Goal: Task Accomplishment & Management: Use online tool/utility

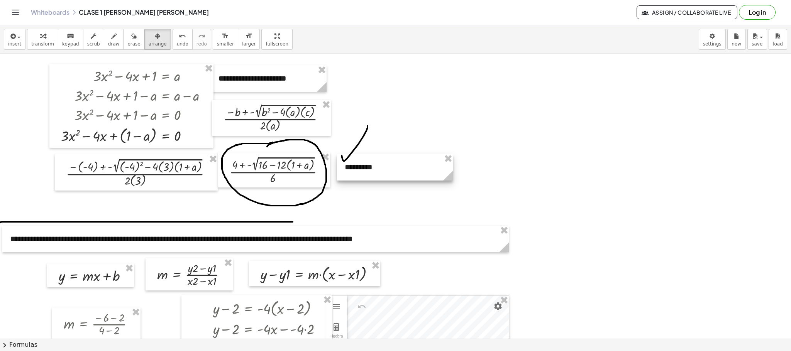
drag, startPoint x: 682, startPoint y: 168, endPoint x: 388, endPoint y: 177, distance: 294.6
drag, startPoint x: 584, startPoint y: 147, endPoint x: 557, endPoint y: 164, distance: 31.6
click at [32, 39] on div "button" at bounding box center [42, 35] width 23 height 9
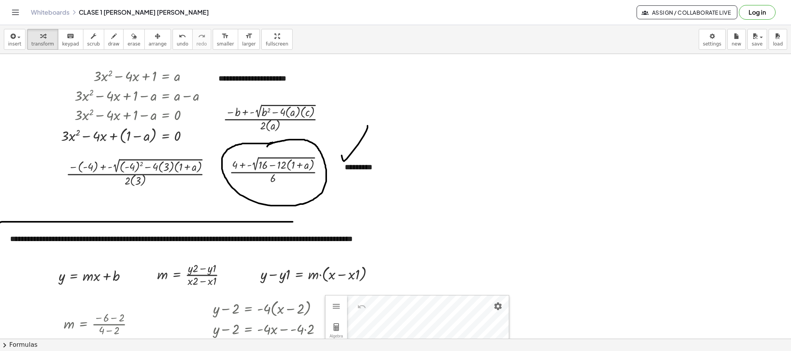
drag, startPoint x: 572, startPoint y: 179, endPoint x: 438, endPoint y: 190, distance: 135.1
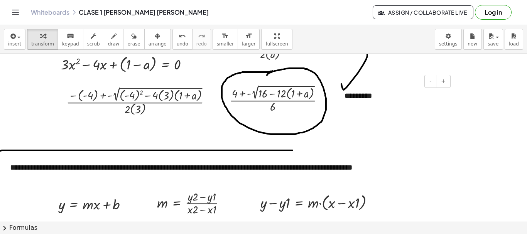
scroll to position [154, 0]
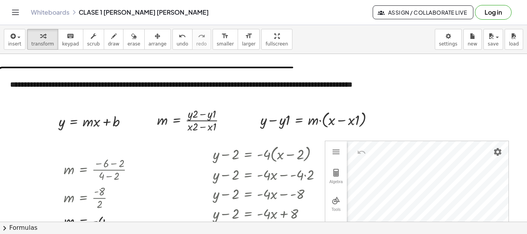
click at [333, 50] on div "insert select one: Math Expression Function Text Youtube Video Graphing Geometr…" at bounding box center [263, 39] width 527 height 29
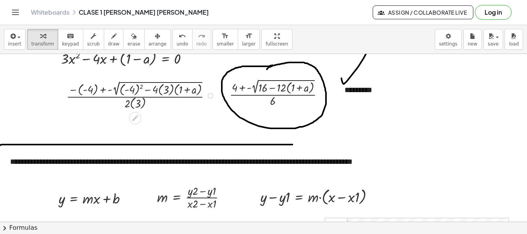
scroll to position [0, 0]
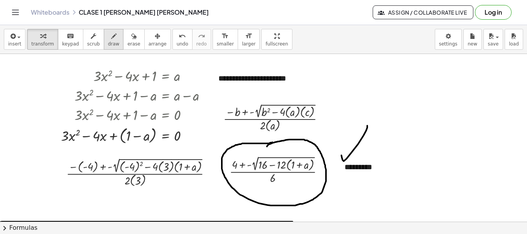
click at [111, 35] on icon "button" at bounding box center [113, 36] width 5 height 9
drag, startPoint x: 74, startPoint y: 73, endPoint x: 84, endPoint y: 73, distance: 9.6
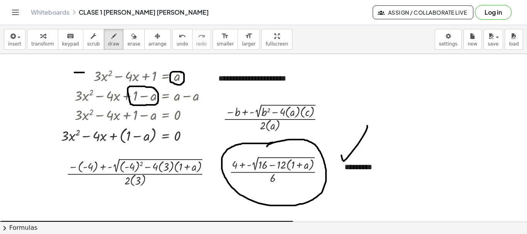
drag, startPoint x: 187, startPoint y: 79, endPoint x: 191, endPoint y: 79, distance: 4.6
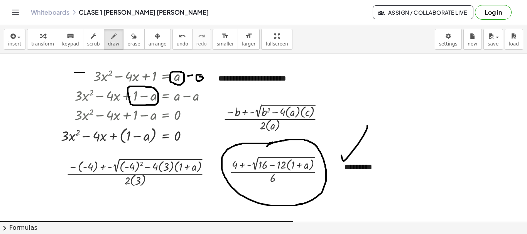
drag, startPoint x: 203, startPoint y: 78, endPoint x: 205, endPoint y: 83, distance: 4.9
drag, startPoint x: 72, startPoint y: 143, endPoint x: 73, endPoint y: 149, distance: 5.4
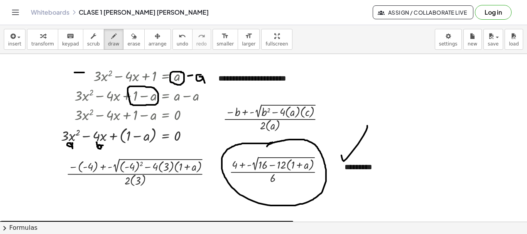
drag, startPoint x: 98, startPoint y: 146, endPoint x: 96, endPoint y: 142, distance: 4.0
drag, startPoint x: 136, startPoint y: 144, endPoint x: 134, endPoint y: 149, distance: 5.0
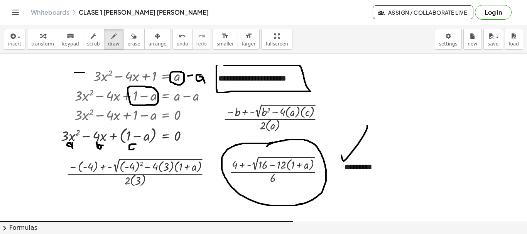
drag, startPoint x: 217, startPoint y: 66, endPoint x: 224, endPoint y: 66, distance: 7.3
drag, startPoint x: 119, startPoint y: 176, endPoint x: 151, endPoint y: 177, distance: 32.4
drag, startPoint x: 231, startPoint y: 125, endPoint x: 187, endPoint y: 150, distance: 50.3
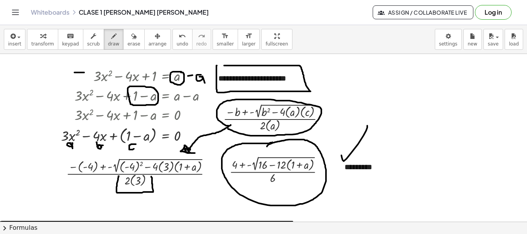
drag, startPoint x: 228, startPoint y: 126, endPoint x: 216, endPoint y: 132, distance: 13.6
drag, startPoint x: 153, startPoint y: 169, endPoint x: 172, endPoint y: 172, distance: 19.1
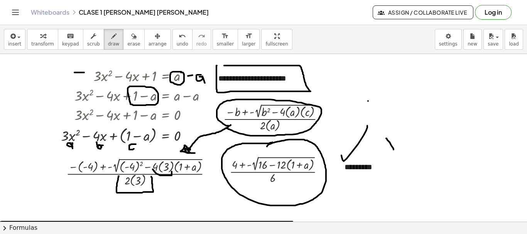
drag, startPoint x: 386, startPoint y: 139, endPoint x: 394, endPoint y: 150, distance: 13.4
drag, startPoint x: 388, startPoint y: 150, endPoint x: 395, endPoint y: 139, distance: 12.8
drag, startPoint x: 400, startPoint y: 147, endPoint x: 400, endPoint y: 156, distance: 9.7
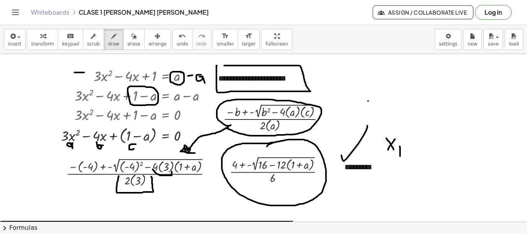
drag, startPoint x: 389, startPoint y: 170, endPoint x: 396, endPoint y: 179, distance: 10.8
drag, startPoint x: 396, startPoint y: 171, endPoint x: 390, endPoint y: 180, distance: 10.8
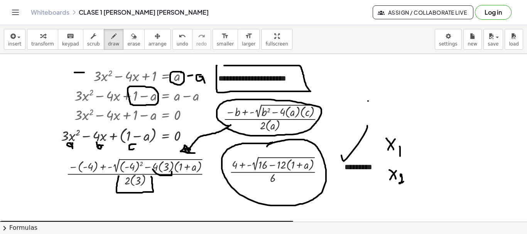
drag, startPoint x: 401, startPoint y: 175, endPoint x: 401, endPoint y: 179, distance: 3.9
click at [22, 37] on button "insert" at bounding box center [15, 39] width 22 height 21
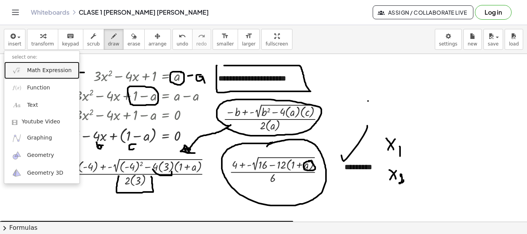
click at [34, 71] on span "Math Expression" at bounding box center [49, 71] width 44 height 8
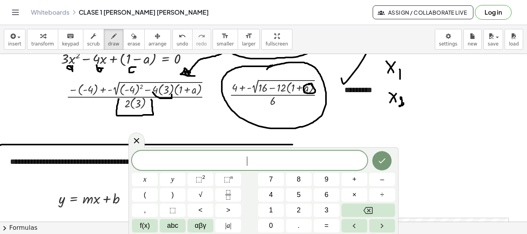
scroll to position [39, 0]
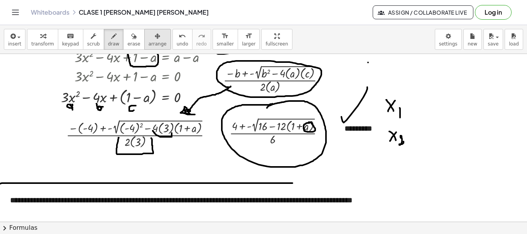
click at [149, 40] on div "button" at bounding box center [158, 35] width 18 height 9
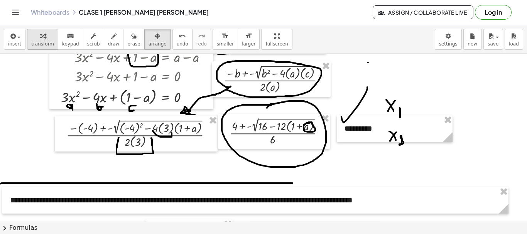
click at [39, 45] on span "transform" at bounding box center [42, 43] width 23 height 5
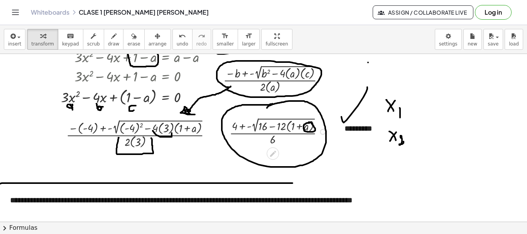
click at [267, 124] on div at bounding box center [280, 131] width 108 height 31
click at [274, 151] on icon at bounding box center [273, 154] width 8 height 8
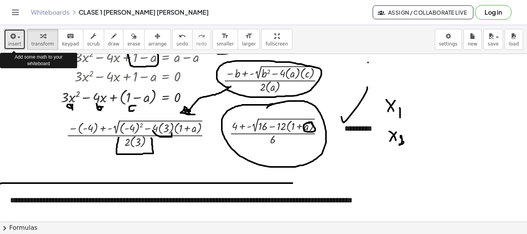
click at [13, 41] on icon "button" at bounding box center [12, 36] width 7 height 9
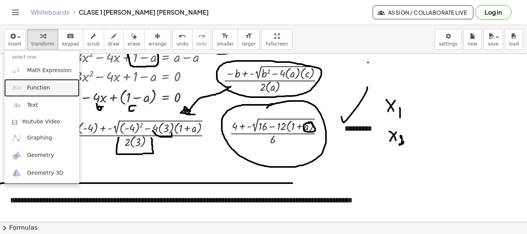
click at [41, 88] on span "Function" at bounding box center [38, 88] width 23 height 8
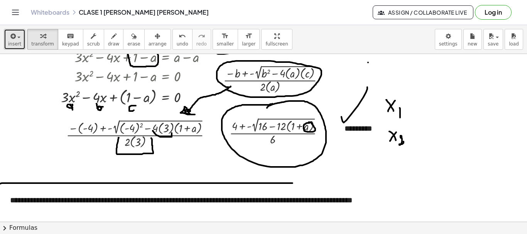
click at [20, 40] on button "insert" at bounding box center [15, 39] width 22 height 21
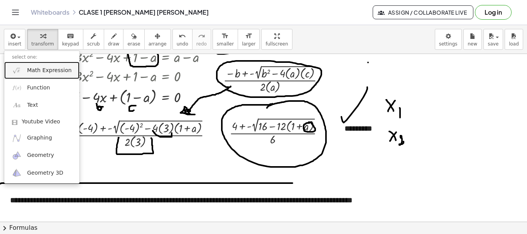
click at [35, 70] on span "Math Expression" at bounding box center [49, 71] width 44 height 8
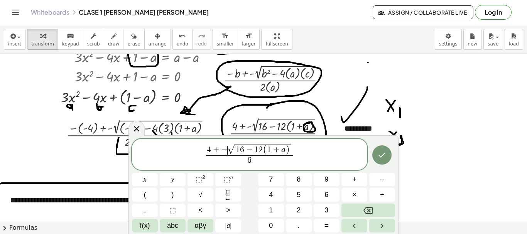
click at [227, 152] on span "−" at bounding box center [224, 150] width 7 height 8
click at [376, 157] on button "Done" at bounding box center [381, 154] width 19 height 19
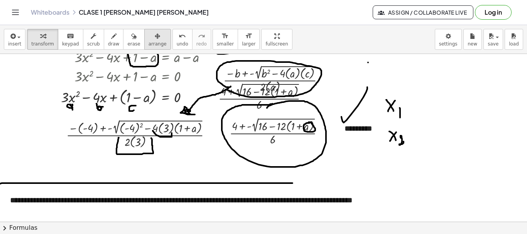
click at [149, 39] on div "button" at bounding box center [158, 35] width 18 height 9
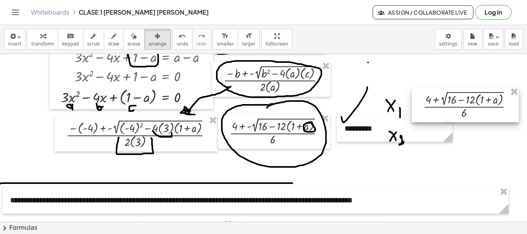
drag, startPoint x: 272, startPoint y: 91, endPoint x: 477, endPoint y: 99, distance: 205.1
click at [477, 99] on div at bounding box center [465, 104] width 107 height 35
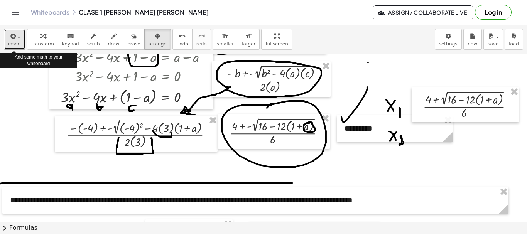
click at [11, 36] on icon "button" at bounding box center [12, 36] width 7 height 9
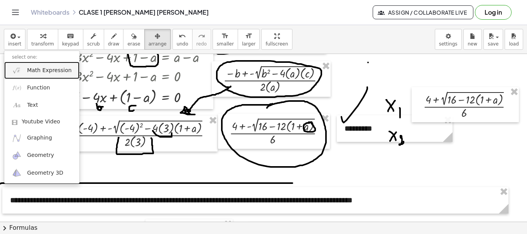
click at [51, 74] on span "Math Expression" at bounding box center [49, 71] width 44 height 8
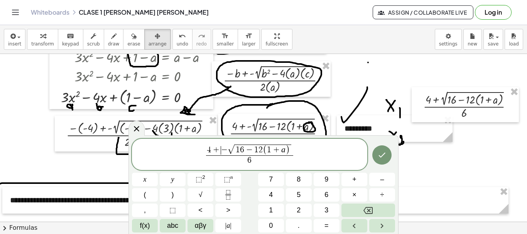
click at [220, 153] on span "+" at bounding box center [216, 150] width 10 height 8
click at [383, 156] on icon "Done" at bounding box center [381, 155] width 9 height 9
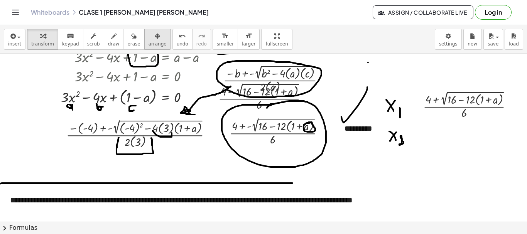
click at [155, 39] on icon "button" at bounding box center [157, 36] width 5 height 9
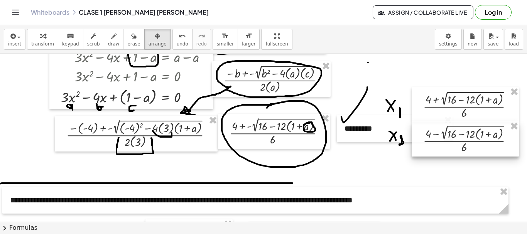
drag, startPoint x: 257, startPoint y: 93, endPoint x: 462, endPoint y: 136, distance: 209.3
click at [462, 136] on div at bounding box center [465, 139] width 107 height 35
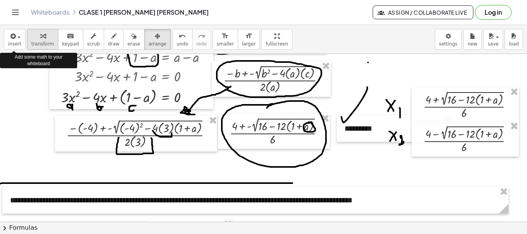
click at [36, 35] on div "button" at bounding box center [42, 35] width 23 height 9
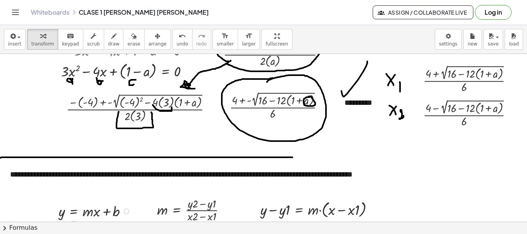
scroll to position [77, 0]
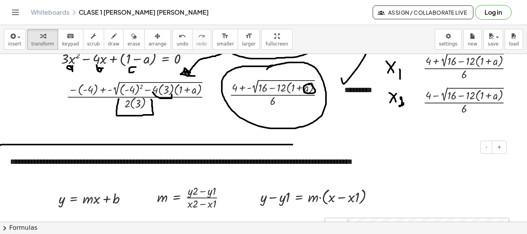
click at [196, 172] on div "**********" at bounding box center [255, 162] width 506 height 27
click at [186, 183] on div "m = · ( + · y · 2 − · y · 1 ) · ( + · x · 2 − · x · 1 )" at bounding box center [188, 197] width 87 height 32
click at [111, 39] on icon "button" at bounding box center [113, 36] width 5 height 9
drag, startPoint x: 196, startPoint y: 176, endPoint x: 199, endPoint y: 181, distance: 5.9
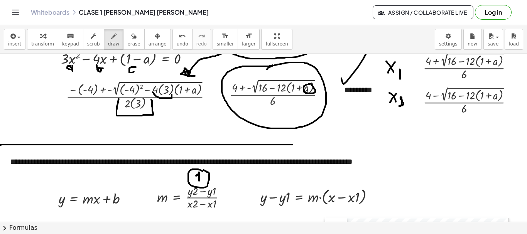
drag, startPoint x: 297, startPoint y: 177, endPoint x: 303, endPoint y: 186, distance: 10.6
drag, startPoint x: 99, startPoint y: 183, endPoint x: 97, endPoint y: 191, distance: 9.0
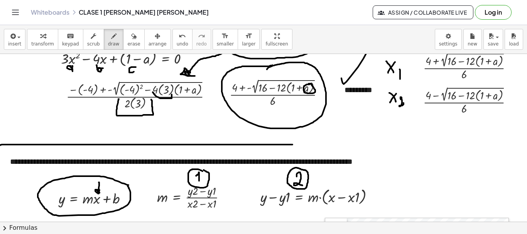
drag, startPoint x: 266, startPoint y: 191, endPoint x: 254, endPoint y: 201, distance: 15.6
drag, startPoint x: 256, startPoint y: 200, endPoint x: 265, endPoint y: 196, distance: 9.7
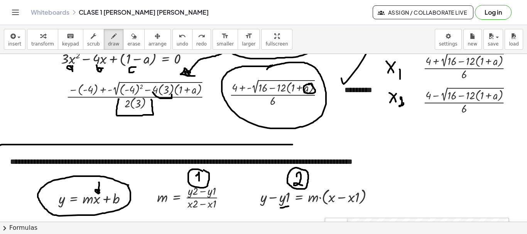
drag, startPoint x: 281, startPoint y: 208, endPoint x: 289, endPoint y: 206, distance: 8.2
drag, startPoint x: 310, startPoint y: 205, endPoint x: 315, endPoint y: 205, distance: 4.6
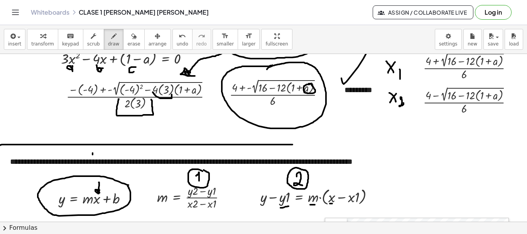
drag, startPoint x: 352, startPoint y: 206, endPoint x: 358, endPoint y: 206, distance: 6.2
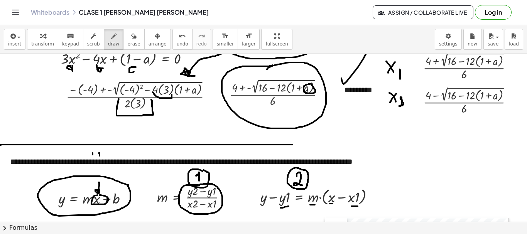
drag, startPoint x: 96, startPoint y: 166, endPoint x: 102, endPoint y: 168, distance: 7.0
drag, startPoint x: 104, startPoint y: 166, endPoint x: 98, endPoint y: 170, distance: 7.5
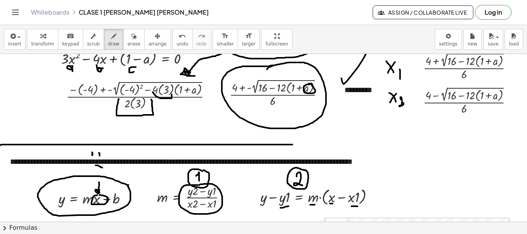
drag, startPoint x: 91, startPoint y: 165, endPoint x: 95, endPoint y: 171, distance: 6.9
drag, startPoint x: 94, startPoint y: 165, endPoint x: 85, endPoint y: 168, distance: 9.4
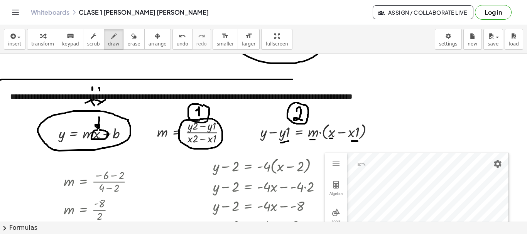
scroll to position [164, 0]
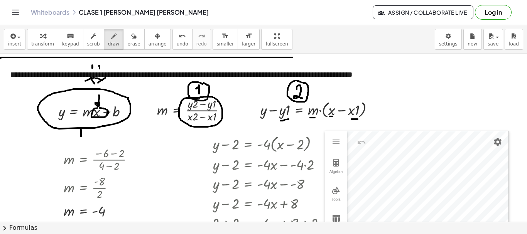
drag, startPoint x: 81, startPoint y: 129, endPoint x: 81, endPoint y: 137, distance: 7.7
drag, startPoint x: 137, startPoint y: 147, endPoint x: 140, endPoint y: 134, distance: 13.9
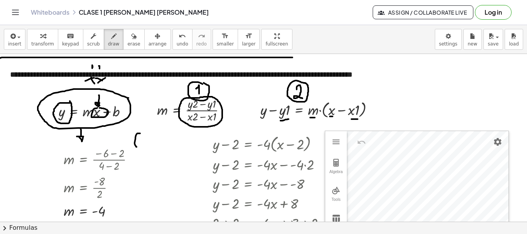
drag, startPoint x: 148, startPoint y: 137, endPoint x: 149, endPoint y: 144, distance: 7.4
drag, startPoint x: 150, startPoint y: 139, endPoint x: 156, endPoint y: 142, distance: 7.1
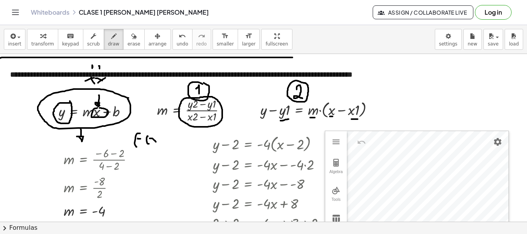
drag, startPoint x: 153, startPoint y: 142, endPoint x: 153, endPoint y: 138, distance: 4.3
drag, startPoint x: 154, startPoint y: 134, endPoint x: 158, endPoint y: 142, distance: 8.6
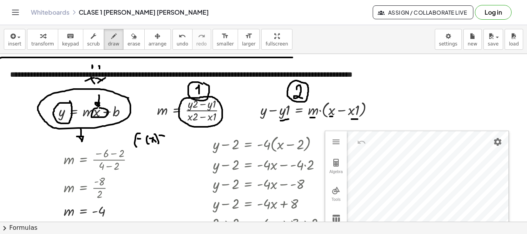
drag, startPoint x: 159, startPoint y: 135, endPoint x: 165, endPoint y: 138, distance: 6.0
drag, startPoint x: 170, startPoint y: 137, endPoint x: 174, endPoint y: 142, distance: 6.5
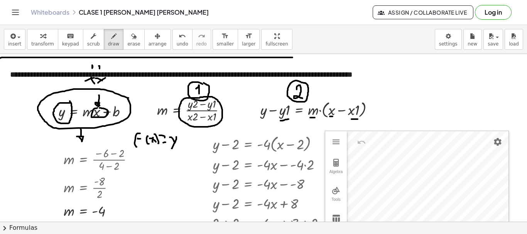
drag, startPoint x: 176, startPoint y: 138, endPoint x: 172, endPoint y: 149, distance: 11.4
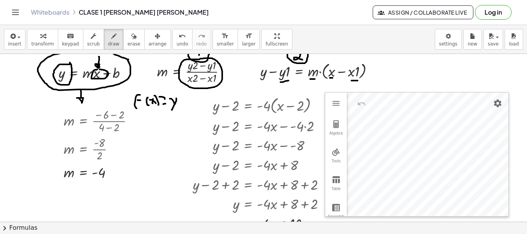
scroll to position [242, 0]
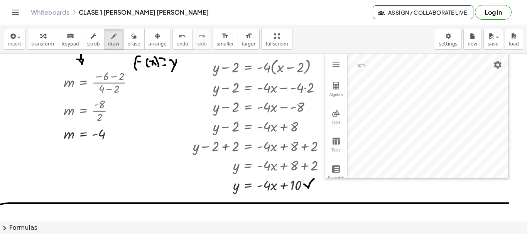
drag, startPoint x: 304, startPoint y: 184, endPoint x: 314, endPoint y: 179, distance: 11.4
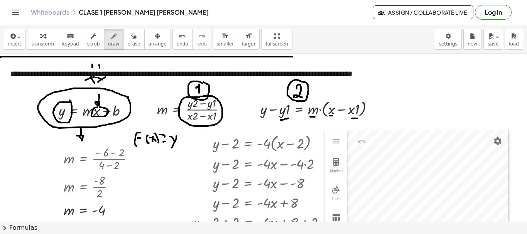
scroll to position [164, 0]
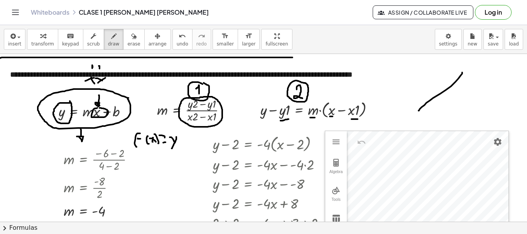
drag, startPoint x: 462, startPoint y: 73, endPoint x: 419, endPoint y: 111, distance: 58.0
drag, startPoint x: 408, startPoint y: 63, endPoint x: 468, endPoint y: 62, distance: 60.2
drag, startPoint x: 487, startPoint y: 68, endPoint x: 487, endPoint y: 112, distance: 43.6
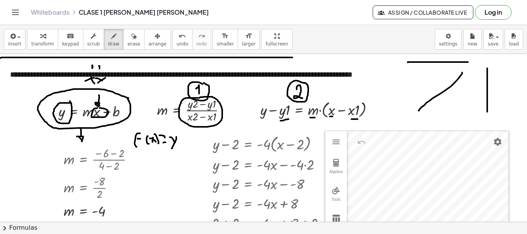
drag, startPoint x: 390, startPoint y: 109, endPoint x: 420, endPoint y: 86, distance: 37.4
drag, startPoint x: 466, startPoint y: 96, endPoint x: 446, endPoint y: 118, distance: 29.6
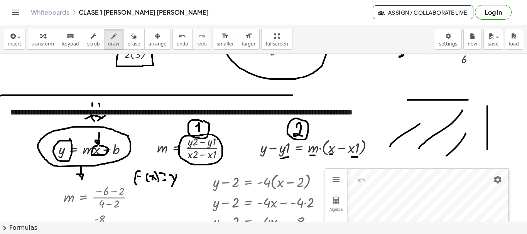
scroll to position [126, 0]
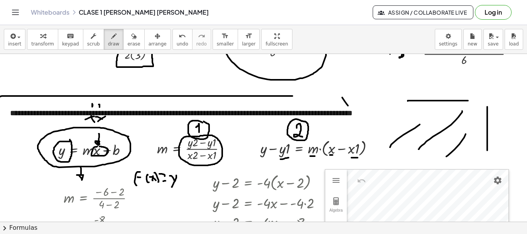
drag, startPoint x: 342, startPoint y: 98, endPoint x: 349, endPoint y: 108, distance: 12.0
drag, startPoint x: 342, startPoint y: 107, endPoint x: 355, endPoint y: 95, distance: 17.8
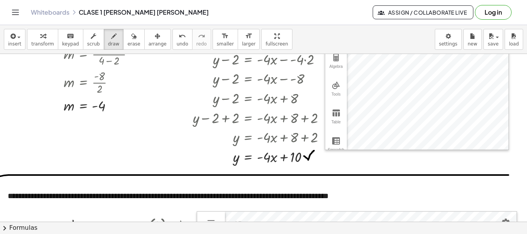
scroll to position [280, 0]
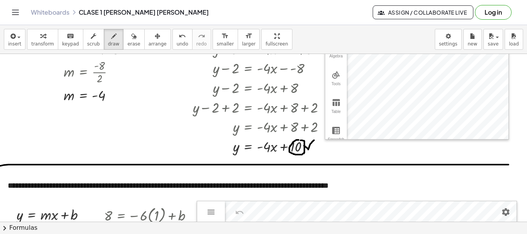
click at [35, 36] on div "button" at bounding box center [42, 35] width 23 height 9
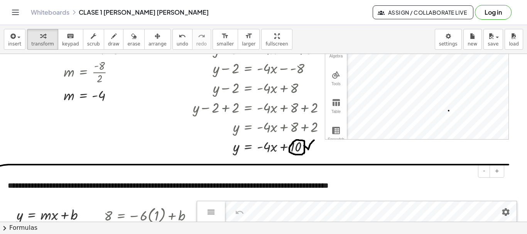
drag, startPoint x: 414, startPoint y: 151, endPoint x: 335, endPoint y: 183, distance: 86.2
click at [149, 42] on span "arrange" at bounding box center [158, 43] width 18 height 5
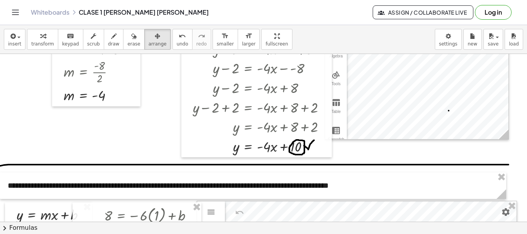
drag, startPoint x: 396, startPoint y: 147, endPoint x: 364, endPoint y: 158, distance: 33.1
click at [373, 222] on div "**********" at bounding box center [263, 129] width 527 height 209
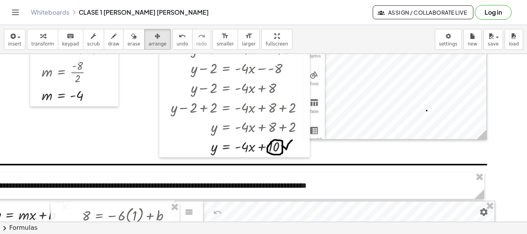
scroll to position [280, 41]
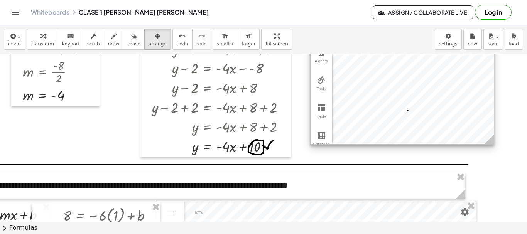
drag, startPoint x: 412, startPoint y: 135, endPoint x: 438, endPoint y: 140, distance: 26.7
click at [438, 140] on div at bounding box center [402, 82] width 183 height 124
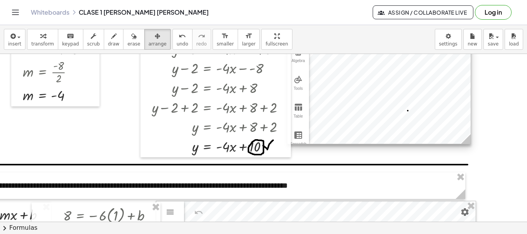
drag, startPoint x: 395, startPoint y: 122, endPoint x: 372, endPoint y: 122, distance: 23.2
click at [372, 122] on div at bounding box center [378, 82] width 183 height 124
drag, startPoint x: 468, startPoint y: 141, endPoint x: 527, endPoint y: 141, distance: 58.7
click at [527, 141] on div "**********" at bounding box center [263, 138] width 527 height 168
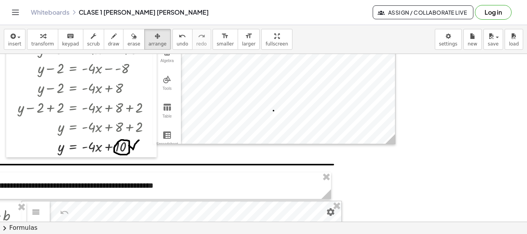
scroll to position [280, 176]
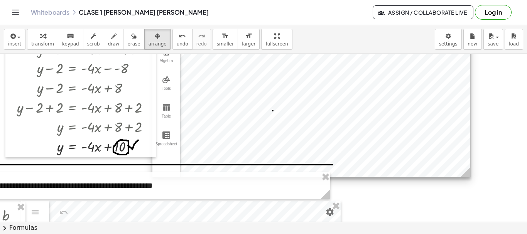
drag, startPoint x: 389, startPoint y: 141, endPoint x: 465, endPoint y: 174, distance: 83.0
click at [465, 174] on icon at bounding box center [466, 172] width 10 height 10
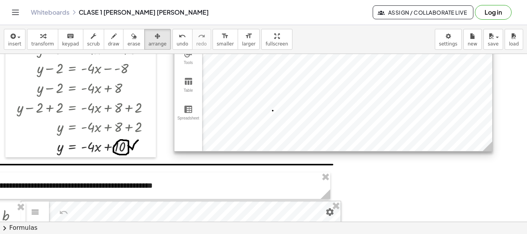
drag, startPoint x: 400, startPoint y: 123, endPoint x: 422, endPoint y: 97, distance: 33.9
click at [422, 97] on div at bounding box center [333, 72] width 318 height 157
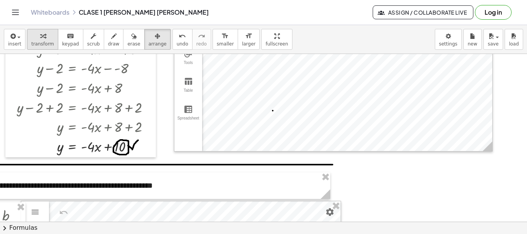
click at [40, 38] on icon "button" at bounding box center [42, 36] width 5 height 9
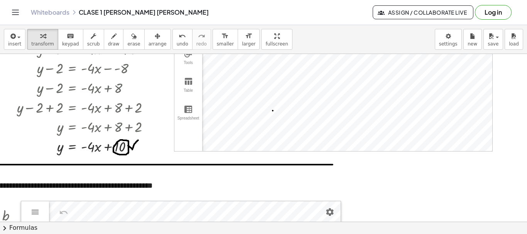
drag, startPoint x: 237, startPoint y: 157, endPoint x: 246, endPoint y: 157, distance: 8.9
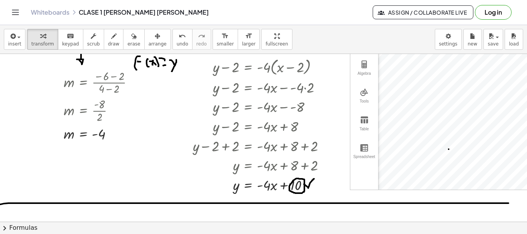
scroll to position [280, 0]
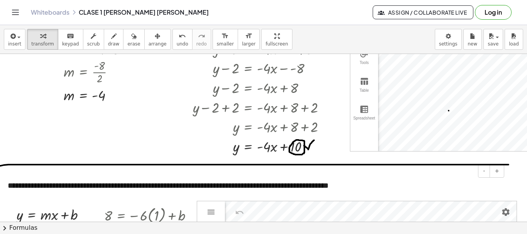
click at [306, 186] on div "**********" at bounding box center [253, 185] width 506 height 27
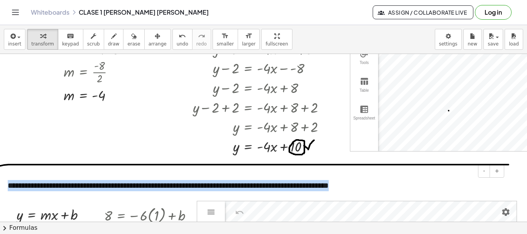
drag, startPoint x: 364, startPoint y: 189, endPoint x: 8, endPoint y: 186, distance: 355.0
click at [8, 186] on div "**********" at bounding box center [253, 185] width 506 height 27
click at [349, 189] on div "**********" at bounding box center [253, 185] width 506 height 27
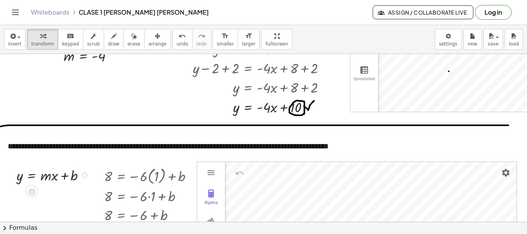
scroll to position [319, 0]
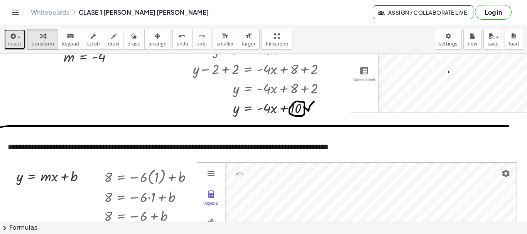
click at [17, 41] on button "insert" at bounding box center [15, 39] width 22 height 21
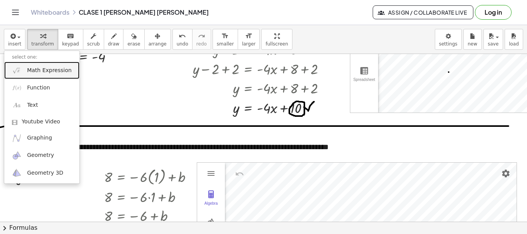
click at [48, 71] on span "Math Expression" at bounding box center [49, 71] width 44 height 8
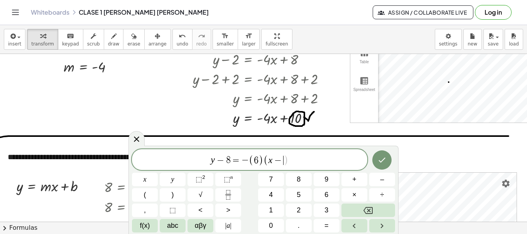
scroll to position [386, 0]
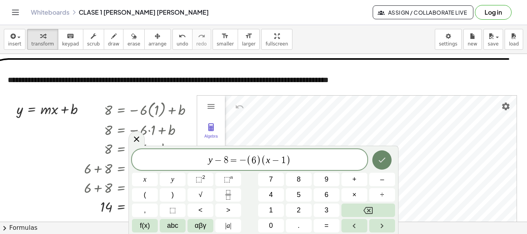
click at [390, 161] on button "Done" at bounding box center [381, 160] width 19 height 19
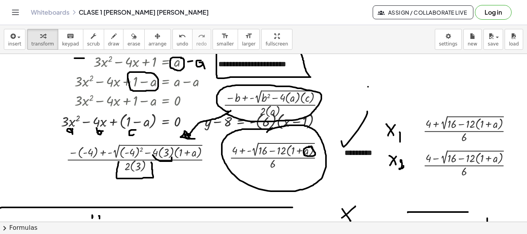
scroll to position [0, 0]
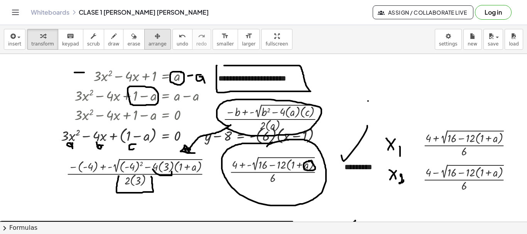
click at [144, 39] on button "arrange" at bounding box center [157, 39] width 27 height 21
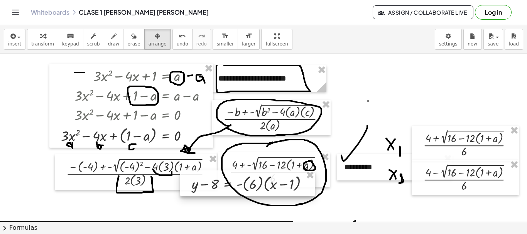
drag, startPoint x: 222, startPoint y: 172, endPoint x: 218, endPoint y: 188, distance: 16.9
click at [218, 188] on div at bounding box center [247, 183] width 135 height 25
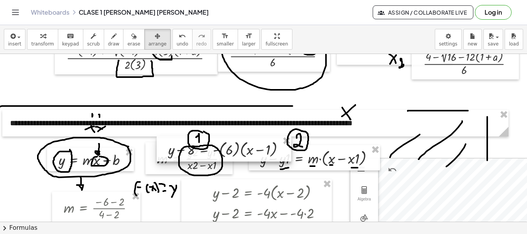
drag, startPoint x: 218, startPoint y: 71, endPoint x: 179, endPoint y: 172, distance: 109.1
click at [179, 162] on div at bounding box center [224, 148] width 135 height 25
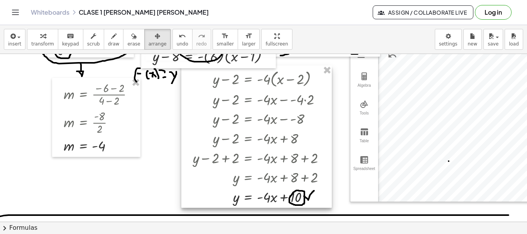
scroll to position [232, 0]
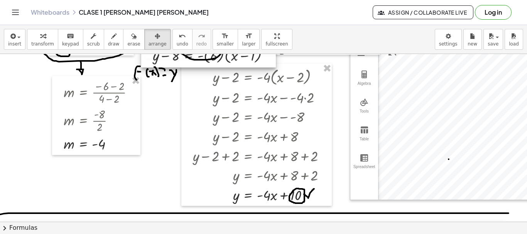
drag, startPoint x: 180, startPoint y: 63, endPoint x: 149, endPoint y: 161, distance: 102.8
click at [120, 222] on div "**********" at bounding box center [263, 129] width 527 height 209
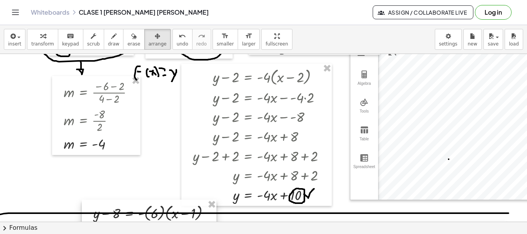
scroll to position [347, 0]
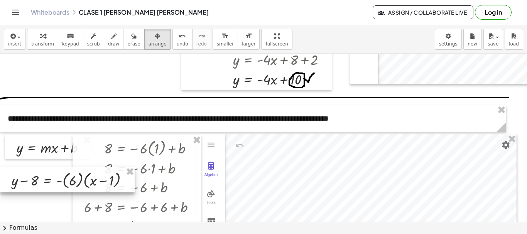
drag, startPoint x: 157, startPoint y: 100, endPoint x: 56, endPoint y: 183, distance: 131.4
click at [56, 183] on div at bounding box center [67, 179] width 135 height 25
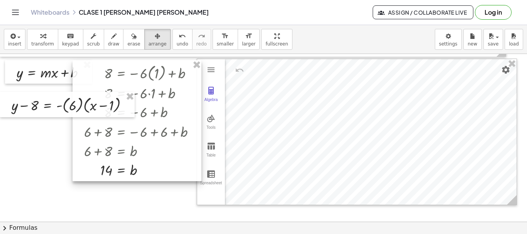
scroll to position [463, 0]
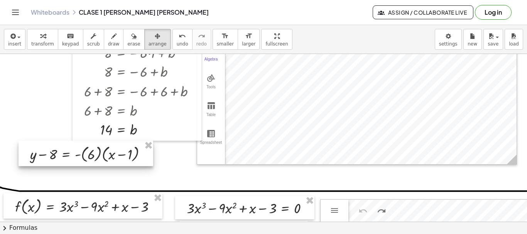
drag, startPoint x: 83, startPoint y: 70, endPoint x: 101, endPoint y: 160, distance: 91.4
click at [101, 160] on div at bounding box center [86, 153] width 135 height 25
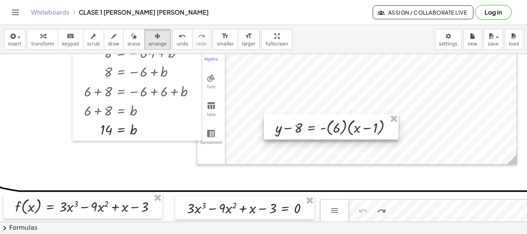
drag, startPoint x: 74, startPoint y: 153, endPoint x: 319, endPoint y: 127, distance: 246.9
click at [319, 127] on div at bounding box center [331, 126] width 135 height 25
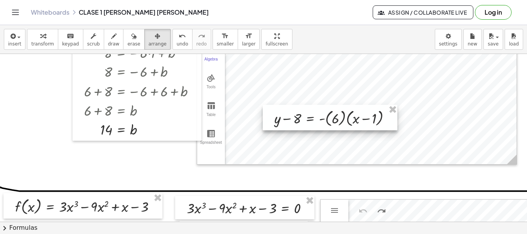
drag, startPoint x: 326, startPoint y: 129, endPoint x: 325, endPoint y: 120, distance: 9.3
click at [325, 120] on div at bounding box center [330, 117] width 135 height 25
click at [364, 121] on div at bounding box center [330, 117] width 135 height 25
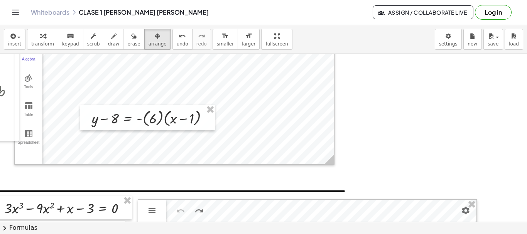
scroll to position [463, 189]
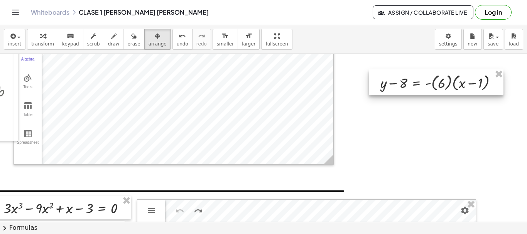
drag, startPoint x: 148, startPoint y: 117, endPoint x: 435, endPoint y: 81, distance: 288.5
click at [435, 81] on div at bounding box center [436, 81] width 135 height 25
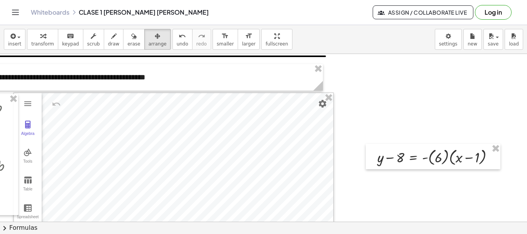
scroll to position [347, 189]
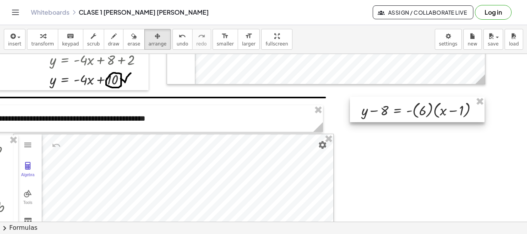
drag, startPoint x: 408, startPoint y: 196, endPoint x: 392, endPoint y: 107, distance: 91.3
click at [392, 107] on div at bounding box center [417, 109] width 135 height 25
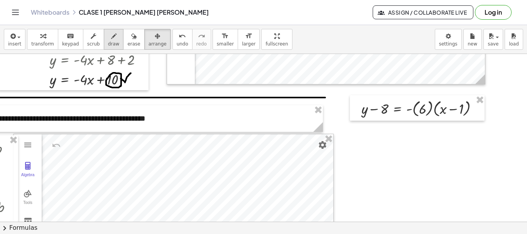
click at [108, 43] on span "draw" at bounding box center [114, 43] width 12 height 5
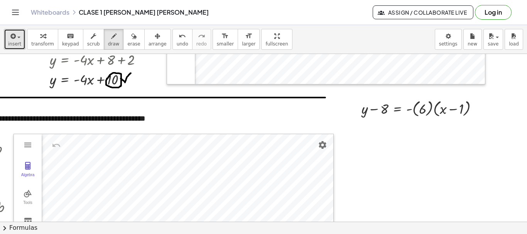
click at [9, 37] on icon "button" at bounding box center [12, 36] width 7 height 9
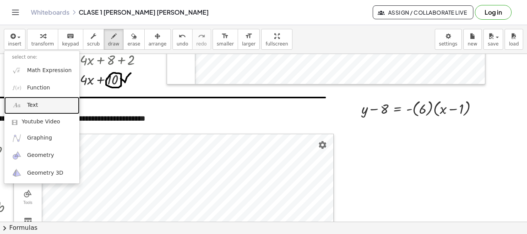
click at [30, 102] on span "Text" at bounding box center [32, 105] width 11 height 8
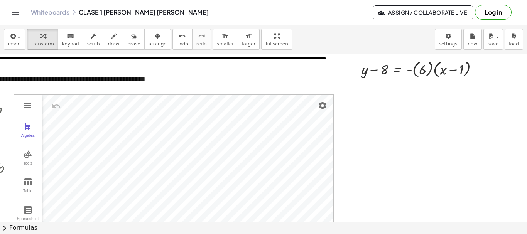
scroll to position [386, 189]
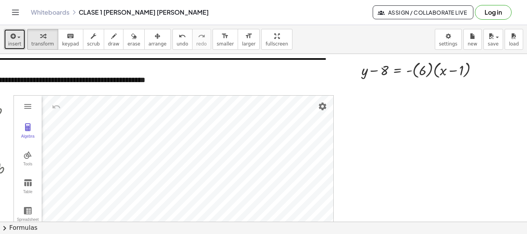
click at [17, 38] on span "button" at bounding box center [18, 38] width 3 height 2
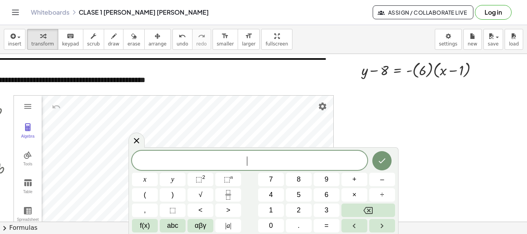
drag, startPoint x: 374, startPoint y: 108, endPoint x: 384, endPoint y: 146, distance: 38.8
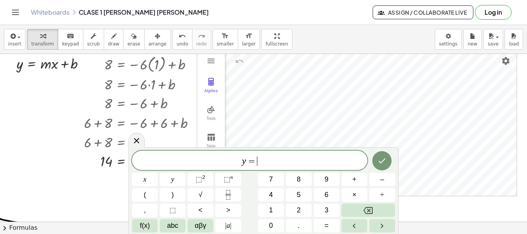
scroll to position [502, 0]
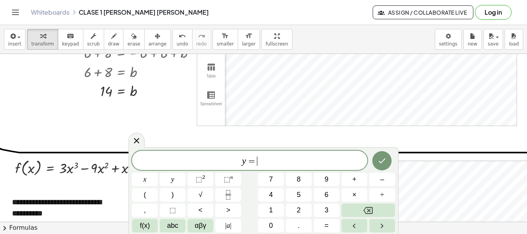
drag, startPoint x: 358, startPoint y: 134, endPoint x: 327, endPoint y: 126, distance: 31.8
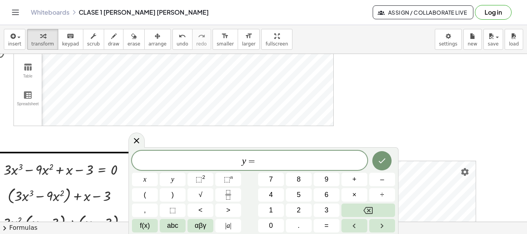
scroll to position [347, 189]
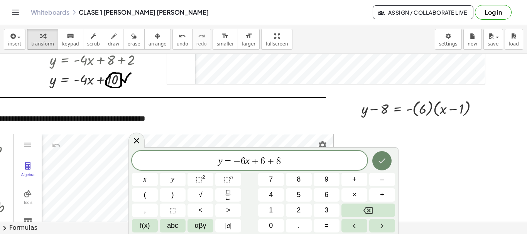
click at [379, 161] on icon "Done" at bounding box center [381, 160] width 9 height 9
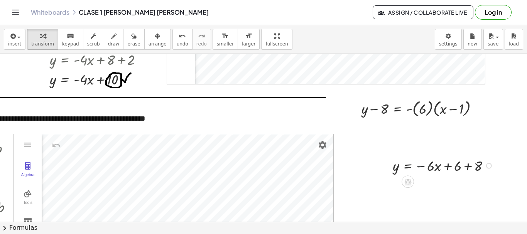
click at [409, 165] on div at bounding box center [444, 166] width 111 height 20
click at [149, 40] on div "button" at bounding box center [158, 35] width 18 height 9
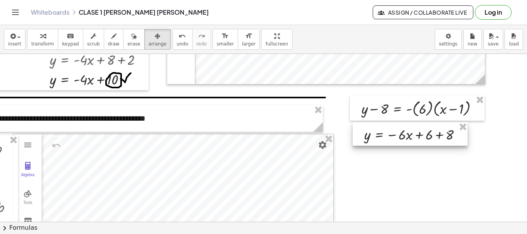
drag, startPoint x: 148, startPoint y: 40, endPoint x: 382, endPoint y: 136, distance: 253.5
click at [382, 136] on div at bounding box center [410, 134] width 115 height 24
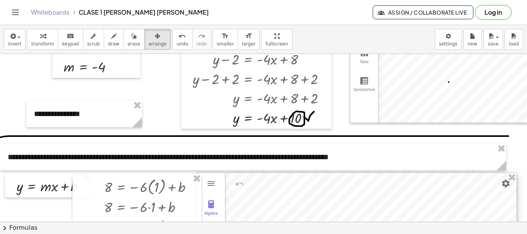
scroll to position [347, 0]
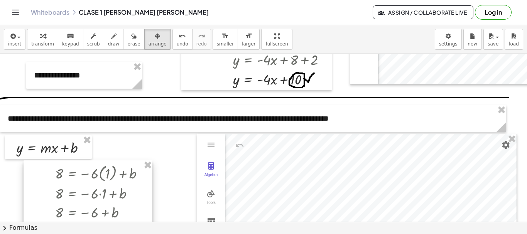
drag, startPoint x: 89, startPoint y: 146, endPoint x: 39, endPoint y: 171, distance: 55.7
click at [39, 171] on div at bounding box center [88, 221] width 129 height 121
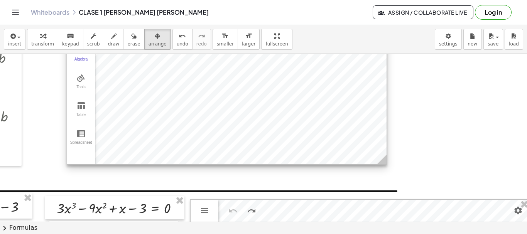
scroll to position [424, 130]
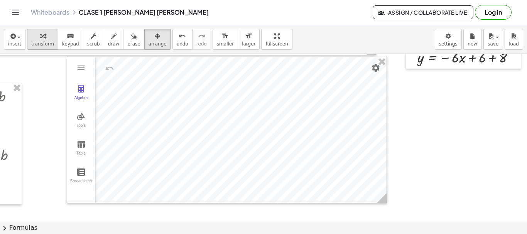
click at [35, 39] on div "button" at bounding box center [42, 35] width 23 height 9
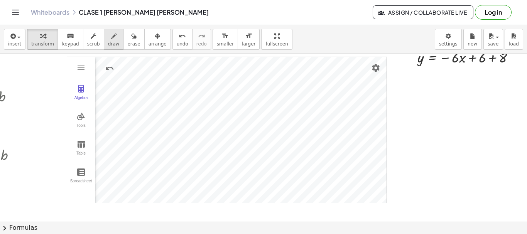
click at [108, 34] on div "button" at bounding box center [114, 35] width 12 height 9
drag, startPoint x: 427, startPoint y: 91, endPoint x: 435, endPoint y: 95, distance: 9.0
drag, startPoint x: 419, startPoint y: 100, endPoint x: 453, endPoint y: 100, distance: 34.0
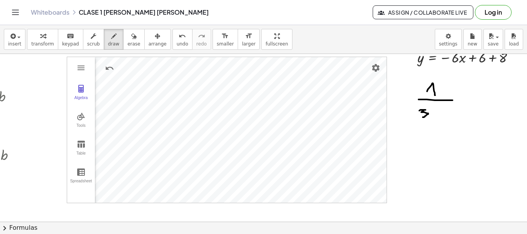
drag, startPoint x: 419, startPoint y: 111, endPoint x: 435, endPoint y: 112, distance: 15.5
drag, startPoint x: 433, startPoint y: 109, endPoint x: 436, endPoint y: 118, distance: 9.5
drag, startPoint x: 435, startPoint y: 118, endPoint x: 437, endPoint y: 110, distance: 8.2
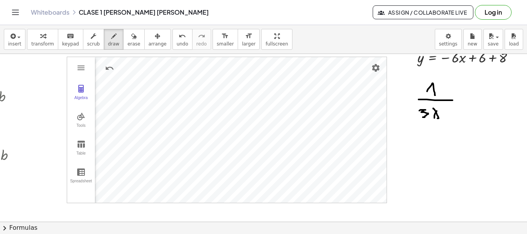
drag, startPoint x: 445, startPoint y: 107, endPoint x: 446, endPoint y: 118, distance: 10.9
drag, startPoint x: 444, startPoint y: 115, endPoint x: 448, endPoint y: 113, distance: 5.2
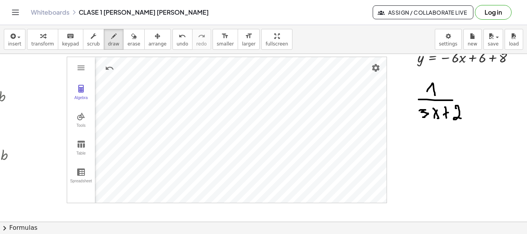
drag, startPoint x: 457, startPoint y: 108, endPoint x: 458, endPoint y: 117, distance: 8.6
drag, startPoint x: 436, startPoint y: 145, endPoint x: 442, endPoint y: 153, distance: 9.8
drag, startPoint x: 433, startPoint y: 157, endPoint x: 443, endPoint y: 165, distance: 13.1
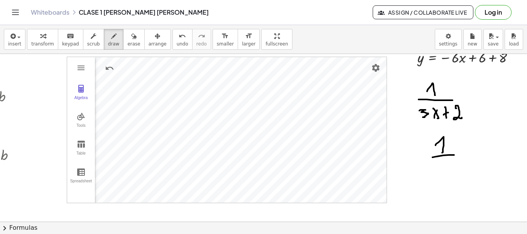
drag, startPoint x: 443, startPoint y: 163, endPoint x: 447, endPoint y: 175, distance: 13.1
drag, startPoint x: 447, startPoint y: 175, endPoint x: 450, endPoint y: 168, distance: 7.8
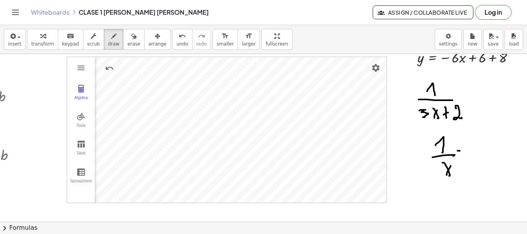
drag, startPoint x: 458, startPoint y: 151, endPoint x: 462, endPoint y: 156, distance: 6.5
drag, startPoint x: 461, startPoint y: 161, endPoint x: 462, endPoint y: 166, distance: 4.6
drag, startPoint x: 451, startPoint y: 159, endPoint x: 441, endPoint y: 179, distance: 22.1
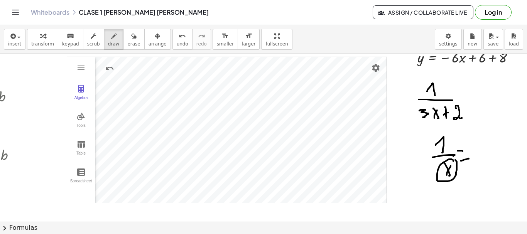
drag, startPoint x: 436, startPoint y: 187, endPoint x: 434, endPoint y: 196, distance: 9.8
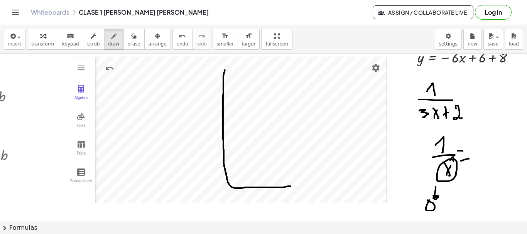
drag, startPoint x: 225, startPoint y: 70, endPoint x: 270, endPoint y: 171, distance: 110.2
drag, startPoint x: 215, startPoint y: 73, endPoint x: 243, endPoint y: 92, distance: 34.5
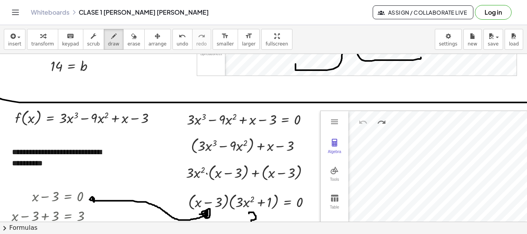
scroll to position [561, 0]
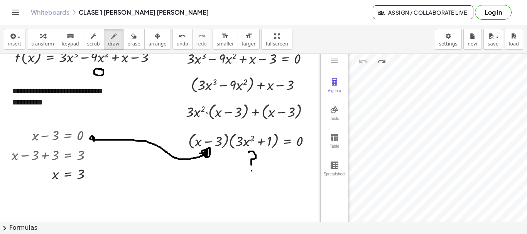
scroll to position [599, 0]
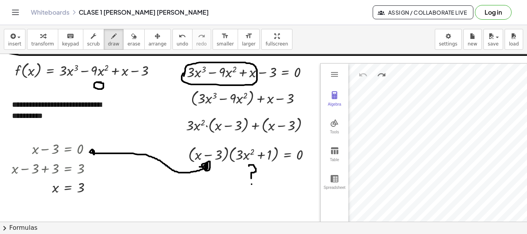
drag, startPoint x: 184, startPoint y: 73, endPoint x: 184, endPoint y: 85, distance: 12.0
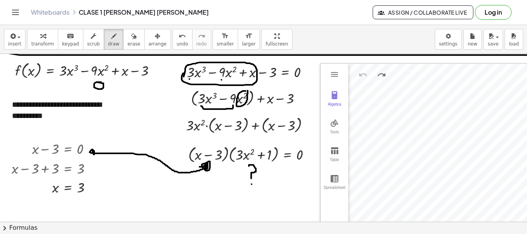
drag, startPoint x: 201, startPoint y: 106, endPoint x: 233, endPoint y: 107, distance: 32.0
drag, startPoint x: 202, startPoint y: 116, endPoint x: 198, endPoint y: 115, distance: 4.3
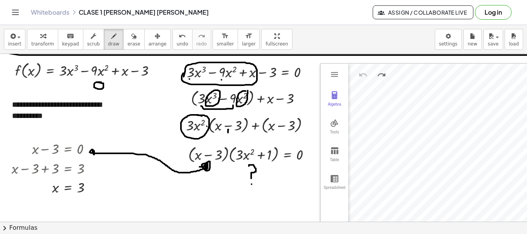
drag, startPoint x: 242, startPoint y: 117, endPoint x: 237, endPoint y: 142, distance: 26.2
drag, startPoint x: 198, startPoint y: 139, endPoint x: 292, endPoint y: 137, distance: 94.6
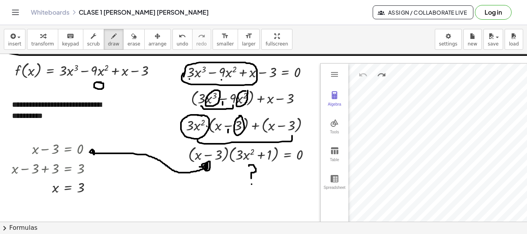
drag, startPoint x: 206, startPoint y: 136, endPoint x: 228, endPoint y: 136, distance: 22.4
drag, startPoint x: 244, startPoint y: 112, endPoint x: 238, endPoint y: 112, distance: 6.2
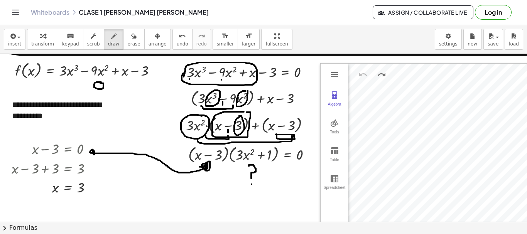
drag, startPoint x: 234, startPoint y: 117, endPoint x: 244, endPoint y: 148, distance: 32.2
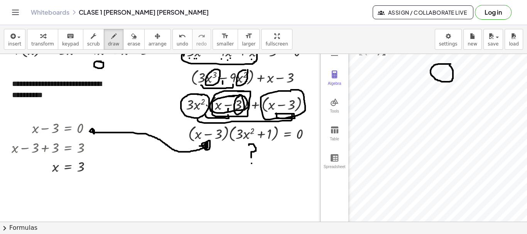
scroll to position [638, 0]
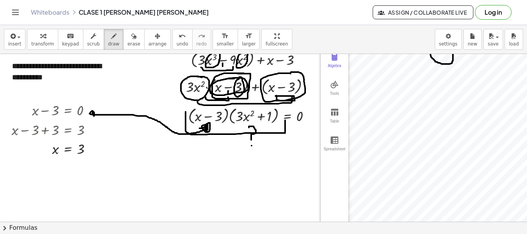
drag, startPoint x: 186, startPoint y: 112, endPoint x: 285, endPoint y: 120, distance: 99.9
drag, startPoint x: 208, startPoint y: 136, endPoint x: 208, endPoint y: 145, distance: 9.6
drag, startPoint x: 259, startPoint y: 137, endPoint x: 269, endPoint y: 146, distance: 13.1
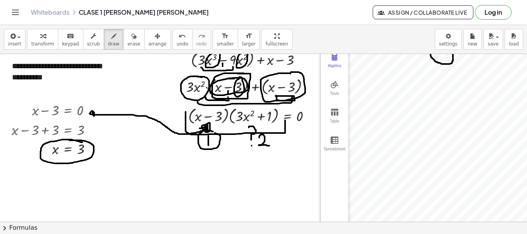
drag, startPoint x: 82, startPoint y: 142, endPoint x: 69, endPoint y: 140, distance: 12.9
drag, startPoint x: 84, startPoint y: 89, endPoint x: 82, endPoint y: 99, distance: 10.2
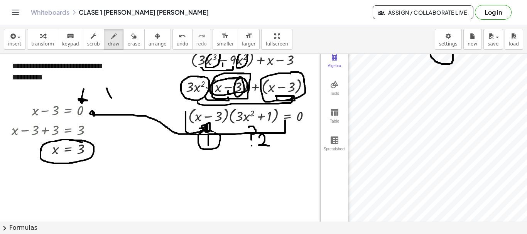
drag, startPoint x: 107, startPoint y: 88, endPoint x: 112, endPoint y: 98, distance: 10.7
drag, startPoint x: 113, startPoint y: 90, endPoint x: 119, endPoint y: 99, distance: 11.5
drag, startPoint x: 121, startPoint y: 93, endPoint x: 126, endPoint y: 93, distance: 5.4
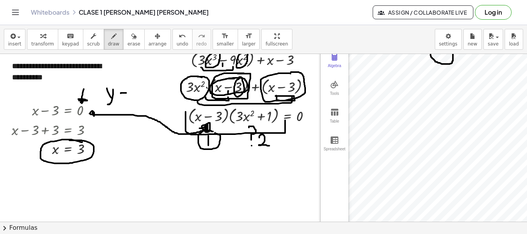
drag, startPoint x: 120, startPoint y: 98, endPoint x: 130, endPoint y: 98, distance: 9.7
drag, startPoint x: 240, startPoint y: 126, endPoint x: 243, endPoint y: 154, distance: 27.6
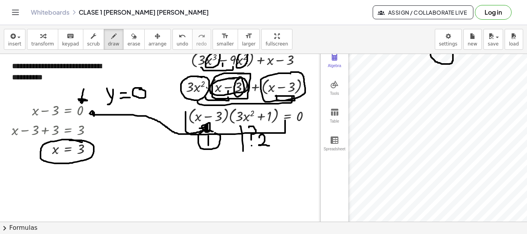
drag, startPoint x: 222, startPoint y: 174, endPoint x: 271, endPoint y: 169, distance: 50.0
drag, startPoint x: 242, startPoint y: 177, endPoint x: 246, endPoint y: 177, distance: 4.6
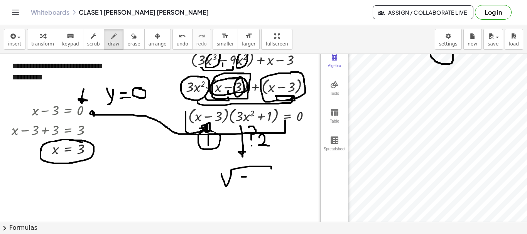
drag, startPoint x: 255, startPoint y: 172, endPoint x: 255, endPoint y: 181, distance: 9.3
drag, startPoint x: 291, startPoint y: 175, endPoint x: 294, endPoint y: 181, distance: 7.1
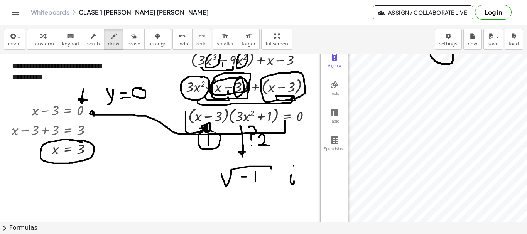
drag, startPoint x: 185, startPoint y: 147, endPoint x: 107, endPoint y: 159, distance: 79.2
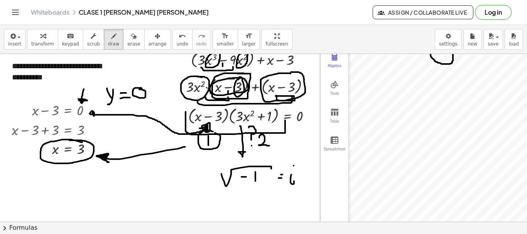
drag, startPoint x: 107, startPoint y: 155, endPoint x: 104, endPoint y: 159, distance: 5.2
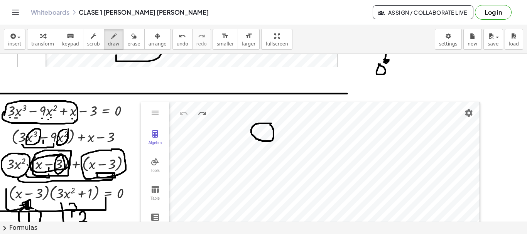
scroll to position [561, 189]
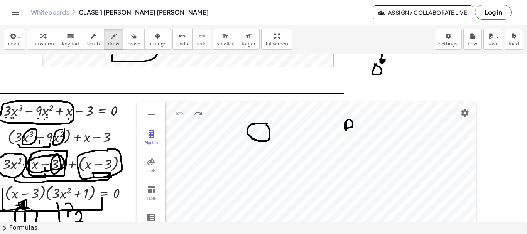
drag, startPoint x: 341, startPoint y: 121, endPoint x: 355, endPoint y: 131, distance: 18.0
drag, startPoint x: 357, startPoint y: 125, endPoint x: 366, endPoint y: 129, distance: 9.8
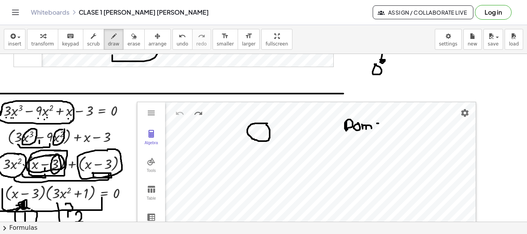
drag, startPoint x: 371, startPoint y: 123, endPoint x: 380, endPoint y: 125, distance: 8.6
drag, startPoint x: 377, startPoint y: 126, endPoint x: 384, endPoint y: 126, distance: 6.6
drag, startPoint x: 394, startPoint y: 118, endPoint x: 395, endPoint y: 129, distance: 10.5
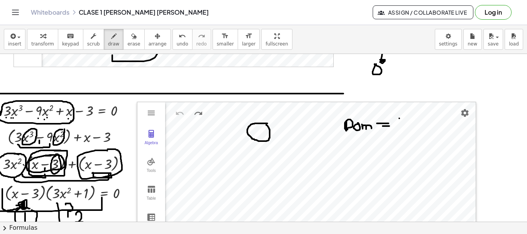
drag, startPoint x: 398, startPoint y: 118, endPoint x: 395, endPoint y: 126, distance: 8.3
drag, startPoint x: 392, startPoint y: 124, endPoint x: 392, endPoint y: 128, distance: 3.9
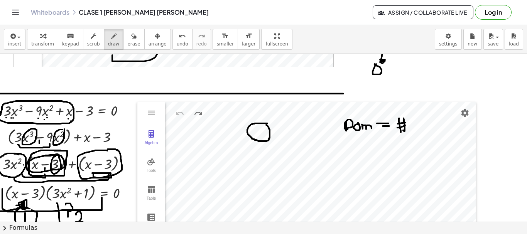
drag, startPoint x: 392, startPoint y: 128, endPoint x: 400, endPoint y: 125, distance: 8.4
drag, startPoint x: 345, startPoint y: 153, endPoint x: 354, endPoint y: 157, distance: 10.4
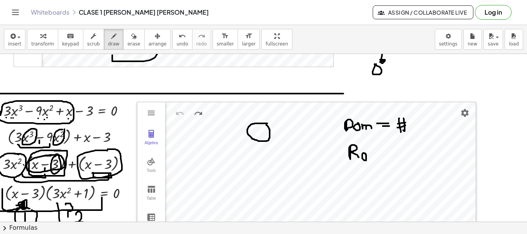
drag, startPoint x: 359, startPoint y: 154, endPoint x: 360, endPoint y: 161, distance: 7.4
drag, startPoint x: 364, startPoint y: 153, endPoint x: 370, endPoint y: 161, distance: 10.7
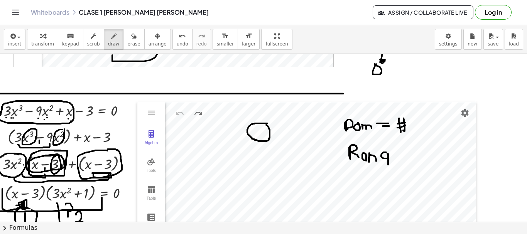
drag, startPoint x: 389, startPoint y: 155, endPoint x: 402, endPoint y: 155, distance: 13.5
drag, startPoint x: 392, startPoint y: 160, endPoint x: 400, endPoint y: 160, distance: 7.3
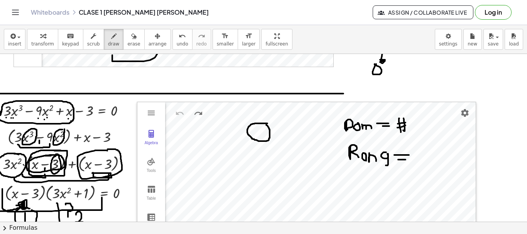
scroll to position [561, 137]
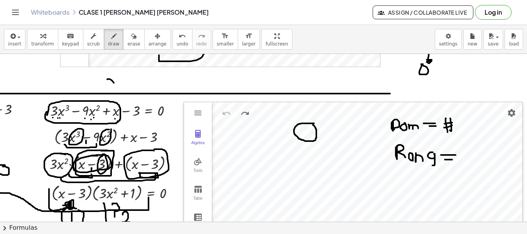
drag, startPoint x: 107, startPoint y: 79, endPoint x: 114, endPoint y: 83, distance: 7.4
drag, startPoint x: 109, startPoint y: 84, endPoint x: 112, endPoint y: 80, distance: 4.6
drag, startPoint x: 124, startPoint y: 79, endPoint x: 130, endPoint y: 79, distance: 6.6
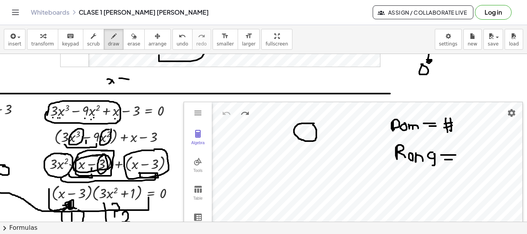
drag, startPoint x: 121, startPoint y: 84, endPoint x: 128, endPoint y: 84, distance: 7.3
drag, startPoint x: 134, startPoint y: 83, endPoint x: 162, endPoint y: 80, distance: 28.3
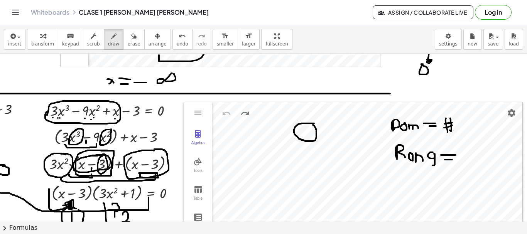
drag, startPoint x: 212, startPoint y: 74, endPoint x: 226, endPoint y: 82, distance: 15.9
drag, startPoint x: 217, startPoint y: 80, endPoint x: 227, endPoint y: 71, distance: 13.4
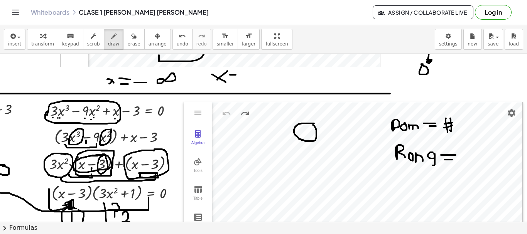
drag, startPoint x: 230, startPoint y: 75, endPoint x: 237, endPoint y: 75, distance: 6.9
drag, startPoint x: 234, startPoint y: 80, endPoint x: 238, endPoint y: 80, distance: 4.6
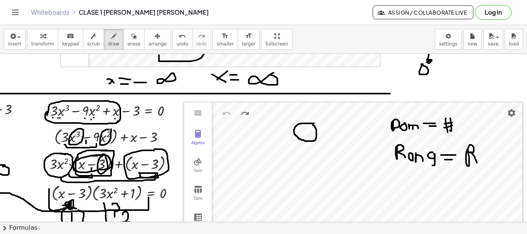
drag, startPoint x: 468, startPoint y: 150, endPoint x: 477, endPoint y: 163, distance: 15.8
drag, startPoint x: 470, startPoint y: 148, endPoint x: 472, endPoint y: 161, distance: 13.3
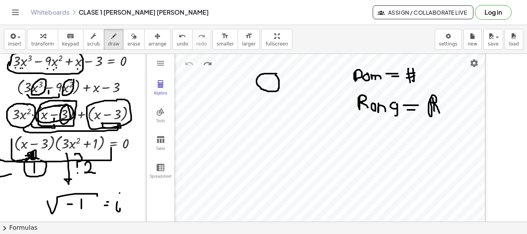
scroll to position [599, 174]
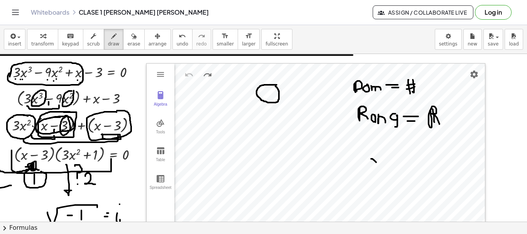
drag, startPoint x: 371, startPoint y: 159, endPoint x: 379, endPoint y: 167, distance: 11.7
drag, startPoint x: 374, startPoint y: 167, endPoint x: 375, endPoint y: 159, distance: 7.5
drag, startPoint x: 378, startPoint y: 151, endPoint x: 382, endPoint y: 155, distance: 6.5
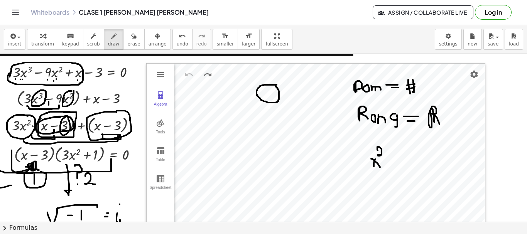
drag, startPoint x: 393, startPoint y: 156, endPoint x: 397, endPoint y: 162, distance: 7.3
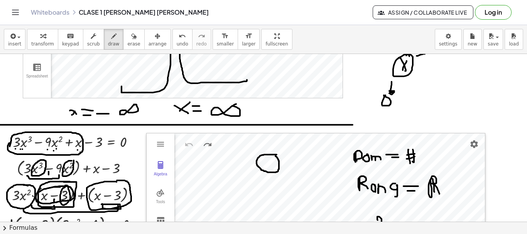
scroll to position [600, 174]
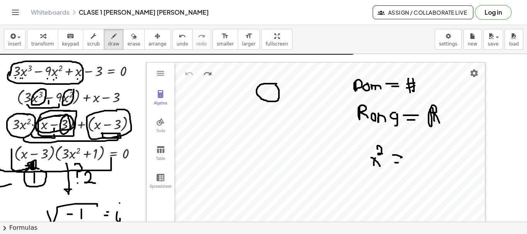
click at [123, 39] on button "erase" at bounding box center [133, 39] width 21 height 21
drag, startPoint x: 396, startPoint y: 156, endPoint x: 375, endPoint y: 194, distance: 44.0
click at [104, 41] on button "draw" at bounding box center [114, 39] width 20 height 21
drag, startPoint x: 363, startPoint y: 153, endPoint x: 367, endPoint y: 165, distance: 12.5
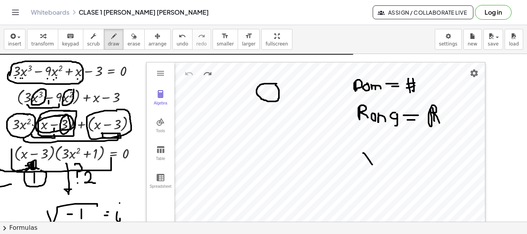
drag, startPoint x: 366, startPoint y: 165, endPoint x: 370, endPoint y: 154, distance: 12.5
drag, startPoint x: 377, startPoint y: 141, endPoint x: 378, endPoint y: 154, distance: 12.8
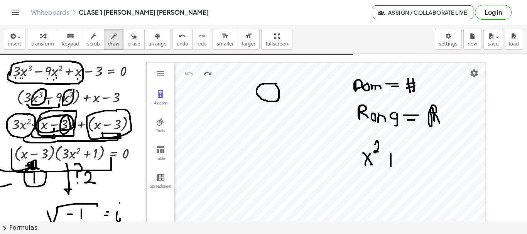
drag, startPoint x: 391, startPoint y: 154, endPoint x: 391, endPoint y: 167, distance: 12.7
drag, startPoint x: 386, startPoint y: 162, endPoint x: 393, endPoint y: 162, distance: 6.9
drag, startPoint x: 399, startPoint y: 157, endPoint x: 406, endPoint y: 167, distance: 11.8
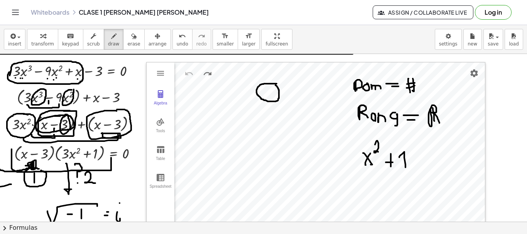
drag, startPoint x: 416, startPoint y: 155, endPoint x: 422, endPoint y: 155, distance: 5.4
drag, startPoint x: 414, startPoint y: 164, endPoint x: 423, endPoint y: 163, distance: 8.1
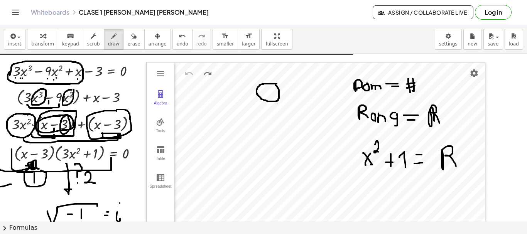
drag, startPoint x: 442, startPoint y: 150, endPoint x: 451, endPoint y: 161, distance: 14.5
drag, startPoint x: 447, startPoint y: 149, endPoint x: 450, endPoint y: 171, distance: 21.8
drag, startPoint x: 356, startPoint y: 189, endPoint x: 366, endPoint y: 199, distance: 13.6
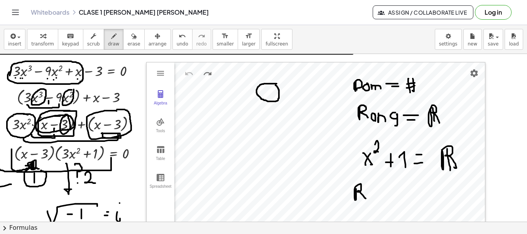
drag, startPoint x: 378, startPoint y: 188, endPoint x: 380, endPoint y: 200, distance: 11.7
drag, startPoint x: 385, startPoint y: 197, endPoint x: 389, endPoint y: 197, distance: 3.9
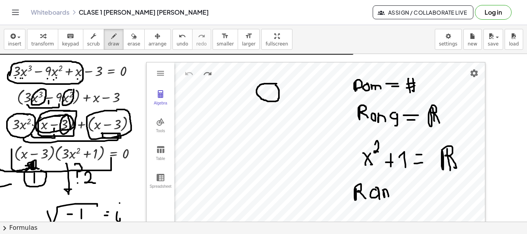
drag, startPoint x: 396, startPoint y: 191, endPoint x: 391, endPoint y: 203, distance: 13.5
drag, startPoint x: 408, startPoint y: 192, endPoint x: 412, endPoint y: 194, distance: 4.0
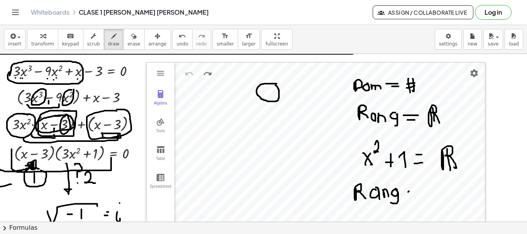
drag, startPoint x: 409, startPoint y: 198, endPoint x: 413, endPoint y: 198, distance: 4.2
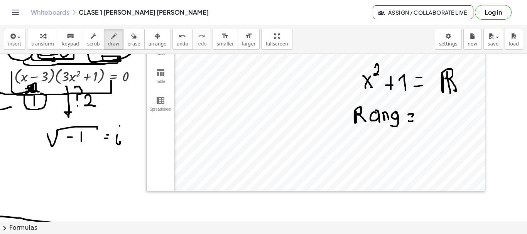
scroll to position [639, 174]
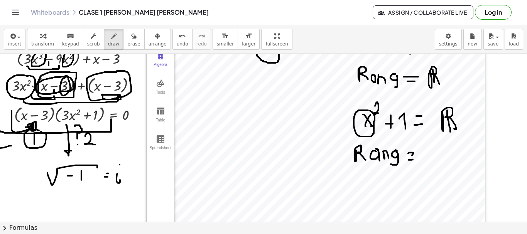
drag, startPoint x: 402, startPoint y: 107, endPoint x: 406, endPoint y: 106, distance: 4.3
drag, startPoint x: 397, startPoint y: 182, endPoint x: 402, endPoint y: 184, distance: 4.9
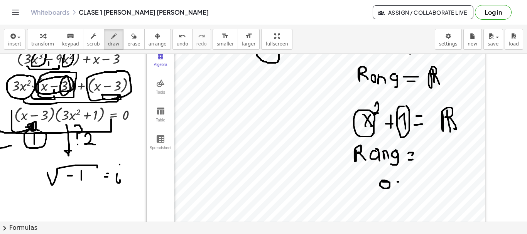
drag, startPoint x: 399, startPoint y: 188, endPoint x: 414, endPoint y: 189, distance: 15.8
drag, startPoint x: 424, startPoint y: 178, endPoint x: 427, endPoint y: 186, distance: 8.8
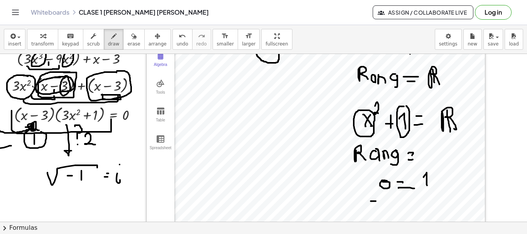
drag, startPoint x: 371, startPoint y: 201, endPoint x: 376, endPoint y: 201, distance: 5.4
drag, startPoint x: 383, startPoint y: 197, endPoint x: 384, endPoint y: 204, distance: 7.4
drag, startPoint x: 398, startPoint y: 198, endPoint x: 404, endPoint y: 201, distance: 7.3
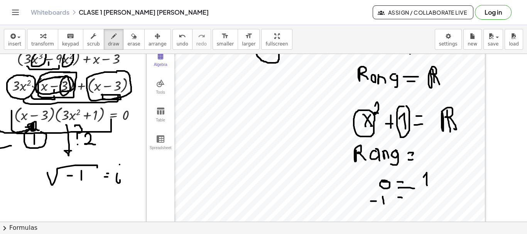
drag, startPoint x: 401, startPoint y: 205, endPoint x: 408, endPoint y: 203, distance: 6.8
drag, startPoint x: 425, startPoint y: 195, endPoint x: 425, endPoint y: 207, distance: 12.0
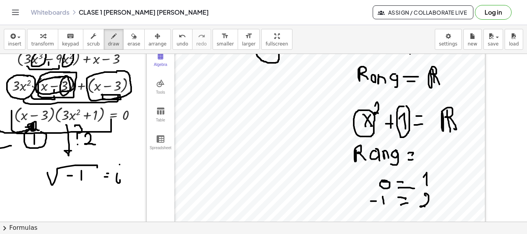
scroll to position [678, 174]
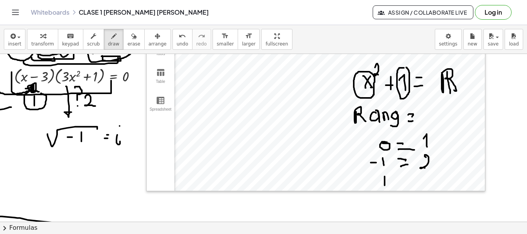
drag, startPoint x: 385, startPoint y: 185, endPoint x: 396, endPoint y: 179, distance: 12.6
click at [386, 186] on div at bounding box center [169, 228] width 686 height 1705
drag, startPoint x: 398, startPoint y: 178, endPoint x: 401, endPoint y: 184, distance: 7.4
click at [405, 178] on div at bounding box center [169, 228] width 686 height 1705
click at [401, 184] on div at bounding box center [169, 228] width 686 height 1705
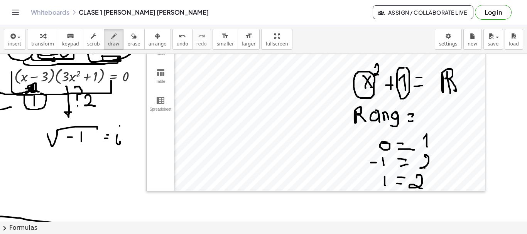
drag, startPoint x: 417, startPoint y: 178, endPoint x: 422, endPoint y: 189, distance: 12.1
click at [422, 189] on div at bounding box center [169, 228] width 686 height 1705
drag, startPoint x: 350, startPoint y: 205, endPoint x: 369, endPoint y: 205, distance: 18.5
click at [369, 205] on div at bounding box center [169, 228] width 686 height 1705
click at [399, 196] on div at bounding box center [169, 228] width 686 height 1705
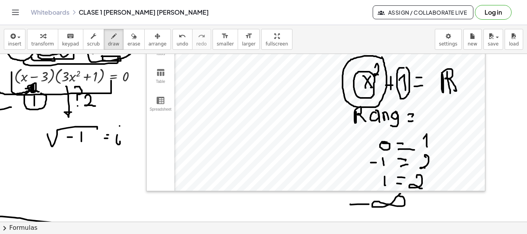
click at [382, 57] on div at bounding box center [169, 228] width 686 height 1705
drag, startPoint x: 428, startPoint y: 105, endPoint x: 435, endPoint y: 127, distance: 22.6
click at [435, 127] on div at bounding box center [169, 228] width 686 height 1705
drag, startPoint x: 441, startPoint y: 112, endPoint x: 447, endPoint y: 125, distance: 14.0
click at [447, 125] on div at bounding box center [169, 228] width 686 height 1705
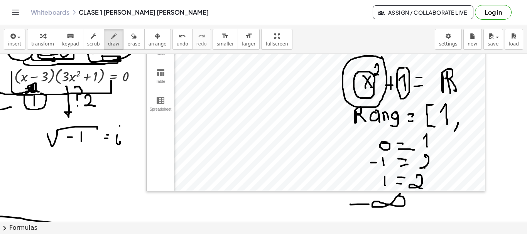
drag, startPoint x: 458, startPoint y: 123, endPoint x: 452, endPoint y: 134, distance: 12.8
click at [452, 134] on div at bounding box center [169, 228] width 686 height 1705
drag, startPoint x: 494, startPoint y: 103, endPoint x: 490, endPoint y: 108, distance: 6.6
click at [490, 108] on div at bounding box center [169, 228] width 686 height 1705
drag, startPoint x: 497, startPoint y: 99, endPoint x: 502, endPoint y: 126, distance: 27.0
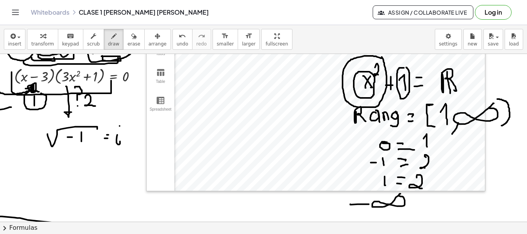
click at [502, 126] on div at bounding box center [169, 228] width 686 height 1705
drag, startPoint x: 409, startPoint y: 57, endPoint x: 418, endPoint y: 54, distance: 9.5
click at [418, 54] on div at bounding box center [169, 228] width 686 height 1705
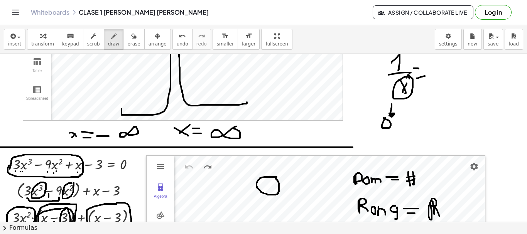
scroll to position [485, 174]
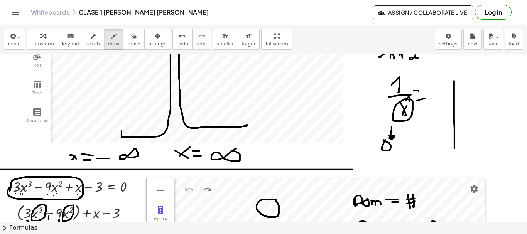
drag, startPoint x: 454, startPoint y: 81, endPoint x: 455, endPoint y: 149, distance: 67.5
drag, startPoint x: 420, startPoint y: 114, endPoint x: 476, endPoint y: 113, distance: 56.0
drag, startPoint x: 450, startPoint y: 82, endPoint x: 424, endPoint y: 109, distance: 37.1
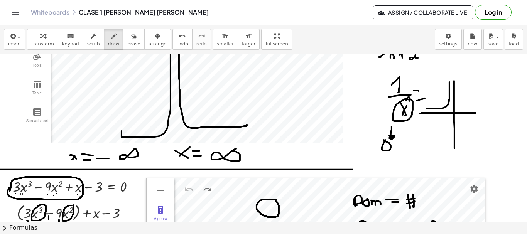
drag, startPoint x: 416, startPoint y: 141, endPoint x: 414, endPoint y: 149, distance: 8.3
drag, startPoint x: 435, startPoint y: 150, endPoint x: 428, endPoint y: 161, distance: 13.1
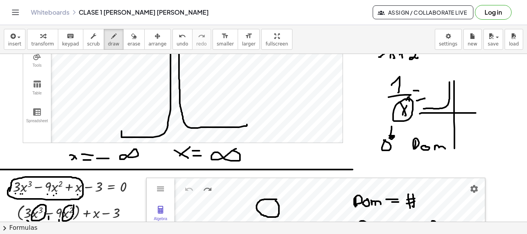
drag, startPoint x: 418, startPoint y: 161, endPoint x: 424, endPoint y: 167, distance: 8.7
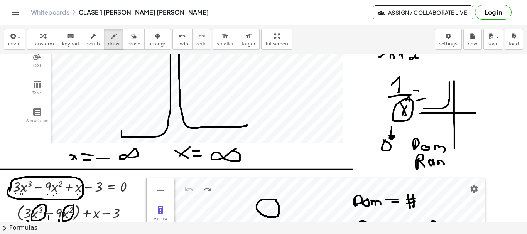
drag, startPoint x: 438, startPoint y: 161, endPoint x: 444, endPoint y: 165, distance: 7.0
drag, startPoint x: 460, startPoint y: 158, endPoint x: 468, endPoint y: 158, distance: 7.3
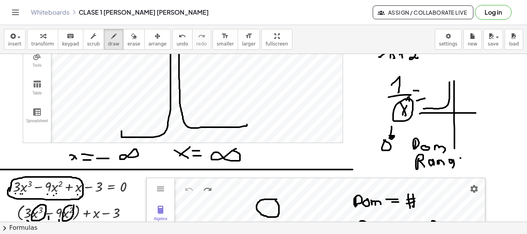
drag, startPoint x: 466, startPoint y: 165, endPoint x: 472, endPoint y: 163, distance: 6.1
drag, startPoint x: 455, startPoint y: 76, endPoint x: 458, endPoint y: 78, distance: 4.0
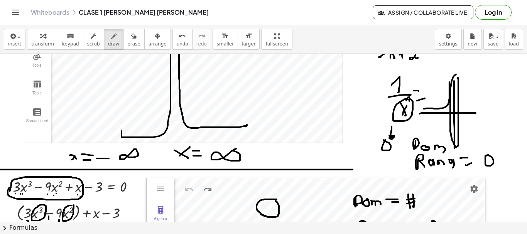
drag, startPoint x: 475, startPoint y: 147, endPoint x: 464, endPoint y: 176, distance: 30.0
drag, startPoint x: 462, startPoint y: 166, endPoint x: 471, endPoint y: 163, distance: 9.5
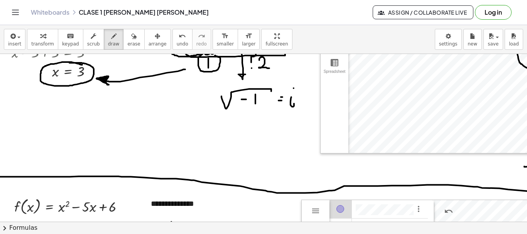
scroll to position [716, 0]
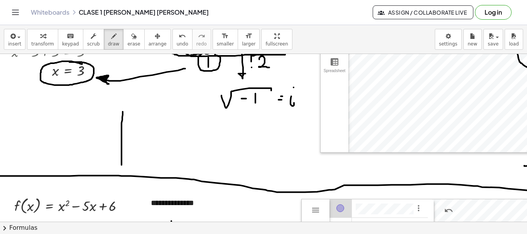
drag, startPoint x: 123, startPoint y: 112, endPoint x: 122, endPoint y: 165, distance: 53.3
click at [122, 165] on div at bounding box center [343, 190] width 686 height 1705
drag, startPoint x: 81, startPoint y: 130, endPoint x: 193, endPoint y: 131, distance: 111.5
click at [193, 131] on div at bounding box center [343, 190] width 686 height 1705
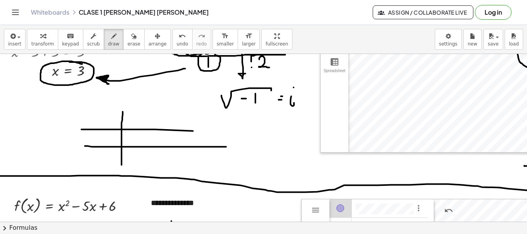
drag, startPoint x: 85, startPoint y: 146, endPoint x: 226, endPoint y: 147, distance: 141.2
click at [226, 147] on div at bounding box center [343, 190] width 686 height 1705
drag, startPoint x: 171, startPoint y: 115, endPoint x: 171, endPoint y: 164, distance: 48.6
click at [171, 164] on div at bounding box center [343, 190] width 686 height 1705
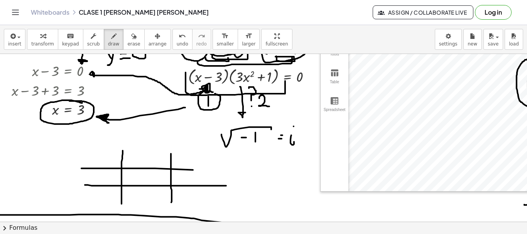
scroll to position [678, 0]
drag, startPoint x: 111, startPoint y: 143, endPoint x: 115, endPoint y: 142, distance: 3.9
click at [115, 142] on div at bounding box center [343, 228] width 686 height 1705
drag, startPoint x: 134, startPoint y: 139, endPoint x: 144, endPoint y: 113, distance: 28.1
click at [131, 139] on div at bounding box center [343, 228] width 686 height 1705
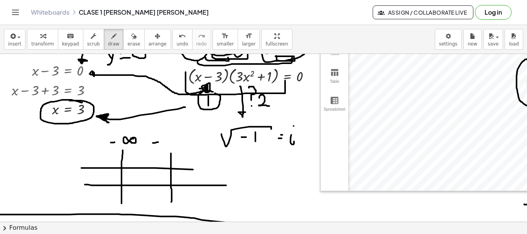
drag, startPoint x: 153, startPoint y: 143, endPoint x: 158, endPoint y: 142, distance: 5.5
click at [158, 142] on div at bounding box center [343, 228] width 686 height 1705
drag, startPoint x: 165, startPoint y: 138, endPoint x: 169, endPoint y: 147, distance: 9.5
click at [169, 147] on div at bounding box center [343, 228] width 686 height 1705
drag, startPoint x: 213, startPoint y: 149, endPoint x: 208, endPoint y: 208, distance: 59.3
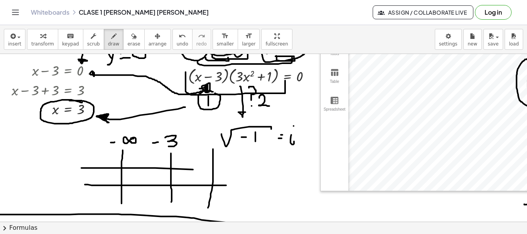
click at [208, 208] on div at bounding box center [343, 228] width 686 height 1705
drag, startPoint x: 188, startPoint y: 169, endPoint x: 244, endPoint y: 170, distance: 56.7
click at [244, 170] on div at bounding box center [343, 228] width 686 height 1705
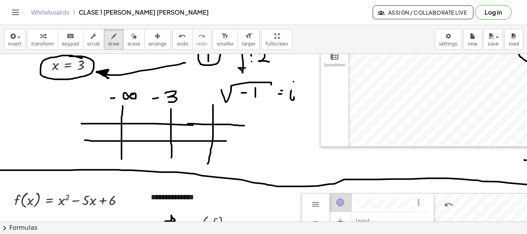
scroll to position [639, 0]
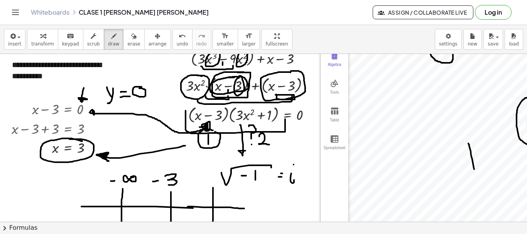
drag, startPoint x: 474, startPoint y: 169, endPoint x: 468, endPoint y: 144, distance: 26.5
drag, startPoint x: 473, startPoint y: 169, endPoint x: 477, endPoint y: 169, distance: 3.9
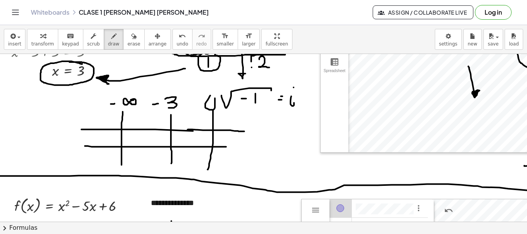
click at [209, 95] on div at bounding box center [343, 190] width 686 height 1705
drag, startPoint x: 248, startPoint y: 102, endPoint x: 247, endPoint y: 111, distance: 9.3
click at [247, 111] on div at bounding box center [343, 190] width 686 height 1705
drag, startPoint x: 217, startPoint y: 147, endPoint x: 271, endPoint y: 145, distance: 54.4
click at [272, 146] on div at bounding box center [343, 190] width 686 height 1705
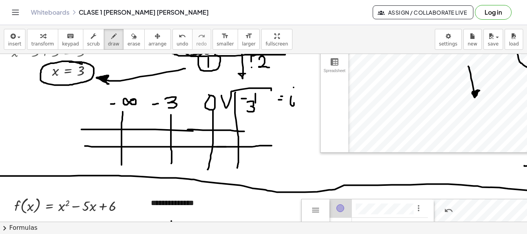
drag, startPoint x: 235, startPoint y: 93, endPoint x: 237, endPoint y: 173, distance: 80.7
click at [237, 172] on div at bounding box center [343, 190] width 686 height 1705
drag, startPoint x: 72, startPoint y: 116, endPoint x: 79, endPoint y: 117, distance: 7.3
click at [79, 117] on div at bounding box center [343, 190] width 686 height 1705
drag, startPoint x: 87, startPoint y: 114, endPoint x: 84, endPoint y: 124, distance: 10.0
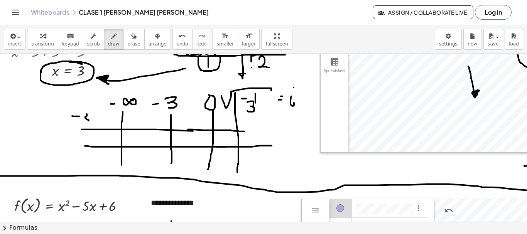
click at [84, 124] on div at bounding box center [343, 190] width 686 height 1705
drag, startPoint x: 91, startPoint y: 118, endPoint x: 92, endPoint y: 123, distance: 5.9
click at [95, 123] on div at bounding box center [343, 190] width 686 height 1705
drag, startPoint x: 92, startPoint y: 123, endPoint x: 95, endPoint y: 117, distance: 6.7
click at [95, 117] on div at bounding box center [343, 190] width 686 height 1705
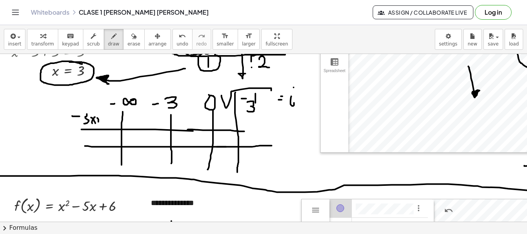
click at [98, 124] on div at bounding box center [343, 190] width 686 height 1705
drag, startPoint x: 96, startPoint y: 124, endPoint x: 105, endPoint y: 122, distance: 8.2
click at [105, 122] on div at bounding box center [343, 190] width 686 height 1705
drag, startPoint x: 115, startPoint y: 115, endPoint x: 115, endPoint y: 126, distance: 11.2
click at [115, 126] on div at bounding box center [343, 190] width 686 height 1705
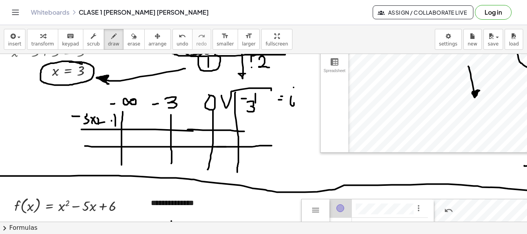
drag, startPoint x: 112, startPoint y: 121, endPoint x: 116, endPoint y: 120, distance: 4.7
click at [116, 120] on div at bounding box center [343, 190] width 686 height 1705
drag, startPoint x: 140, startPoint y: 120, endPoint x: 150, endPoint y: 120, distance: 9.6
click at [150, 120] on div at bounding box center [343, 190] width 686 height 1705
drag, startPoint x: 198, startPoint y: 111, endPoint x: 195, endPoint y: 128, distance: 16.8
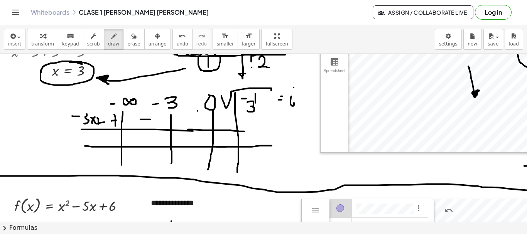
click at [197, 129] on div at bounding box center [343, 190] width 686 height 1705
drag, startPoint x: 194, startPoint y: 122, endPoint x: 200, endPoint y: 122, distance: 6.6
click at [200, 122] on div at bounding box center [343, 190] width 686 height 1705
drag, startPoint x: 220, startPoint y: 114, endPoint x: 234, endPoint y: 115, distance: 14.3
click at [234, 115] on div at bounding box center [343, 190] width 686 height 1705
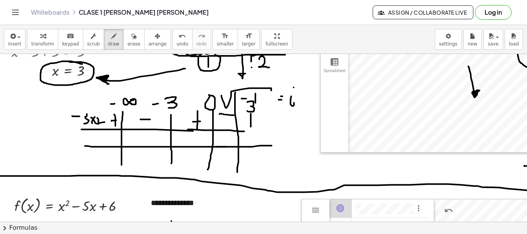
drag, startPoint x: 251, startPoint y: 114, endPoint x: 245, endPoint y: 123, distance: 11.1
click at [251, 129] on div at bounding box center [343, 190] width 686 height 1705
click at [259, 124] on div at bounding box center [343, 190] width 686 height 1705
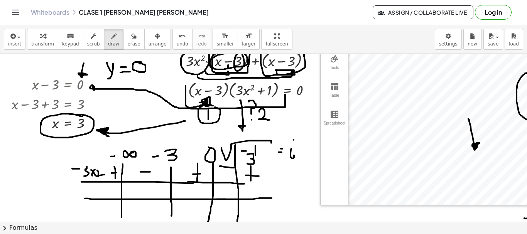
scroll to position [678, 0]
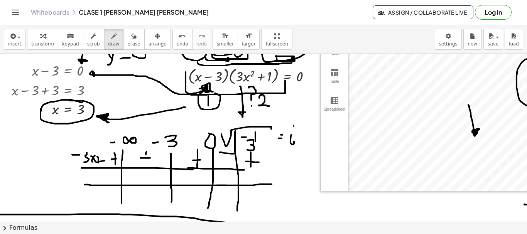
drag, startPoint x: 147, startPoint y: 152, endPoint x: 145, endPoint y: 163, distance: 11.3
click at [145, 163] on div at bounding box center [343, 228] width 686 height 1705
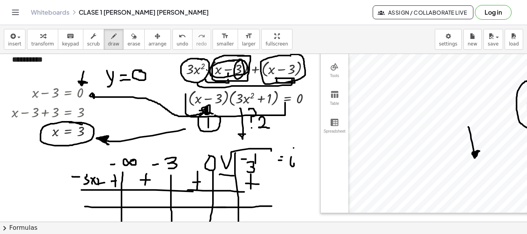
scroll to position [639, 0]
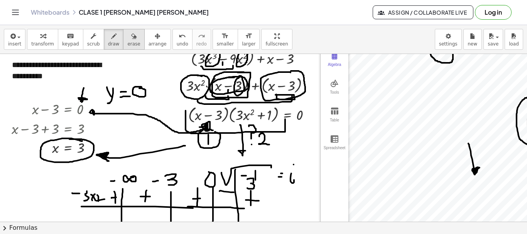
click at [131, 39] on icon "button" at bounding box center [133, 36] width 5 height 9
click at [108, 43] on span "draw" at bounding box center [114, 43] width 12 height 5
drag, startPoint x: 189, startPoint y: 198, endPoint x: 198, endPoint y: 198, distance: 9.7
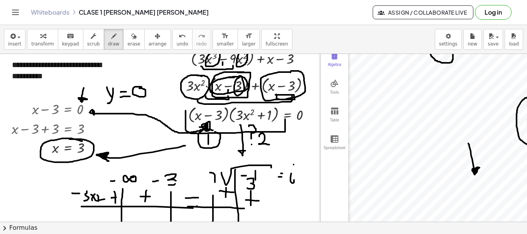
drag, startPoint x: 226, startPoint y: 188, endPoint x: 226, endPoint y: 198, distance: 9.7
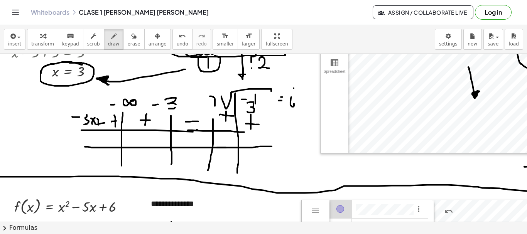
scroll to position [716, 0]
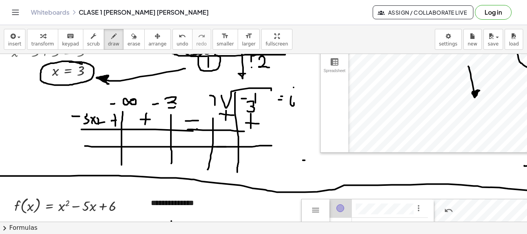
drag, startPoint x: 303, startPoint y: 161, endPoint x: 364, endPoint y: 161, distance: 60.6
click at [367, 161] on div at bounding box center [343, 190] width 686 height 1705
drag, startPoint x: 314, startPoint y: 160, endPoint x: 314, endPoint y: 173, distance: 13.1
click at [314, 173] on div at bounding box center [343, 190] width 686 height 1705
drag, startPoint x: 322, startPoint y: 163, endPoint x: 322, endPoint y: 171, distance: 7.3
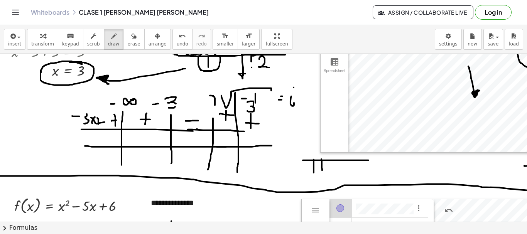
click at [322, 171] on div at bounding box center [343, 190] width 686 height 1705
drag, startPoint x: 330, startPoint y: 160, endPoint x: 335, endPoint y: 172, distance: 12.6
click at [334, 172] on div at bounding box center [343, 190] width 686 height 1705
drag, startPoint x: 352, startPoint y: 171, endPoint x: 343, endPoint y: 177, distance: 10.2
click at [352, 177] on div at bounding box center [343, 190] width 686 height 1705
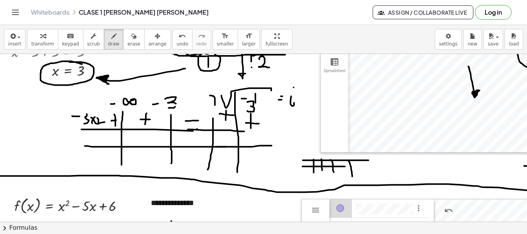
drag, startPoint x: 303, startPoint y: 167, endPoint x: 369, endPoint y: 167, distance: 66.0
click at [370, 167] on div at bounding box center [343, 190] width 686 height 1705
click at [309, 166] on div at bounding box center [343, 190] width 686 height 1705
drag, startPoint x: 307, startPoint y: 166, endPoint x: 311, endPoint y: 162, distance: 4.9
click at [311, 162] on div at bounding box center [343, 190] width 686 height 1705
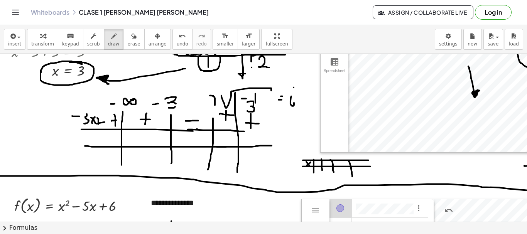
click at [309, 174] on div at bounding box center [343, 190] width 686 height 1705
drag, startPoint x: 309, startPoint y: 172, endPoint x: 318, endPoint y: 176, distance: 10.3
click at [308, 179] on div at bounding box center [343, 190] width 686 height 1705
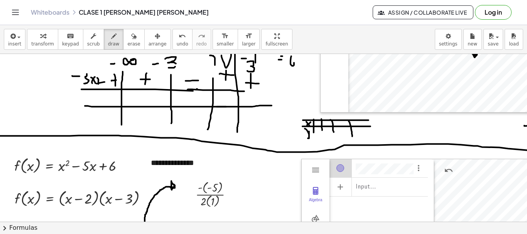
scroll to position [755, 0]
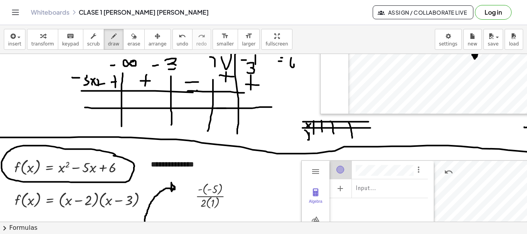
drag, startPoint x: 115, startPoint y: 156, endPoint x: 111, endPoint y: 156, distance: 4.6
click at [111, 156] on div at bounding box center [343, 151] width 686 height 1705
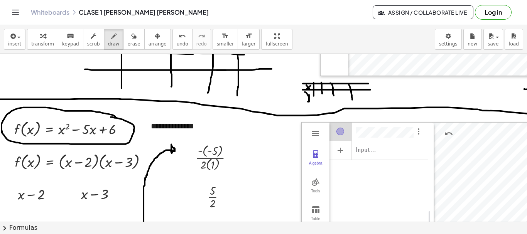
scroll to position [793, 0]
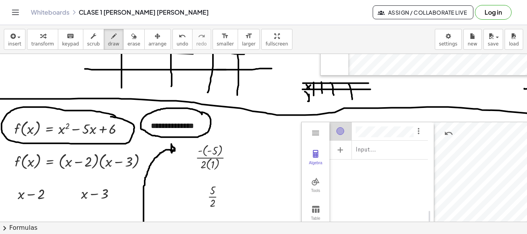
drag, startPoint x: 202, startPoint y: 115, endPoint x: 197, endPoint y: 110, distance: 6.6
click at [197, 110] on div at bounding box center [343, 113] width 686 height 1705
drag, startPoint x: 75, startPoint y: 144, endPoint x: 75, endPoint y: 149, distance: 5.0
click at [75, 149] on div at bounding box center [343, 113] width 686 height 1705
click at [74, 151] on div at bounding box center [343, 113] width 686 height 1705
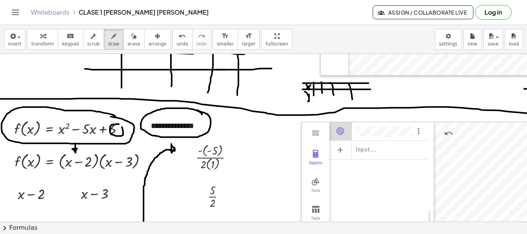
drag, startPoint x: 119, startPoint y: 124, endPoint x: 108, endPoint y: 125, distance: 10.4
click at [119, 123] on div at bounding box center [343, 113] width 686 height 1705
drag, startPoint x: 86, startPoint y: 114, endPoint x: 85, endPoint y: 122, distance: 7.8
click at [85, 122] on div at bounding box center [343, 113] width 686 height 1705
click at [90, 120] on div at bounding box center [343, 113] width 686 height 1705
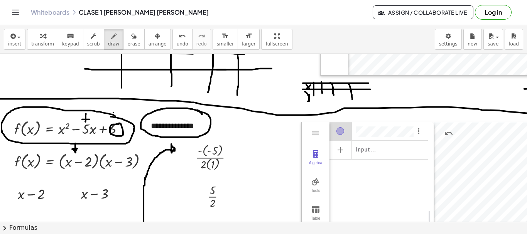
drag, startPoint x: 113, startPoint y: 113, endPoint x: 117, endPoint y: 120, distance: 8.0
click at [117, 119] on div at bounding box center [343, 113] width 686 height 1705
drag, startPoint x: 112, startPoint y: 121, endPoint x: 123, endPoint y: 112, distance: 15.1
click at [123, 111] on div at bounding box center [343, 113] width 686 height 1705
click at [177, 46] on span "undo" at bounding box center [183, 43] width 12 height 5
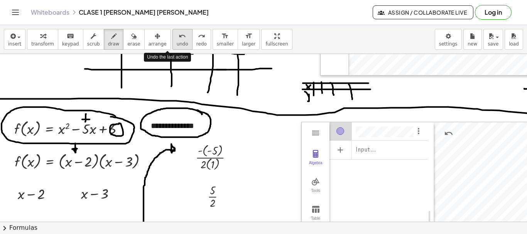
click at [177, 42] on span "undo" at bounding box center [183, 43] width 12 height 5
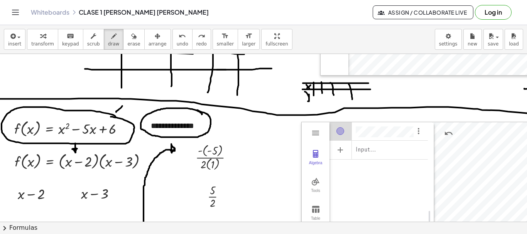
drag, startPoint x: 116, startPoint y: 112, endPoint x: 122, endPoint y: 106, distance: 8.7
click at [122, 106] on div at bounding box center [343, 113] width 686 height 1705
click at [57, 124] on div at bounding box center [343, 113] width 686 height 1705
click at [42, 41] on icon "button" at bounding box center [42, 36] width 5 height 9
click at [76, 134] on div at bounding box center [71, 128] width 123 height 22
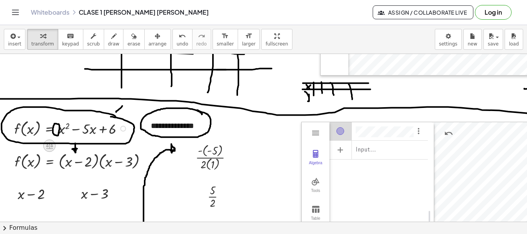
click at [51, 145] on icon at bounding box center [50, 146] width 8 height 8
click at [83, 122] on div at bounding box center [71, 128] width 123 height 22
click at [51, 146] on icon at bounding box center [49, 146] width 7 height 7
click at [83, 147] on icon at bounding box center [80, 145] width 7 height 7
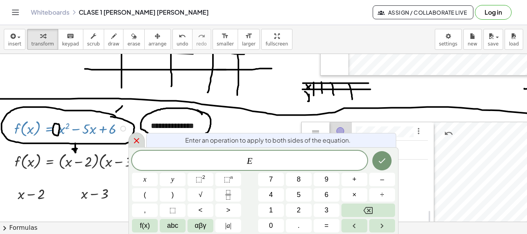
click at [137, 139] on icon at bounding box center [136, 140] width 9 height 9
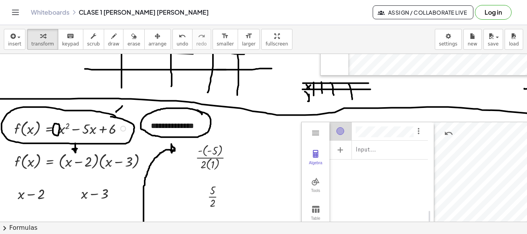
click at [122, 129] on div at bounding box center [123, 129] width 6 height 6
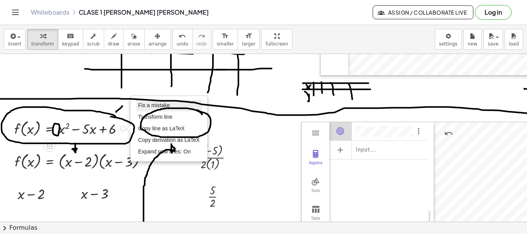
click at [162, 105] on span "Fix a mistake" at bounding box center [154, 105] width 32 height 6
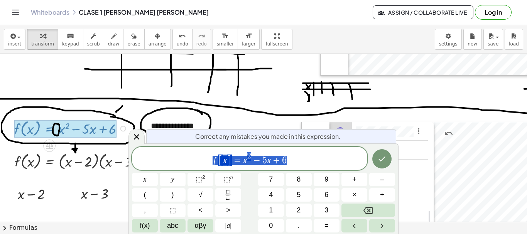
drag, startPoint x: 301, startPoint y: 159, endPoint x: 206, endPoint y: 149, distance: 95.1
click at [206, 149] on div "**********" at bounding box center [249, 158] width 235 height 23
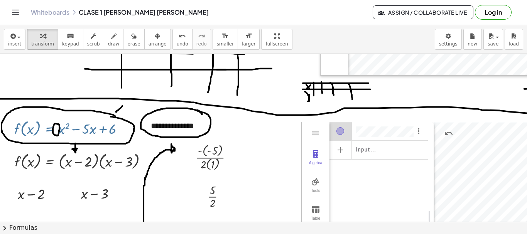
click at [379, 162] on div "Input…" at bounding box center [379, 191] width 98 height 139
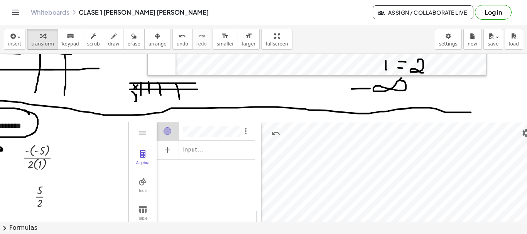
scroll to position [793, 189]
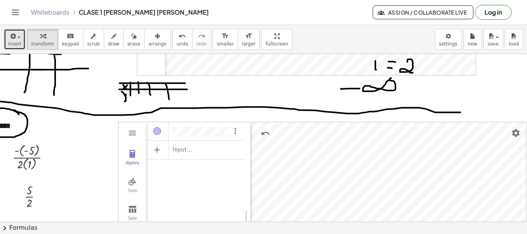
click at [23, 36] on button "insert" at bounding box center [15, 39] width 22 height 21
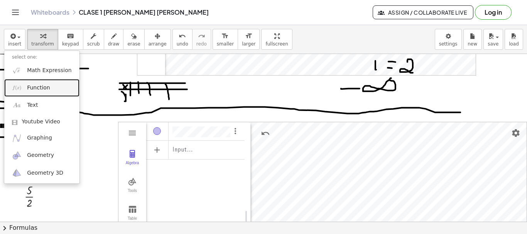
click at [41, 84] on span "Function" at bounding box center [38, 88] width 23 height 8
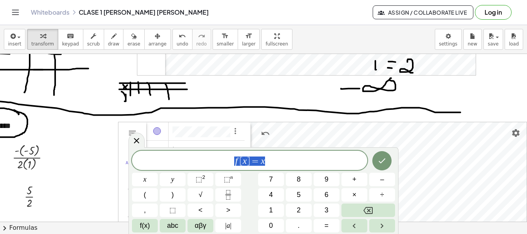
drag, startPoint x: 281, startPoint y: 161, endPoint x: 213, endPoint y: 163, distance: 68.0
click at [213, 163] on span "f [ x ] = x" at bounding box center [249, 161] width 235 height 11
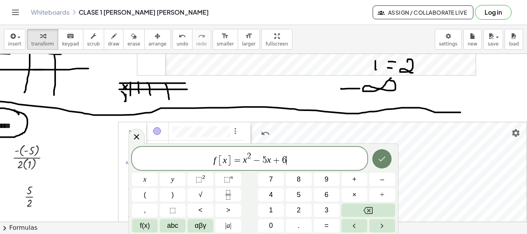
click at [383, 158] on icon "Done" at bounding box center [381, 158] width 9 height 9
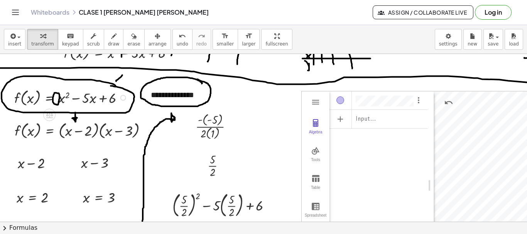
scroll to position [832, 0]
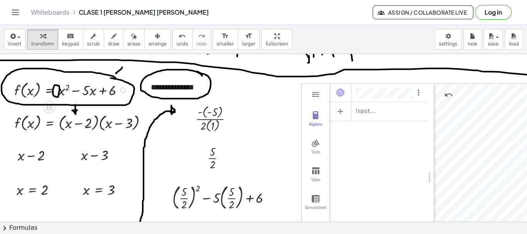
click at [83, 84] on div at bounding box center [71, 90] width 123 height 22
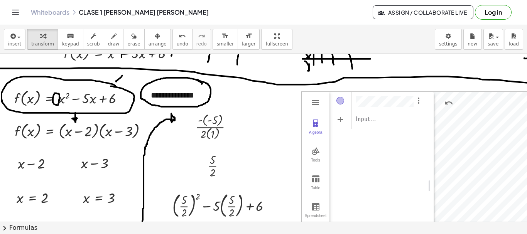
scroll to position [871, 0]
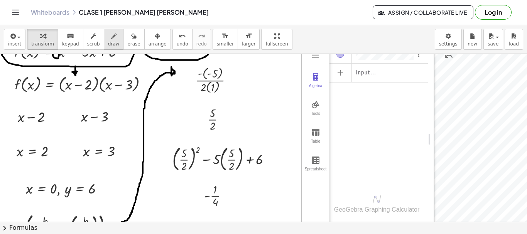
click at [111, 34] on icon "button" at bounding box center [113, 36] width 5 height 9
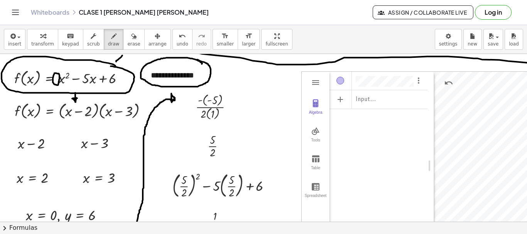
scroll to position [832, 0]
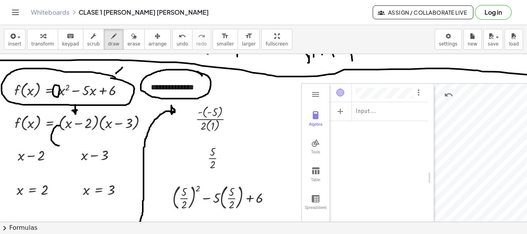
drag, startPoint x: 59, startPoint y: 126, endPoint x: 61, endPoint y: 139, distance: 12.8
click at [60, 146] on div at bounding box center [343, 74] width 686 height 1705
click at [65, 141] on div at bounding box center [343, 74] width 686 height 1705
drag, startPoint x: 61, startPoint y: 140, endPoint x: 64, endPoint y: 134, distance: 6.4
click at [64, 134] on div at bounding box center [343, 74] width 686 height 1705
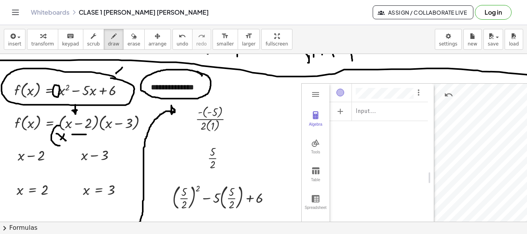
drag, startPoint x: 72, startPoint y: 135, endPoint x: 86, endPoint y: 135, distance: 13.9
click at [86, 135] on div at bounding box center [343, 74] width 686 height 1705
drag, startPoint x: 103, startPoint y: 125, endPoint x: 109, endPoint y: 143, distance: 19.3
click at [109, 143] on div at bounding box center [343, 74] width 686 height 1705
drag, startPoint x: 118, startPoint y: 124, endPoint x: 117, endPoint y: 141, distance: 17.5
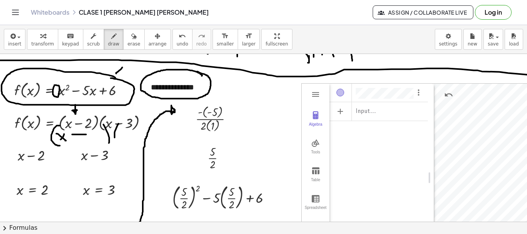
click at [117, 141] on div at bounding box center [343, 74] width 686 height 1705
click at [129, 137] on div at bounding box center [343, 74] width 686 height 1705
drag, startPoint x: 122, startPoint y: 138, endPoint x: 127, endPoint y: 130, distance: 9.2
click at [127, 130] on div at bounding box center [343, 74] width 686 height 1705
click at [141, 133] on div at bounding box center [343, 74] width 686 height 1705
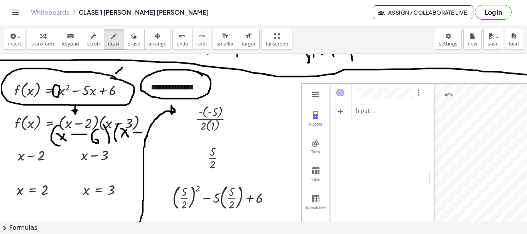
drag, startPoint x: 98, startPoint y: 130, endPoint x: 93, endPoint y: 140, distance: 11.2
click at [93, 140] on div at bounding box center [343, 74] width 686 height 1705
drag, startPoint x: 143, startPoint y: 128, endPoint x: 147, endPoint y: 135, distance: 8.1
click at [147, 135] on div at bounding box center [343, 74] width 686 height 1705
drag, startPoint x: 150, startPoint y: 117, endPoint x: 156, endPoint y: 138, distance: 21.7
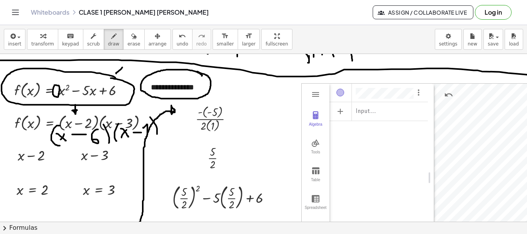
click at [157, 138] on div at bounding box center [343, 74] width 686 height 1705
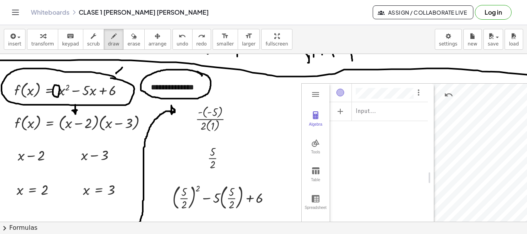
scroll to position [871, 0]
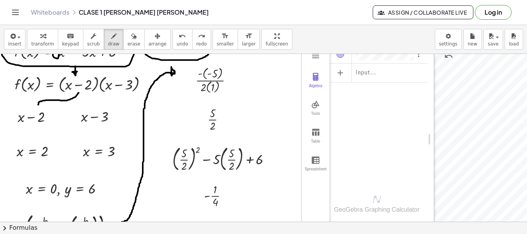
drag, startPoint x: 79, startPoint y: 93, endPoint x: 35, endPoint y: 103, distance: 44.7
click at [39, 105] on div at bounding box center [343, 35] width 686 height 1705
click at [35, 103] on div at bounding box center [343, 35] width 686 height 1705
drag, startPoint x: 118, startPoint y: 93, endPoint x: 102, endPoint y: 107, distance: 21.6
click at [102, 107] on div at bounding box center [343, 35] width 686 height 1705
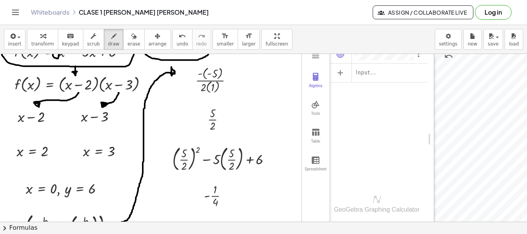
click at [103, 106] on div at bounding box center [343, 35] width 686 height 1705
click at [50, 115] on div at bounding box center [343, 35] width 686 height 1705
click at [51, 118] on div at bounding box center [343, 35] width 686 height 1705
click at [54, 114] on div at bounding box center [343, 35] width 686 height 1705
click at [115, 116] on div at bounding box center [343, 35] width 686 height 1705
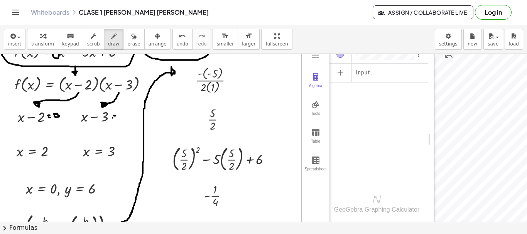
click at [115, 118] on div at bounding box center [343, 35] width 686 height 1705
click at [123, 113] on div at bounding box center [343, 35] width 686 height 1705
drag, startPoint x: 59, startPoint y: 93, endPoint x: 95, endPoint y: 93, distance: 35.9
click at [95, 93] on div at bounding box center [343, 35] width 686 height 1705
drag, startPoint x: 98, startPoint y: 93, endPoint x: 138, endPoint y: 92, distance: 39.8
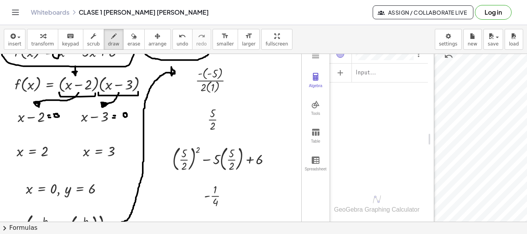
click at [138, 92] on div at bounding box center [343, 35] width 686 height 1705
drag, startPoint x: 54, startPoint y: 120, endPoint x: 57, endPoint y: 123, distance: 4.1
click at [56, 123] on div at bounding box center [343, 35] width 686 height 1705
drag, startPoint x: 59, startPoint y: 120, endPoint x: 56, endPoint y: 124, distance: 4.7
click at [56, 124] on div at bounding box center [343, 35] width 686 height 1705
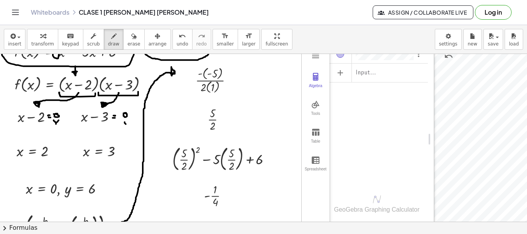
click at [126, 125] on div at bounding box center [343, 35] width 686 height 1705
drag, startPoint x: 127, startPoint y: 123, endPoint x: 125, endPoint y: 131, distance: 8.0
click at [125, 131] on div at bounding box center [343, 35] width 686 height 1705
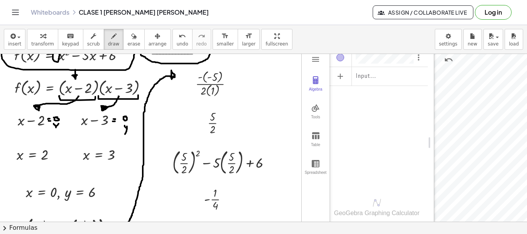
scroll to position [909, 0]
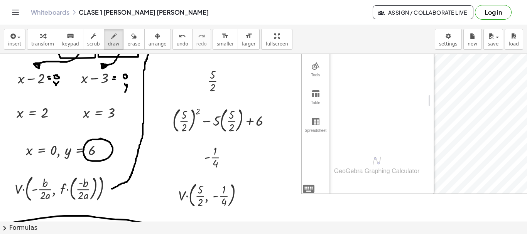
drag, startPoint x: 62, startPoint y: 99, endPoint x: 57, endPoint y: 101, distance: 5.4
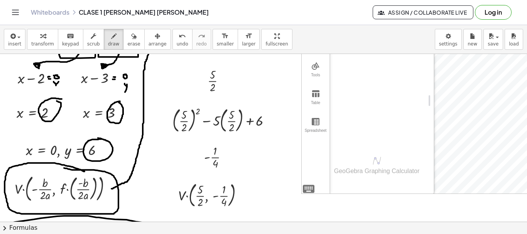
drag, startPoint x: 82, startPoint y: 171, endPoint x: 59, endPoint y: 167, distance: 23.9
drag, startPoint x: 39, startPoint y: 203, endPoint x: 46, endPoint y: 208, distance: 8.7
drag, startPoint x: 41, startPoint y: 209, endPoint x: 51, endPoint y: 205, distance: 11.6
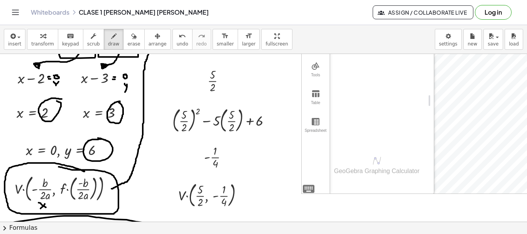
drag, startPoint x: 60, startPoint y: 205, endPoint x: 57, endPoint y: 209, distance: 4.7
drag, startPoint x: 70, startPoint y: 205, endPoint x: 77, endPoint y: 206, distance: 7.2
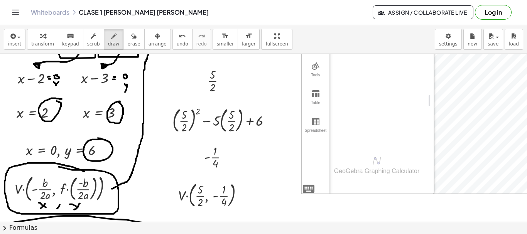
drag, startPoint x: 80, startPoint y: 204, endPoint x: 74, endPoint y: 210, distance: 8.5
drag, startPoint x: 263, startPoint y: 165, endPoint x: 269, endPoint y: 155, distance: 11.1
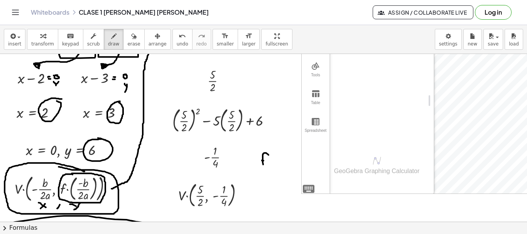
drag, startPoint x: 282, startPoint y: 158, endPoint x: 277, endPoint y: 171, distance: 13.8
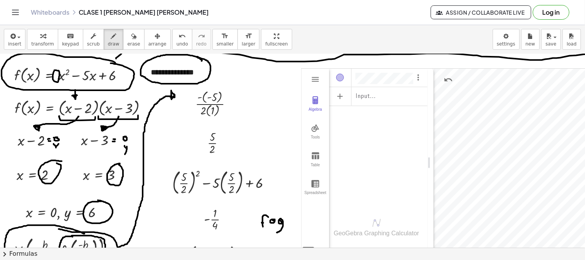
scroll to position [827, 0]
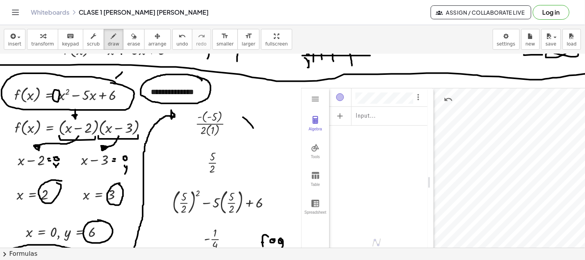
drag, startPoint x: 243, startPoint y: 117, endPoint x: 254, endPoint y: 128, distance: 15.0
click at [254, 128] on div at bounding box center [343, 79] width 686 height 1705
drag, startPoint x: 255, startPoint y: 117, endPoint x: 243, endPoint y: 128, distance: 16.1
click at [243, 128] on div at bounding box center [343, 79] width 686 height 1705
click at [163, 88] on div at bounding box center [343, 79] width 686 height 1705
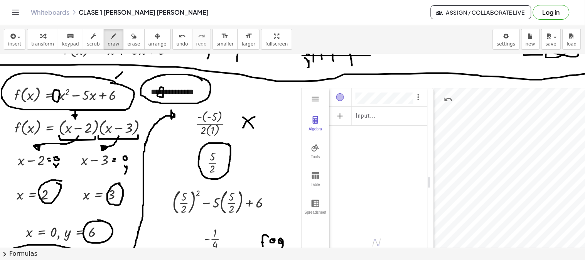
click at [228, 144] on div at bounding box center [343, 79] width 686 height 1705
drag, startPoint x: 252, startPoint y: 145, endPoint x: 260, endPoint y: 146, distance: 8.1
click at [260, 146] on div at bounding box center [343, 79] width 686 height 1705
drag, startPoint x: 271, startPoint y: 140, endPoint x: 272, endPoint y: 158, distance: 17.8
click at [269, 164] on div at bounding box center [343, 79] width 686 height 1705
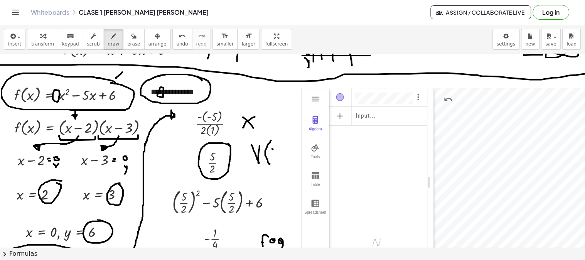
drag, startPoint x: 273, startPoint y: 149, endPoint x: 279, endPoint y: 160, distance: 11.7
click at [279, 160] on div at bounding box center [343, 79] width 686 height 1705
drag, startPoint x: 275, startPoint y: 160, endPoint x: 275, endPoint y: 145, distance: 15.1
click at [275, 145] on div at bounding box center [343, 79] width 686 height 1705
drag, startPoint x: 287, startPoint y: 157, endPoint x: 284, endPoint y: 164, distance: 6.6
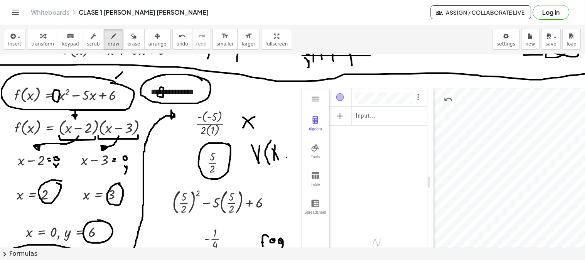
click at [284, 164] on div at bounding box center [343, 79] width 686 height 1705
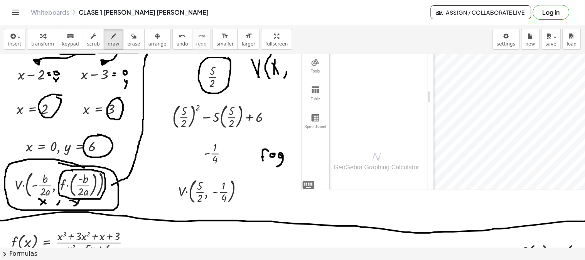
scroll to position [956, 0]
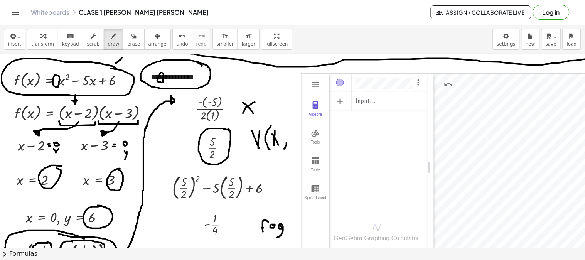
scroll to position [827, 0]
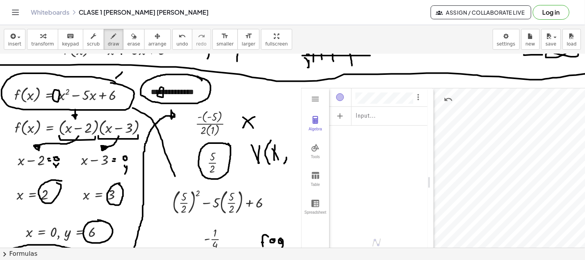
drag, startPoint x: 133, startPoint y: 108, endPoint x: 175, endPoint y: 176, distance: 80.4
click at [175, 176] on div at bounding box center [343, 79] width 686 height 1705
drag, startPoint x: 171, startPoint y: 178, endPoint x: 179, endPoint y: 175, distance: 8.7
click at [179, 175] on div at bounding box center [343, 79] width 686 height 1705
click at [175, 176] on div at bounding box center [343, 79] width 686 height 1705
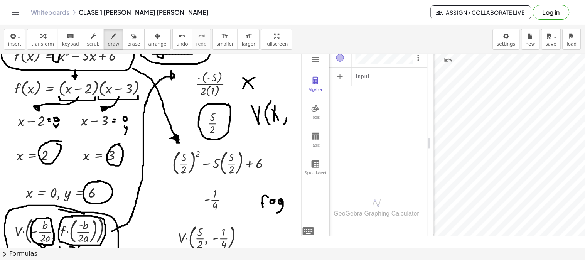
scroll to position [913, 0]
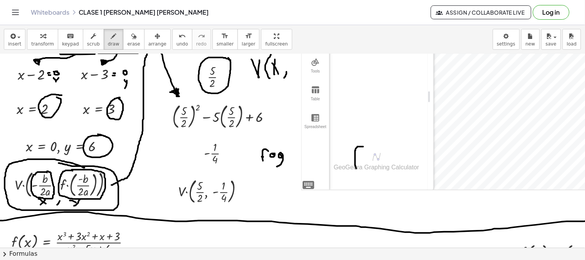
drag, startPoint x: 357, startPoint y: 169, endPoint x: 364, endPoint y: 147, distance: 23.1
drag, startPoint x: 375, startPoint y: 153, endPoint x: 379, endPoint y: 164, distance: 11.8
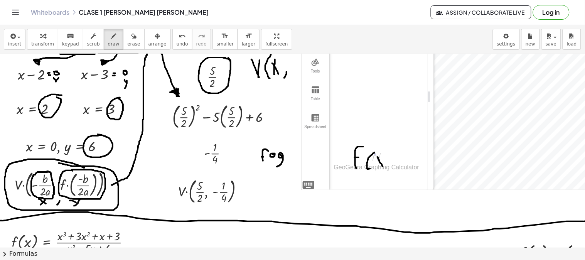
drag, startPoint x: 378, startPoint y: 157, endPoint x: 383, endPoint y: 166, distance: 10.4
drag, startPoint x: 379, startPoint y: 168, endPoint x: 384, endPoint y: 158, distance: 10.7
drag, startPoint x: 388, startPoint y: 152, endPoint x: 391, endPoint y: 178, distance: 26.0
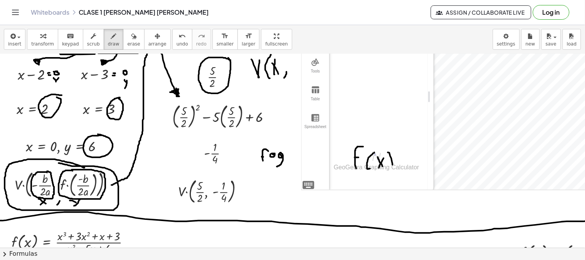
drag, startPoint x: 381, startPoint y: 118, endPoint x: 380, endPoint y: 147, distance: 28.2
drag, startPoint x: 378, startPoint y: 145, endPoint x: 384, endPoint y: 144, distance: 5.5
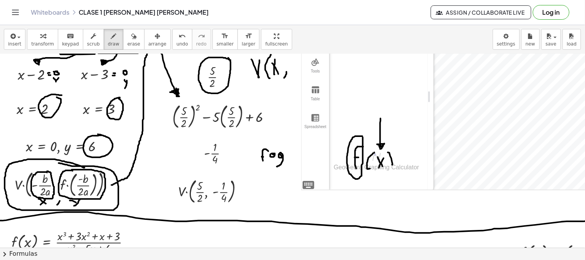
drag, startPoint x: 380, startPoint y: 215, endPoint x: 380, endPoint y: 208, distance: 6.2
drag, startPoint x: 379, startPoint y: 209, endPoint x: 390, endPoint y: 208, distance: 10.5
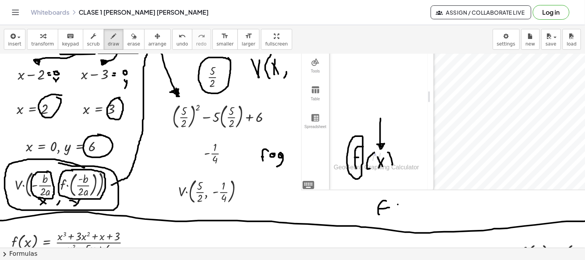
drag, startPoint x: 398, startPoint y: 205, endPoint x: 403, endPoint y: 206, distance: 4.8
drag, startPoint x: 407, startPoint y: 213, endPoint x: 425, endPoint y: 199, distance: 23.2
drag, startPoint x: 426, startPoint y: 198, endPoint x: 430, endPoint y: 209, distance: 11.5
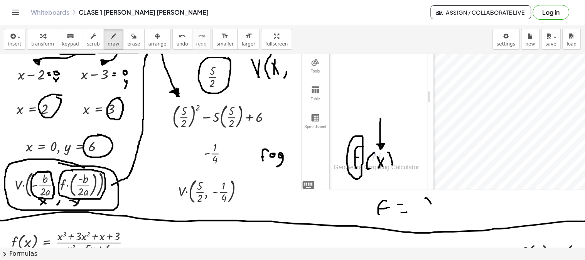
drag, startPoint x: 429, startPoint y: 208, endPoint x: 431, endPoint y: 198, distance: 10.2
drag, startPoint x: 443, startPoint y: 190, endPoint x: 450, endPoint y: 200, distance: 11.9
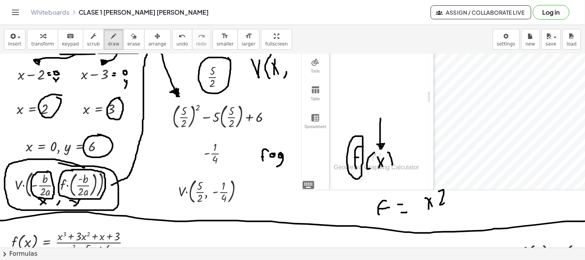
drag, startPoint x: 460, startPoint y: 197, endPoint x: 461, endPoint y: 206, distance: 8.9
drag, startPoint x: 461, startPoint y: 202, endPoint x: 473, endPoint y: 196, distance: 12.9
drag, startPoint x: 473, startPoint y: 196, endPoint x: 497, endPoint y: 202, distance: 24.2
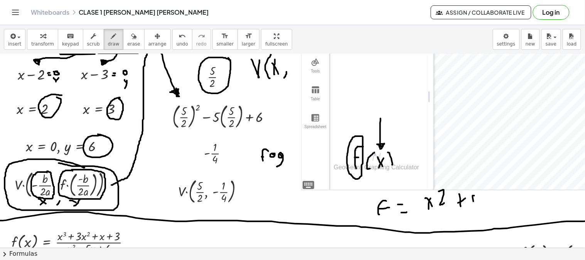
click at [177, 41] on span "undo" at bounding box center [183, 43] width 12 height 5
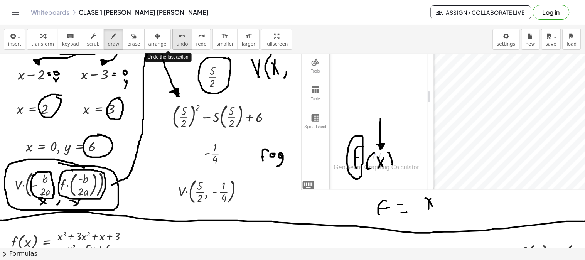
click at [177, 41] on span "undo" at bounding box center [183, 43] width 12 height 5
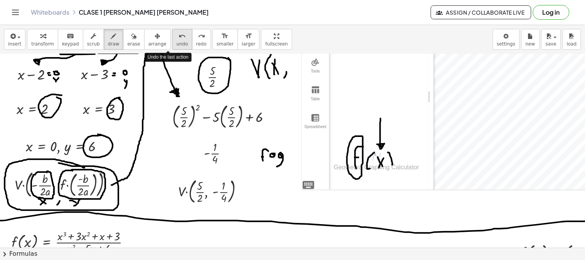
click at [177, 41] on span "undo" at bounding box center [183, 43] width 12 height 5
drag, startPoint x: 384, startPoint y: 173, endPoint x: 383, endPoint y: 181, distance: 7.7
drag, startPoint x: 379, startPoint y: 180, endPoint x: 384, endPoint y: 180, distance: 4.6
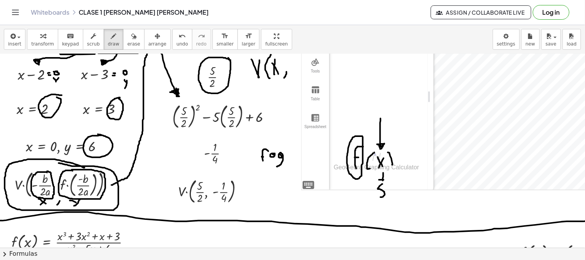
drag, startPoint x: 383, startPoint y: 184, endPoint x: 380, endPoint y: 197, distance: 13.4
drag, startPoint x: 44, startPoint y: 159, endPoint x: 42, endPoint y: 169, distance: 9.6
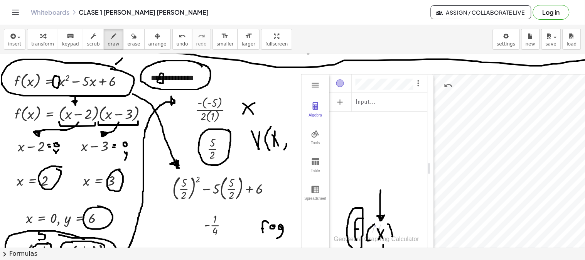
scroll to position [827, 0]
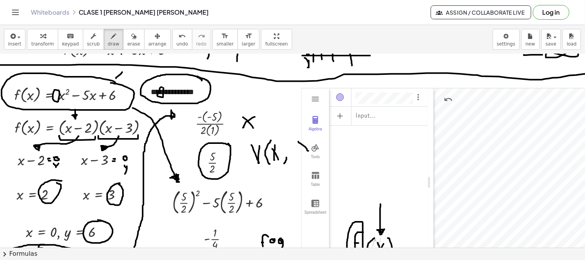
drag, startPoint x: 299, startPoint y: 142, endPoint x: 309, endPoint y: 151, distance: 13.7
click at [309, 151] on div at bounding box center [343, 79] width 686 height 1705
drag, startPoint x: 310, startPoint y: 142, endPoint x: 309, endPoint y: 164, distance: 22.1
click at [308, 164] on div at bounding box center [343, 79] width 686 height 1705
drag, startPoint x: 315, startPoint y: 131, endPoint x: 327, endPoint y: 167, distance: 37.3
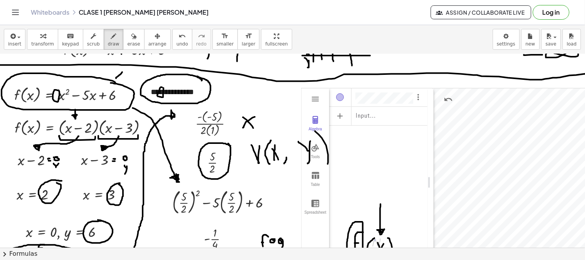
click at [327, 167] on div at bounding box center [343, 79] width 686 height 1705
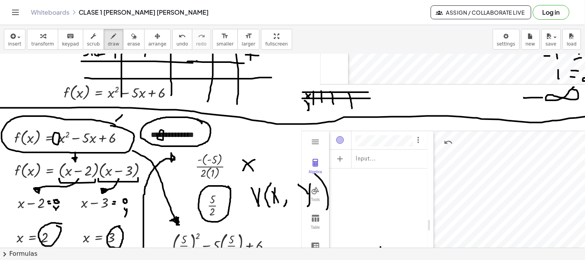
scroll to position [870, 0]
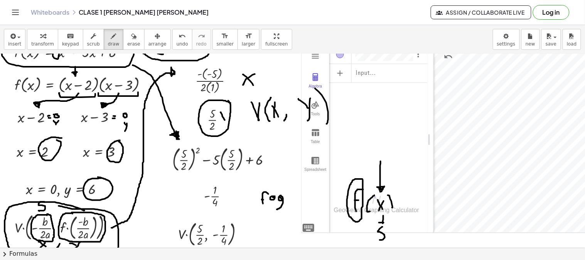
drag, startPoint x: 221, startPoint y: 112, endPoint x: 221, endPoint y: 122, distance: 9.3
click at [225, 120] on div at bounding box center [343, 36] width 686 height 1705
drag, startPoint x: 221, startPoint y: 122, endPoint x: 223, endPoint y: 114, distance: 7.6
click at [223, 114] on div at bounding box center [343, 36] width 686 height 1705
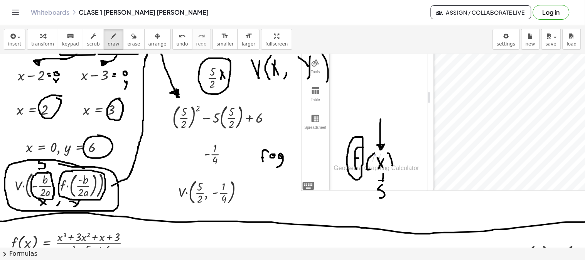
scroll to position [913, 0]
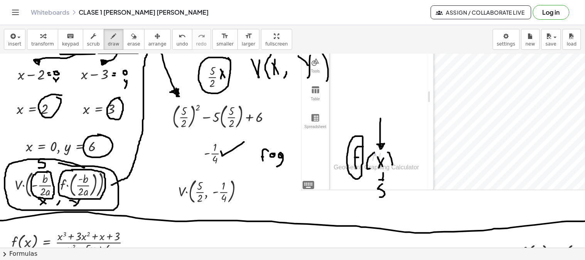
drag, startPoint x: 221, startPoint y: 151, endPoint x: 244, endPoint y: 142, distance: 24.9
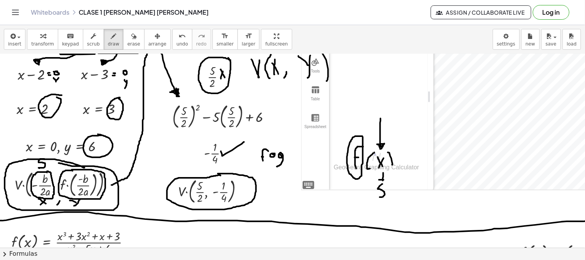
drag, startPoint x: 282, startPoint y: 198, endPoint x: 291, endPoint y: 199, distance: 9.0
drag, startPoint x: 301, startPoint y: 193, endPoint x: 303, endPoint y: 203, distance: 10.2
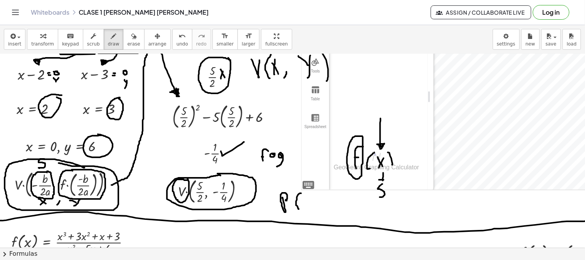
drag, startPoint x: 309, startPoint y: 198, endPoint x: 309, endPoint y: 206, distance: 7.7
drag, startPoint x: 329, startPoint y: 195, endPoint x: 330, endPoint y: 205, distance: 10.0
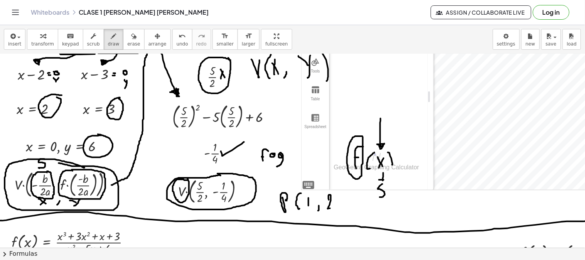
drag, startPoint x: 336, startPoint y: 188, endPoint x: 341, endPoint y: 209, distance: 21.4
click at [177, 44] on span "undo" at bounding box center [183, 43] width 12 height 5
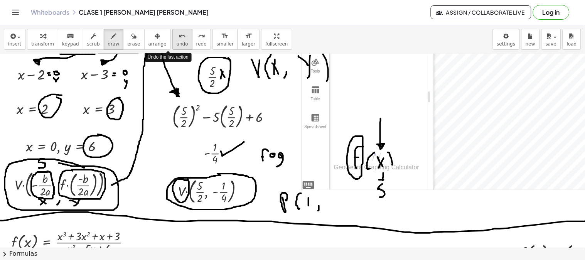
click at [177, 44] on span "undo" at bounding box center [183, 43] width 12 height 5
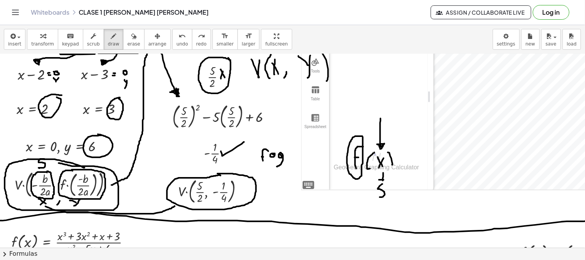
drag, startPoint x: 46, startPoint y: 206, endPoint x: 175, endPoint y: 206, distance: 129.3
drag, startPoint x: 183, startPoint y: 148, endPoint x: 185, endPoint y: 161, distance: 13.4
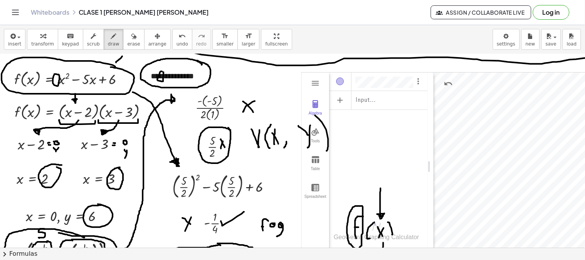
scroll to position [843, 0]
drag, startPoint x: 76, startPoint y: 157, endPoint x: 81, endPoint y: 162, distance: 6.8
click at [81, 162] on div at bounding box center [343, 63] width 686 height 1705
drag, startPoint x: 81, startPoint y: 157, endPoint x: 75, endPoint y: 164, distance: 9.6
click at [75, 164] on div at bounding box center [343, 63] width 686 height 1705
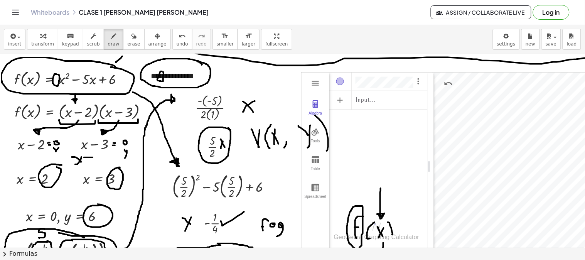
click at [91, 158] on div at bounding box center [343, 63] width 686 height 1705
click at [91, 161] on div at bounding box center [343, 63] width 686 height 1705
drag, startPoint x: 105, startPoint y: 155, endPoint x: 100, endPoint y: 155, distance: 5.0
click at [101, 155] on div at bounding box center [343, 63] width 686 height 1705
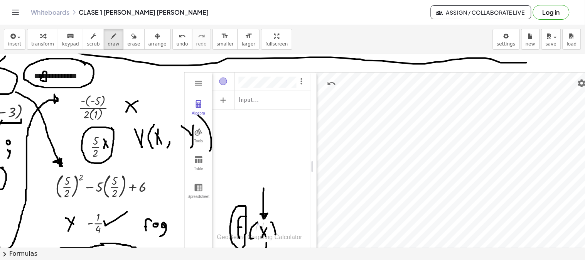
scroll to position [843, 131]
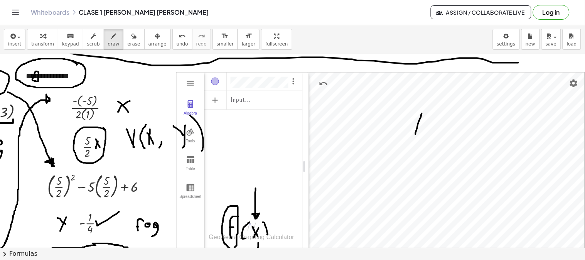
drag, startPoint x: 412, startPoint y: 124, endPoint x: 410, endPoint y: 134, distance: 10.3
click at [410, 134] on div at bounding box center [218, 63] width 686 height 1705
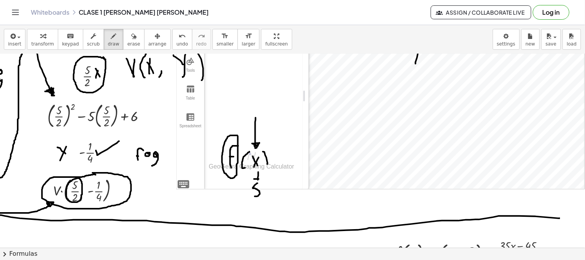
scroll to position [929, 131]
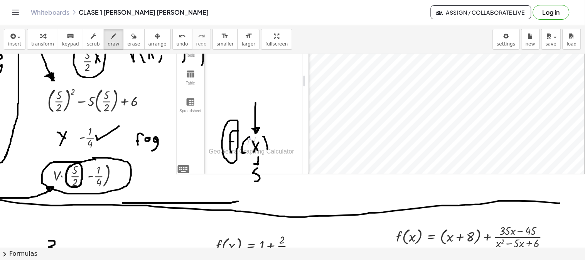
drag, startPoint x: 122, startPoint y: 203, endPoint x: 232, endPoint y: 201, distance: 110.4
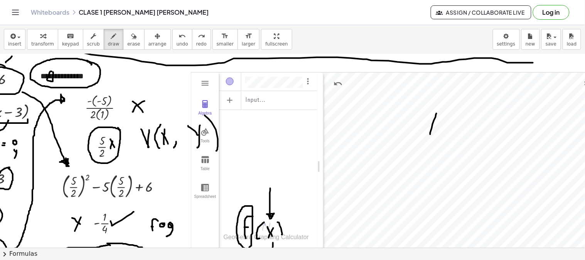
scroll to position [843, 131]
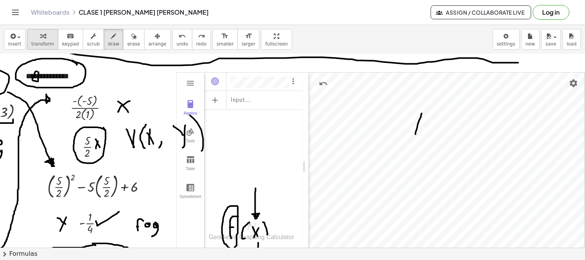
click at [39, 43] on span "transform" at bounding box center [42, 43] width 23 height 5
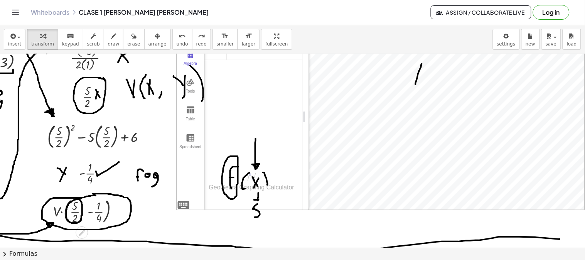
scroll to position [929, 131]
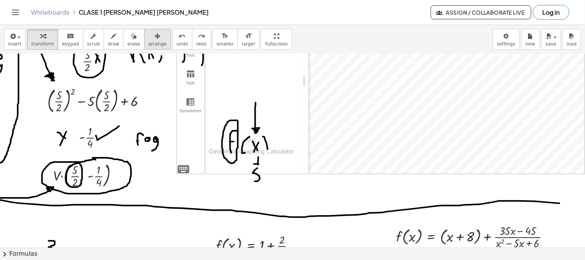
click at [155, 39] on icon "button" at bounding box center [157, 36] width 5 height 9
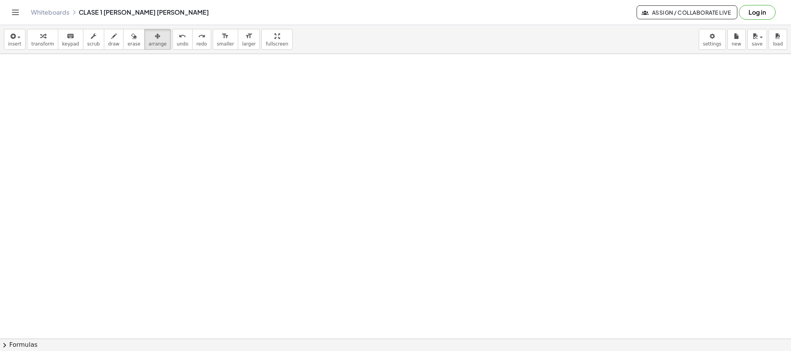
scroll to position [1334, 0]
click at [111, 38] on icon "button" at bounding box center [113, 36] width 5 height 9
drag, startPoint x: 310, startPoint y: 145, endPoint x: 441, endPoint y: 145, distance: 131.2
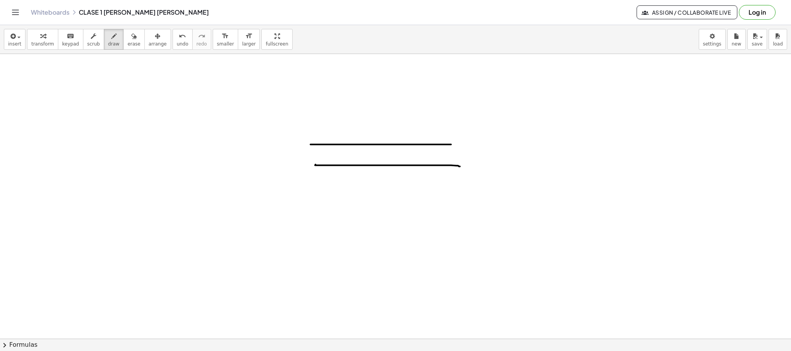
drag, startPoint x: 315, startPoint y: 165, endPoint x: 460, endPoint y: 167, distance: 144.3
drag, startPoint x: 330, startPoint y: 190, endPoint x: 501, endPoint y: 192, distance: 170.6
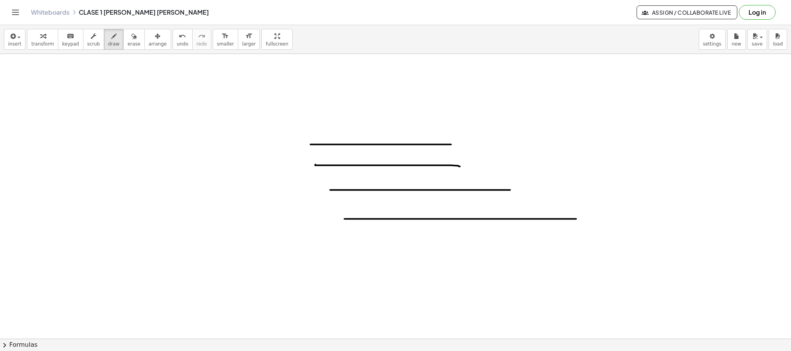
drag, startPoint x: 344, startPoint y: 219, endPoint x: 453, endPoint y: 244, distance: 111.1
drag, startPoint x: 352, startPoint y: 249, endPoint x: 611, endPoint y: 249, distance: 258.9
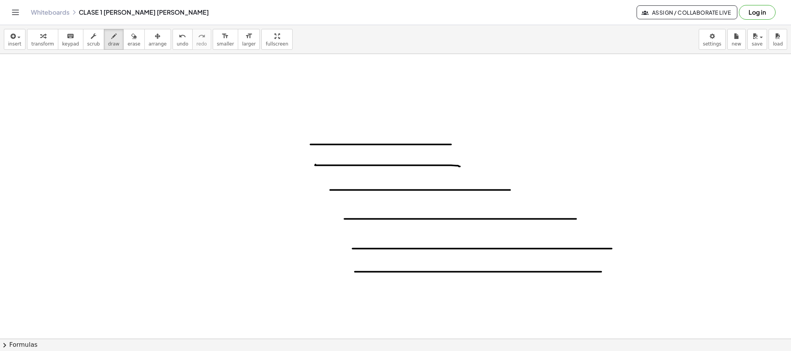
drag, startPoint x: 355, startPoint y: 272, endPoint x: 601, endPoint y: 272, distance: 246.2
drag, startPoint x: 237, startPoint y: 146, endPoint x: 323, endPoint y: 148, distance: 86.1
drag, startPoint x: 246, startPoint y: 168, endPoint x: 284, endPoint y: 184, distance: 41.7
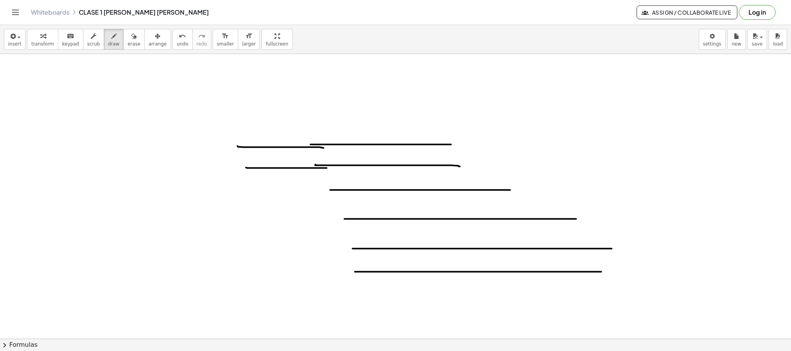
drag, startPoint x: 239, startPoint y: 194, endPoint x: 337, endPoint y: 193, distance: 98.4
drag, startPoint x: 249, startPoint y: 215, endPoint x: 347, endPoint y: 215, distance: 97.2
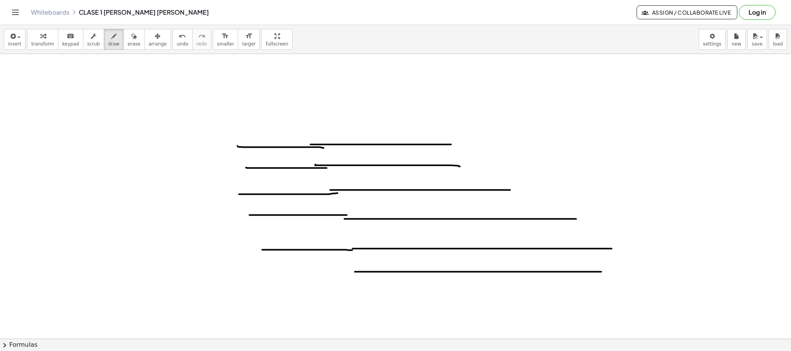
drag, startPoint x: 262, startPoint y: 250, endPoint x: 352, endPoint y: 250, distance: 89.9
drag, startPoint x: 274, startPoint y: 272, endPoint x: 357, endPoint y: 273, distance: 83.0
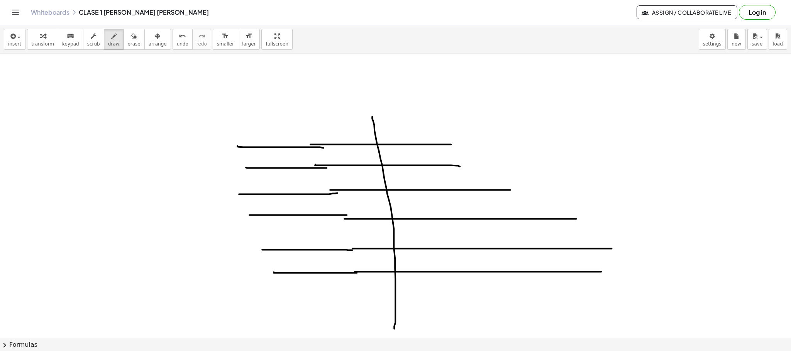
drag, startPoint x: 372, startPoint y: 117, endPoint x: 394, endPoint y: 329, distance: 213.4
click at [179, 37] on icon "undo" at bounding box center [182, 36] width 7 height 9
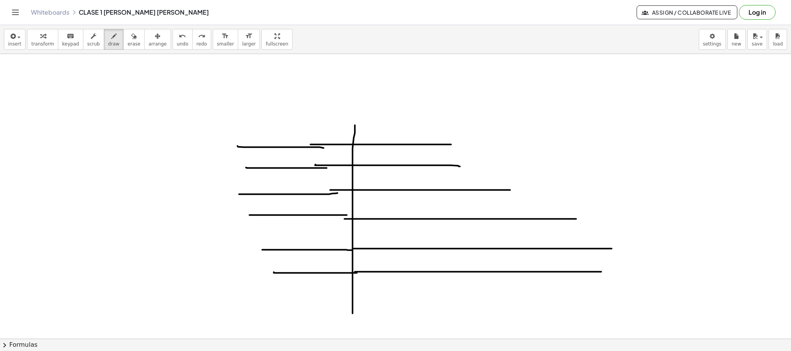
drag, startPoint x: 355, startPoint y: 125, endPoint x: 352, endPoint y: 322, distance: 196.4
drag, startPoint x: 387, startPoint y: 129, endPoint x: 401, endPoint y: 325, distance: 197.3
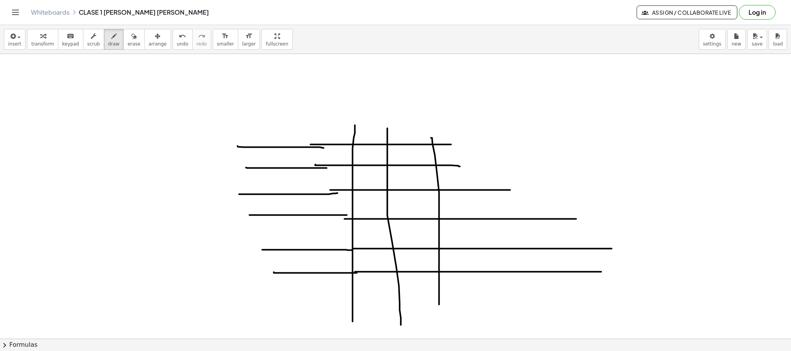
drag, startPoint x: 431, startPoint y: 138, endPoint x: 446, endPoint y: 268, distance: 130.6
drag, startPoint x: 478, startPoint y: 141, endPoint x: 479, endPoint y: 286, distance: 145.1
drag, startPoint x: 520, startPoint y: 218, endPoint x: 519, endPoint y: 233, distance: 15.5
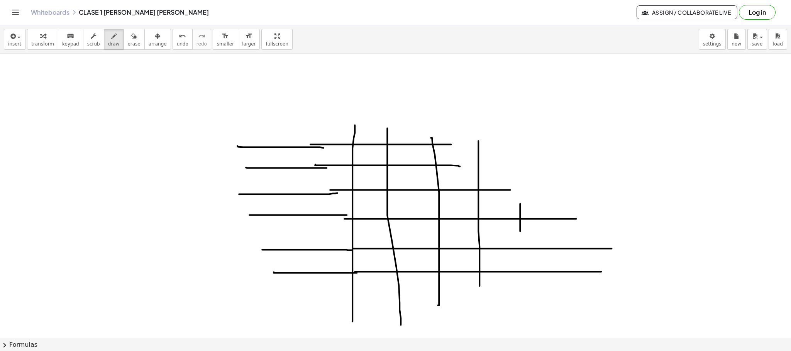
drag, startPoint x: 553, startPoint y: 202, endPoint x: 553, endPoint y: 235, distance: 33.6
drag, startPoint x: 553, startPoint y: 216, endPoint x: 559, endPoint y: 209, distance: 10.1
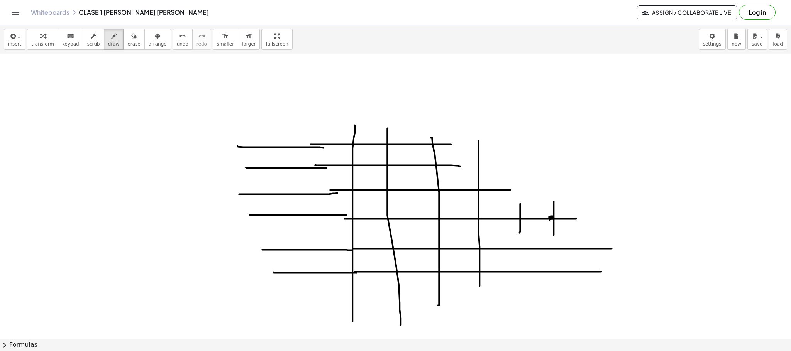
drag, startPoint x: 561, startPoint y: 200, endPoint x: 560, endPoint y: 217, distance: 17.4
drag, startPoint x: 697, startPoint y: 197, endPoint x: 700, endPoint y: 223, distance: 25.6
drag, startPoint x: 709, startPoint y: 184, endPoint x: 759, endPoint y: 209, distance: 55.4
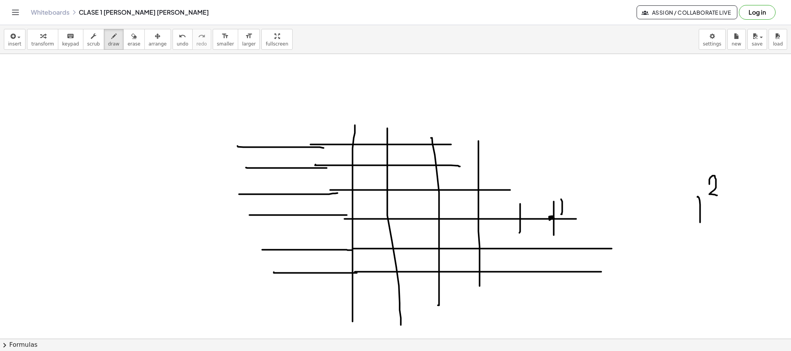
drag, startPoint x: 776, startPoint y: 200, endPoint x: 665, endPoint y: 239, distance: 117.9
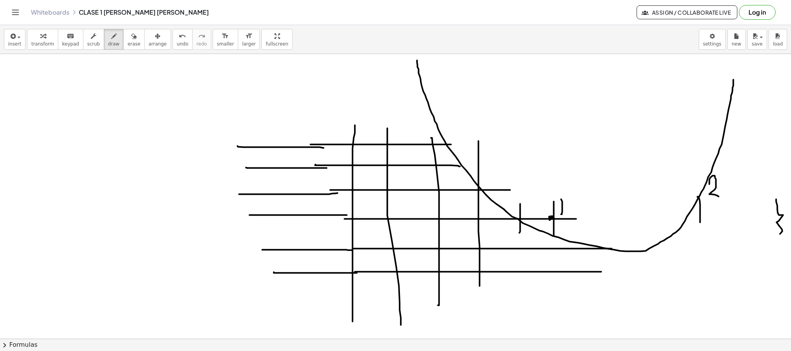
drag, startPoint x: 417, startPoint y: 61, endPoint x: 733, endPoint y: 80, distance: 316.6
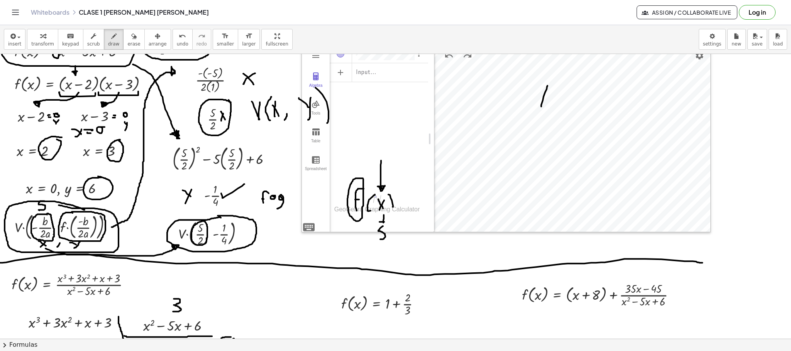
scroll to position [813, 0]
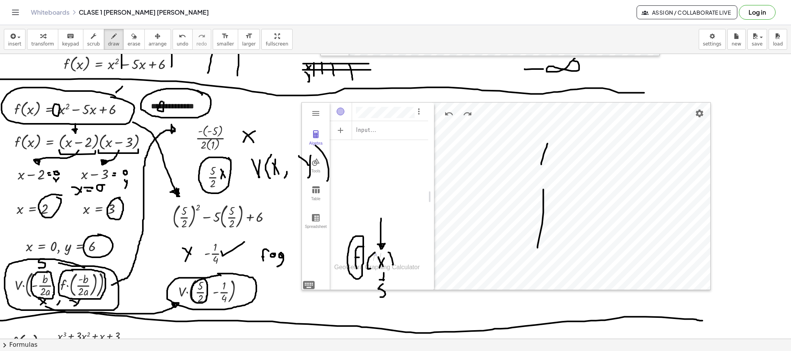
drag, startPoint x: 543, startPoint y: 190, endPoint x: 537, endPoint y: 248, distance: 58.6
click at [537, 248] on div at bounding box center [395, 93] width 791 height 1705
drag, startPoint x: 497, startPoint y: 208, endPoint x: 535, endPoint y: 228, distance: 42.6
click at [634, 207] on div at bounding box center [395, 93] width 791 height 1705
drag, startPoint x: 535, startPoint y: 236, endPoint x: 646, endPoint y: 236, distance: 111.1
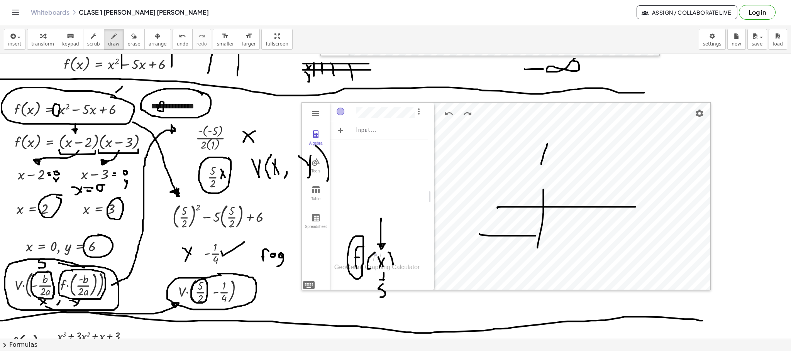
click at [646, 236] on div at bounding box center [395, 93] width 791 height 1705
drag, startPoint x: 586, startPoint y: 189, endPoint x: 593, endPoint y: 245, distance: 56.4
click at [585, 247] on div at bounding box center [395, 93] width 791 height 1705
drag, startPoint x: 638, startPoint y: 194, endPoint x: 638, endPoint y: 252, distance: 57.9
click at [638, 252] on div at bounding box center [395, 93] width 791 height 1705
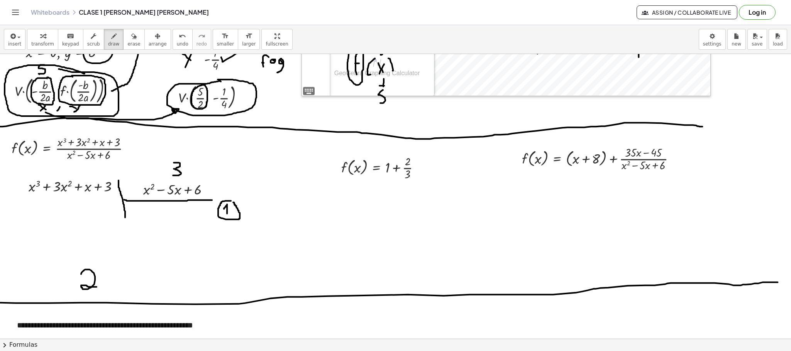
scroll to position [987, 0]
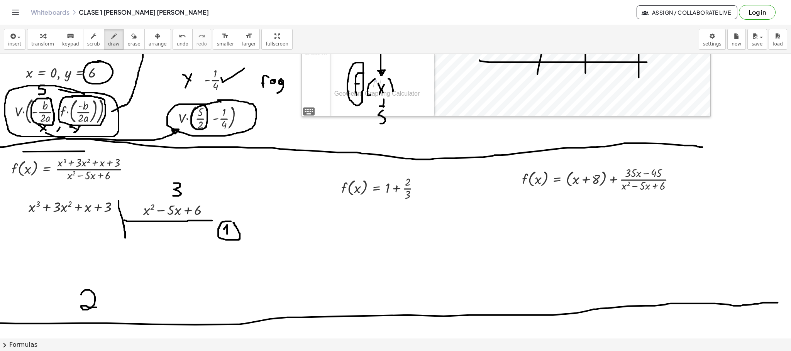
drag, startPoint x: 24, startPoint y: 153, endPoint x: 83, endPoint y: 153, distance: 59.0
drag, startPoint x: 132, startPoint y: 167, endPoint x: 156, endPoint y: 167, distance: 23.2
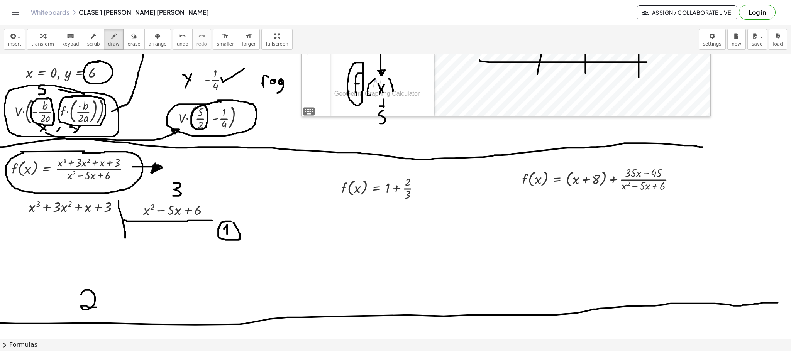
drag, startPoint x: 153, startPoint y: 170, endPoint x: 157, endPoint y: 168, distance: 4.2
drag, startPoint x: 163, startPoint y: 168, endPoint x: 158, endPoint y: 168, distance: 5.4
drag, startPoint x: 50, startPoint y: 186, endPoint x: 56, endPoint y: 188, distance: 6.2
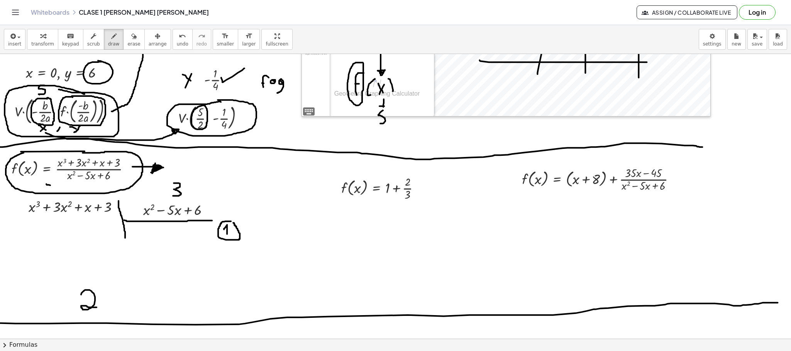
drag, startPoint x: 51, startPoint y: 188, endPoint x: 56, endPoint y: 182, distance: 7.7
drag, startPoint x: 71, startPoint y: 181, endPoint x: 74, endPoint y: 164, distance: 16.9
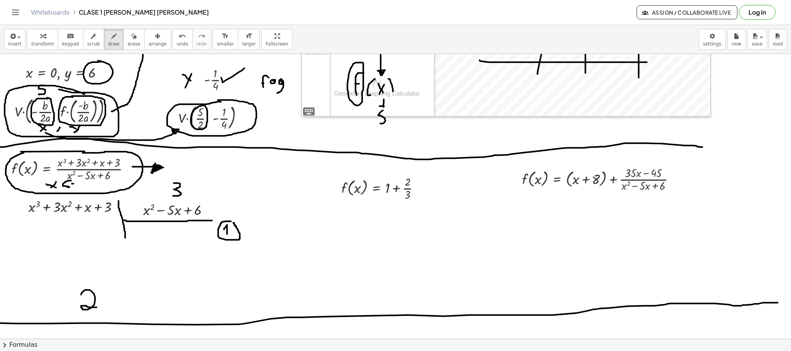
drag, startPoint x: 73, startPoint y: 184, endPoint x: 76, endPoint y: 189, distance: 5.6
drag, startPoint x: 74, startPoint y: 188, endPoint x: 78, endPoint y: 184, distance: 4.6
drag, startPoint x: 83, startPoint y: 186, endPoint x: 88, endPoint y: 186, distance: 4.6
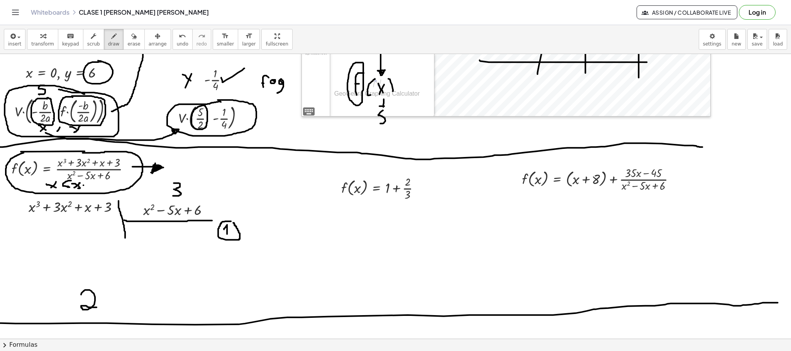
drag, startPoint x: 95, startPoint y: 184, endPoint x: 92, endPoint y: 189, distance: 5.2
drag, startPoint x: 102, startPoint y: 181, endPoint x: 99, endPoint y: 189, distance: 8.8
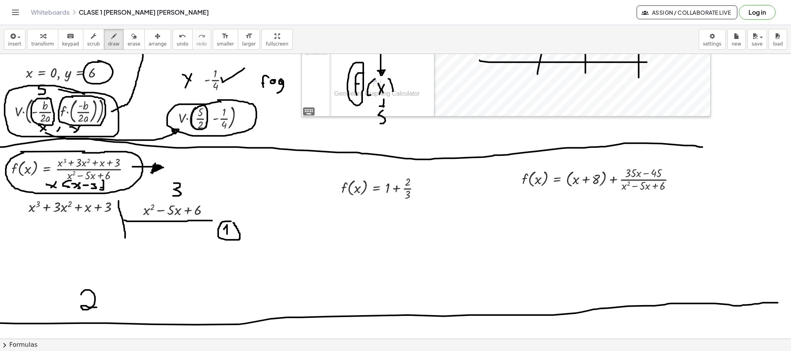
drag, startPoint x: 112, startPoint y: 183, endPoint x: 108, endPoint y: 190, distance: 8.5
click at [177, 42] on span "undo" at bounding box center [183, 43] width 12 height 5
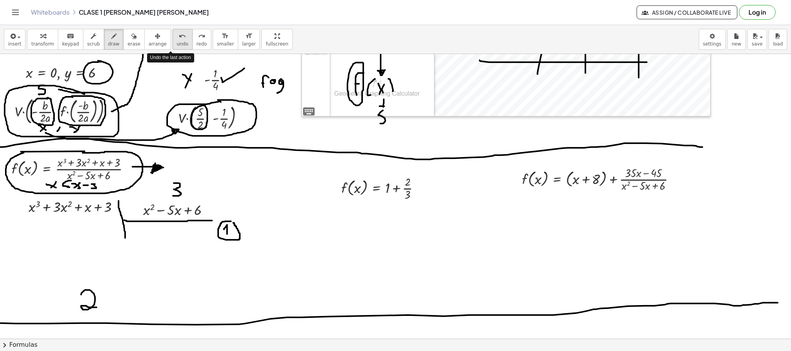
click at [177, 42] on span "undo" at bounding box center [183, 43] width 12 height 5
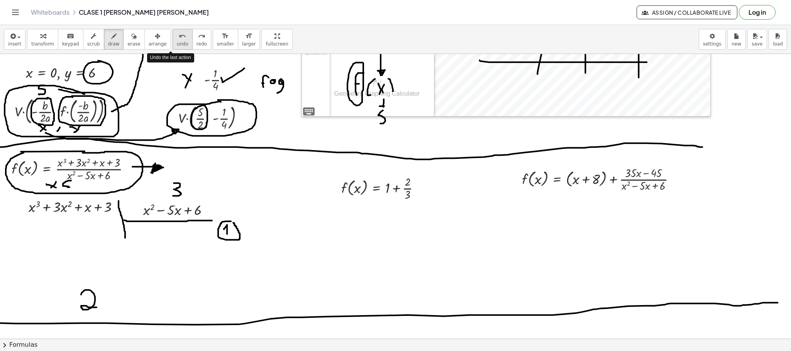
click at [177, 42] on span "undo" at bounding box center [183, 43] width 12 height 5
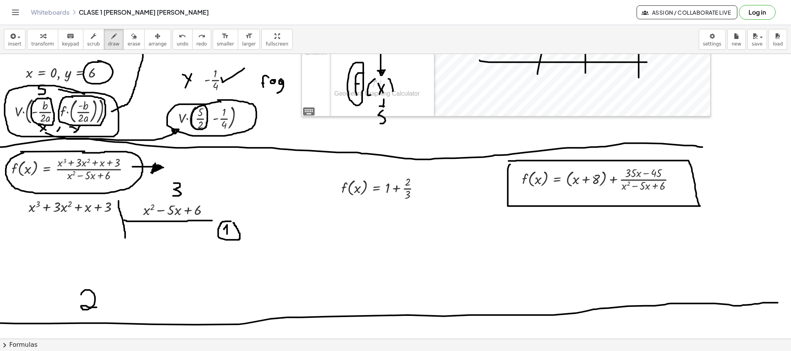
drag, startPoint x: 133, startPoint y: 227, endPoint x: 139, endPoint y: 237, distance: 11.8
drag, startPoint x: 132, startPoint y: 238, endPoint x: 138, endPoint y: 228, distance: 11.6
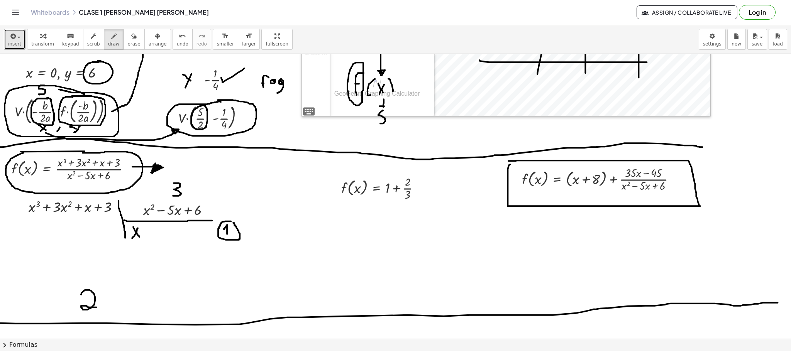
click at [16, 37] on span "button" at bounding box center [17, 36] width 2 height 5
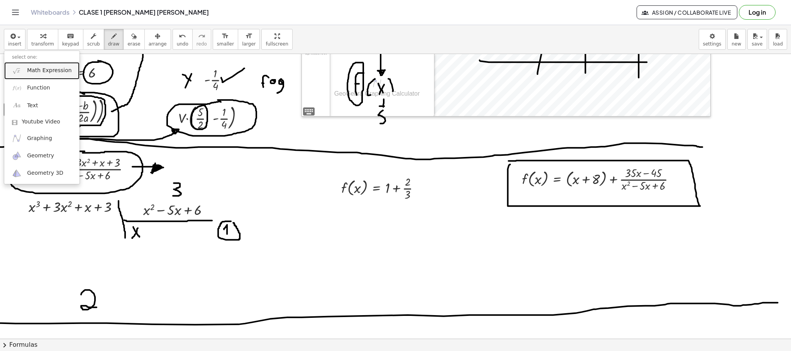
click at [43, 69] on span "Math Expression" at bounding box center [49, 71] width 44 height 8
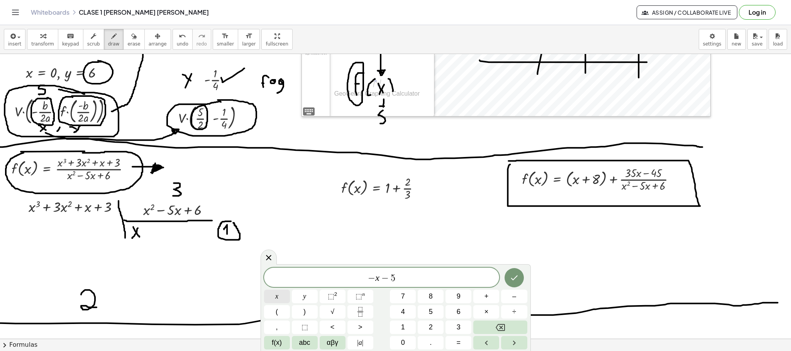
click at [283, 293] on button "x" at bounding box center [277, 297] width 26 height 14
click at [336, 297] on sup "2" at bounding box center [335, 294] width 3 height 6
click at [386, 279] on span "− x − 5 x 2 ​" at bounding box center [381, 277] width 235 height 14
click at [432, 277] on span "− x + ​ 5 x 2" at bounding box center [381, 277] width 235 height 14
click at [511, 271] on button "Done" at bounding box center [513, 276] width 19 height 19
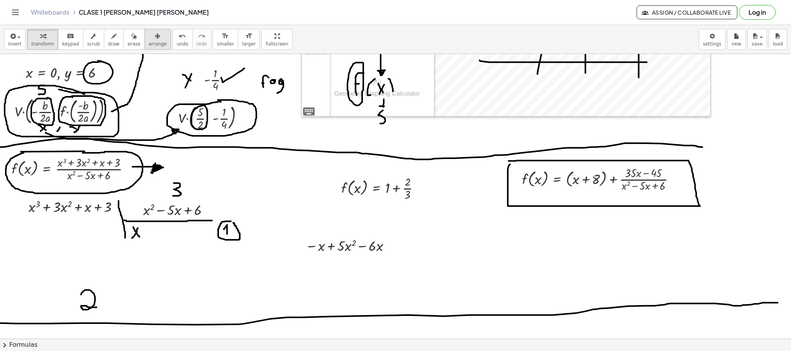
click at [144, 34] on button "arrange" at bounding box center [157, 39] width 27 height 21
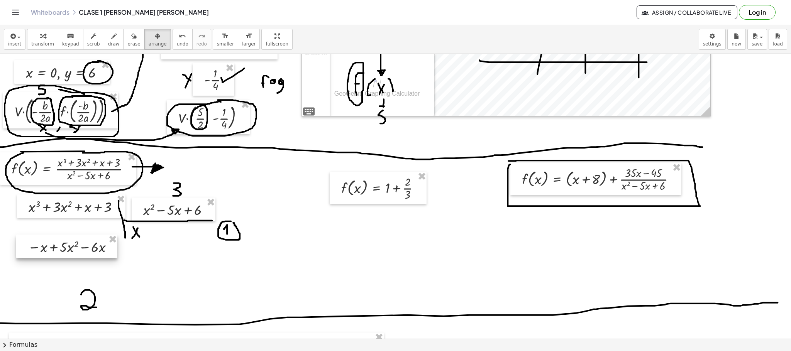
drag, startPoint x: 338, startPoint y: 247, endPoint x: 61, endPoint y: 248, distance: 277.5
click at [61, 248] on div at bounding box center [66, 247] width 101 height 24
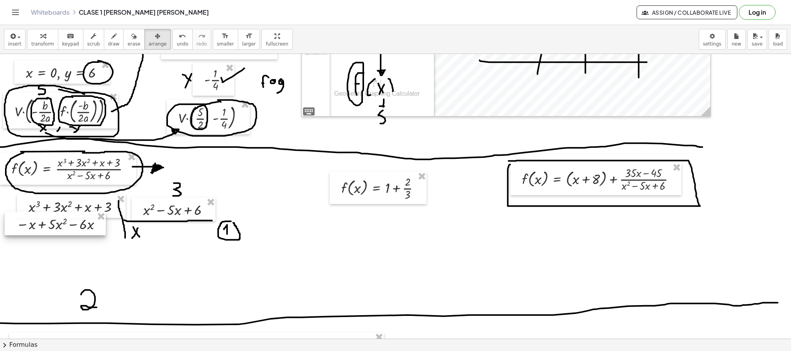
drag, startPoint x: 86, startPoint y: 248, endPoint x: 74, endPoint y: 225, distance: 25.5
click at [74, 225] on div at bounding box center [55, 224] width 101 height 24
click at [64, 227] on div at bounding box center [55, 224] width 101 height 24
click at [44, 40] on div "button" at bounding box center [42, 35] width 23 height 9
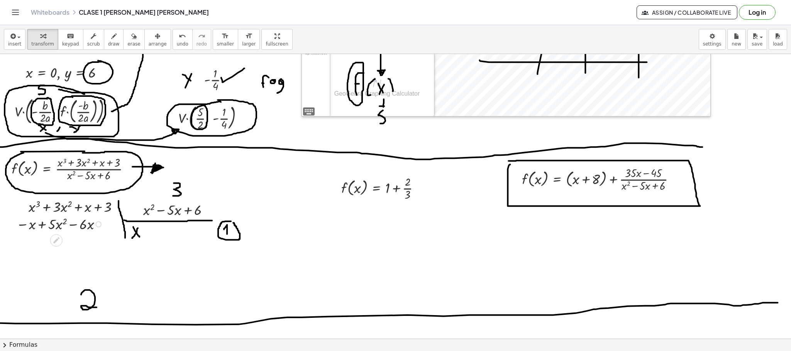
click at [83, 230] on div at bounding box center [60, 224] width 97 height 20
click at [58, 237] on icon at bounding box center [56, 241] width 8 height 8
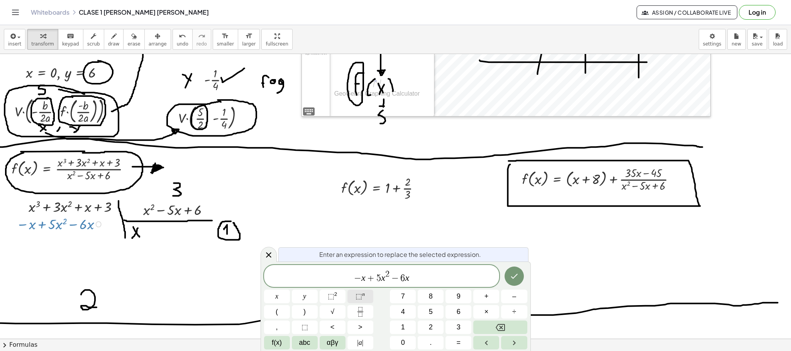
click at [360, 294] on span "⬚" at bounding box center [358, 297] width 7 height 8
click at [516, 274] on icon "Done" at bounding box center [513, 276] width 9 height 9
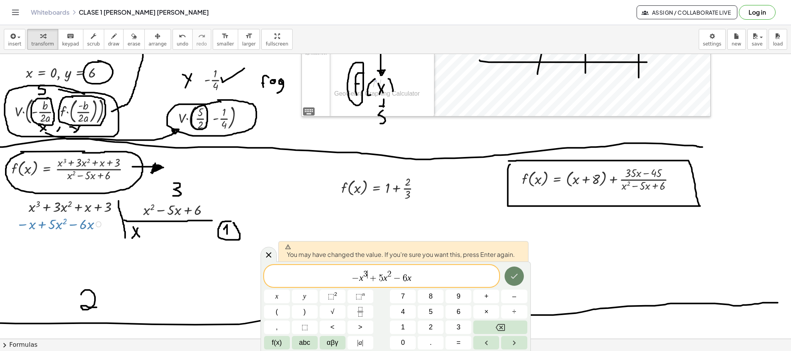
click at [509, 274] on icon "Done" at bounding box center [513, 276] width 9 height 9
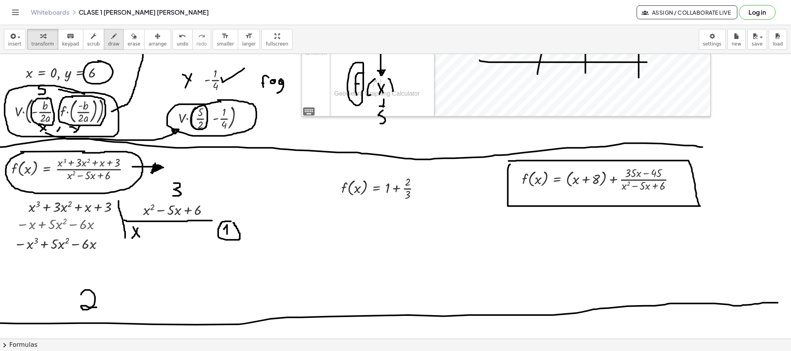
click at [111, 39] on icon "button" at bounding box center [113, 36] width 5 height 9
drag, startPoint x: 100, startPoint y: 219, endPoint x: 108, endPoint y: 226, distance: 10.9
drag, startPoint x: 101, startPoint y: 229, endPoint x: 108, endPoint y: 218, distance: 13.7
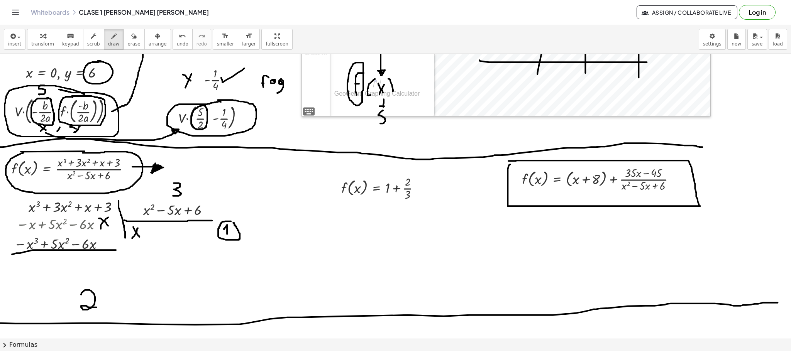
drag, startPoint x: 12, startPoint y: 255, endPoint x: 116, endPoint y: 250, distance: 103.9
click at [18, 42] on span "insert" at bounding box center [14, 43] width 13 height 5
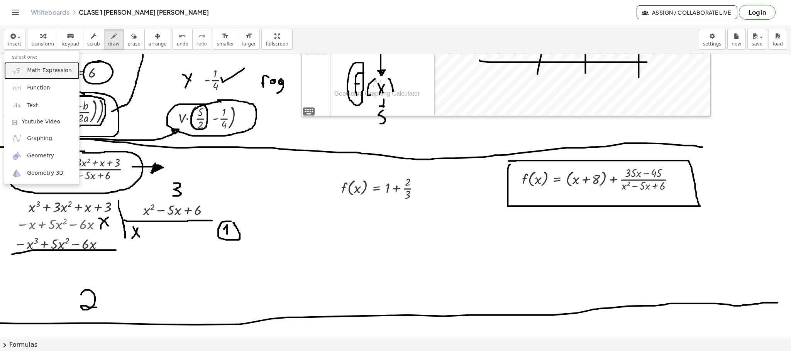
click at [39, 74] on span "Math Expression" at bounding box center [49, 71] width 44 height 8
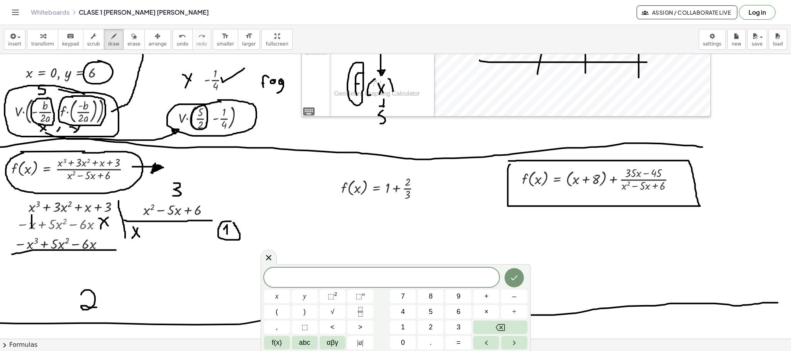
drag, startPoint x: 32, startPoint y: 215, endPoint x: 32, endPoint y: 228, distance: 13.1
drag, startPoint x: 59, startPoint y: 220, endPoint x: 59, endPoint y: 234, distance: 13.9
drag, startPoint x: 85, startPoint y: 218, endPoint x: 85, endPoint y: 233, distance: 15.1
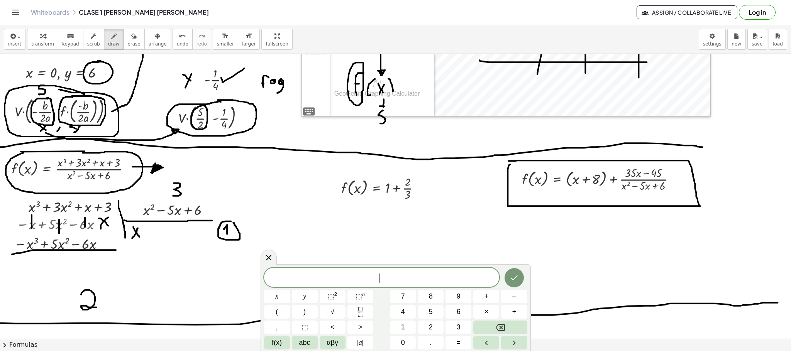
click at [325, 292] on button "⬚ 2" at bounding box center [333, 297] width 26 height 14
click at [513, 278] on icon "Done" at bounding box center [514, 276] width 7 height 5
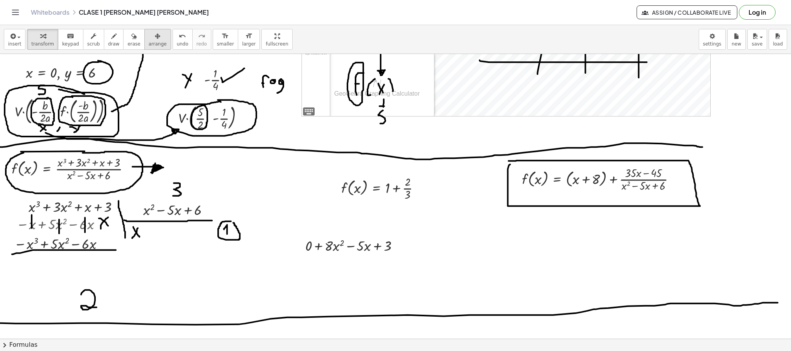
click at [149, 35] on div "button" at bounding box center [158, 35] width 18 height 9
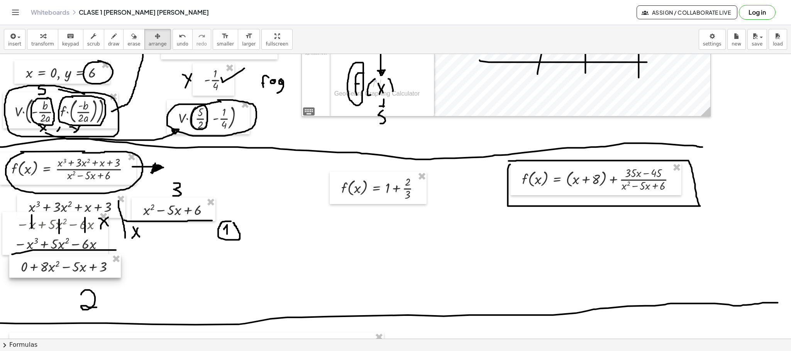
drag, startPoint x: 340, startPoint y: 248, endPoint x: 56, endPoint y: 269, distance: 285.2
click at [56, 269] on div at bounding box center [65, 266] width 112 height 24
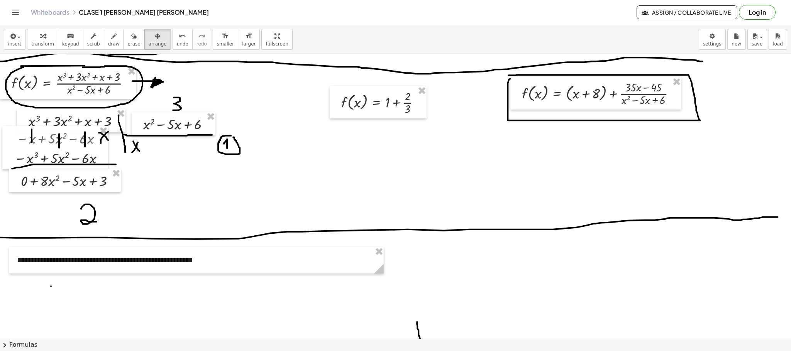
scroll to position [1045, 0]
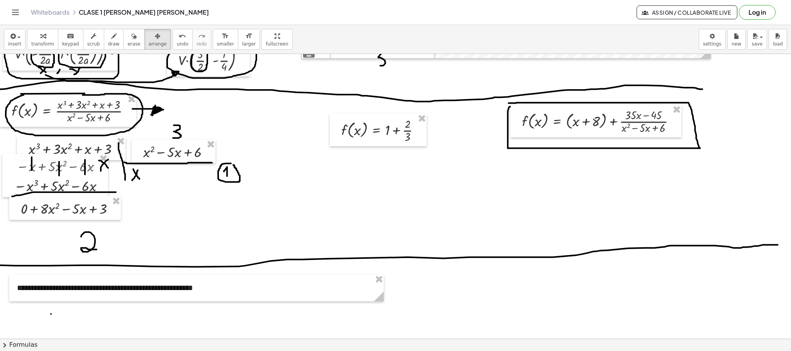
click at [108, 45] on span "draw" at bounding box center [114, 43] width 12 height 5
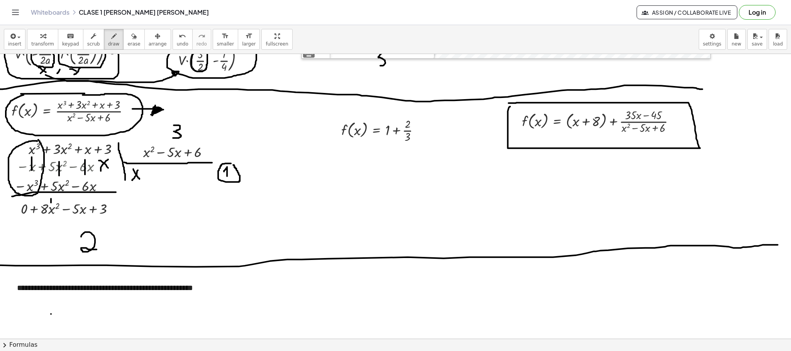
drag, startPoint x: 37, startPoint y: 142, endPoint x: 34, endPoint y: 139, distance: 4.4
drag, startPoint x: 8, startPoint y: 210, endPoint x: 15, endPoint y: 210, distance: 6.9
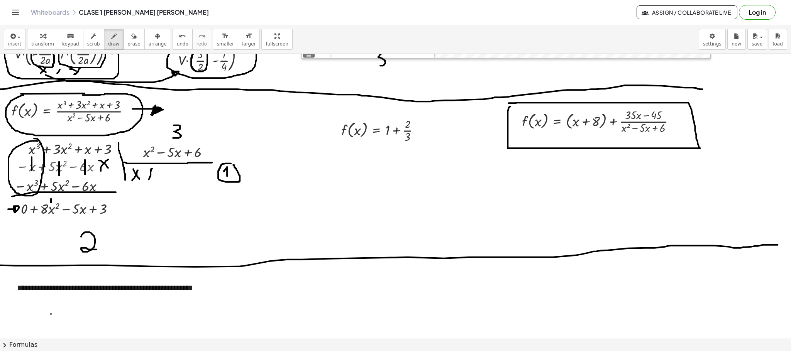
drag, startPoint x: 152, startPoint y: 169, endPoint x: 149, endPoint y: 180, distance: 11.3
drag, startPoint x: 146, startPoint y: 174, endPoint x: 154, endPoint y: 174, distance: 8.1
drag, startPoint x: 149, startPoint y: 137, endPoint x: 147, endPoint y: 146, distance: 9.2
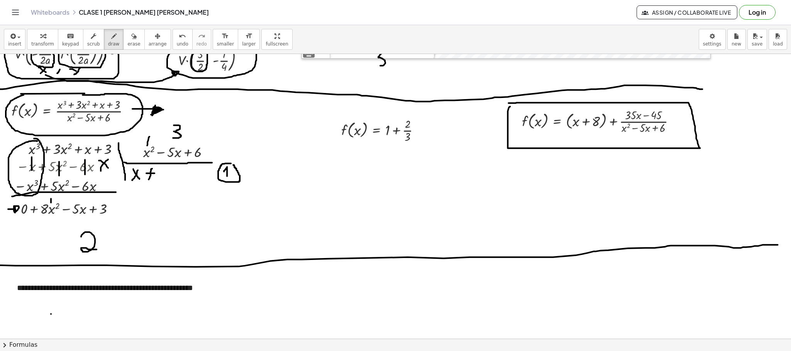
drag, startPoint x: 30, startPoint y: 223, endPoint x: 35, endPoint y: 223, distance: 4.6
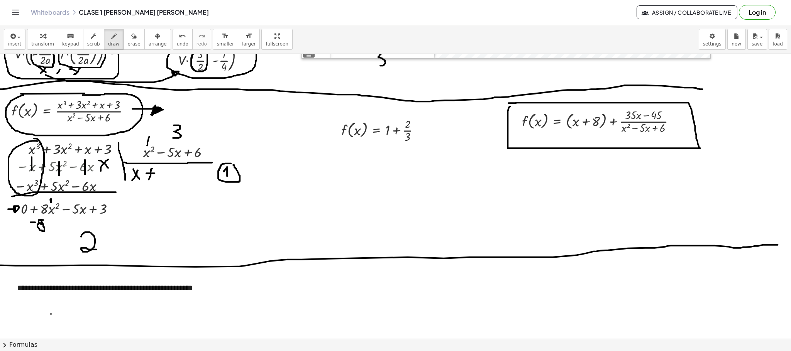
drag, startPoint x: 49, startPoint y: 225, endPoint x: 52, endPoint y: 230, distance: 6.8
drag, startPoint x: 48, startPoint y: 230, endPoint x: 52, endPoint y: 226, distance: 6.0
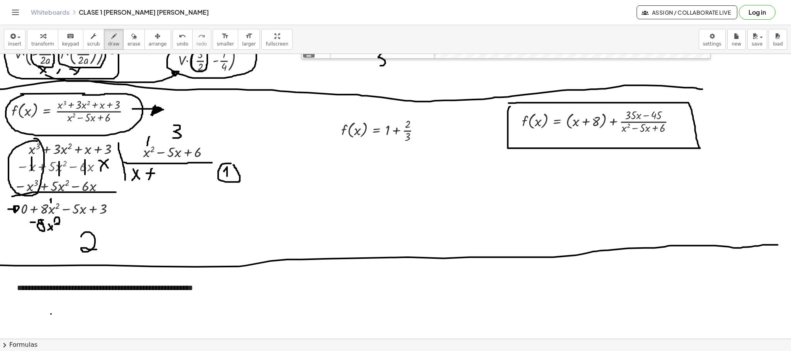
drag, startPoint x: 54, startPoint y: 222, endPoint x: 59, endPoint y: 225, distance: 5.2
drag, startPoint x: 172, startPoint y: 171, endPoint x: 162, endPoint y: 173, distance: 9.4
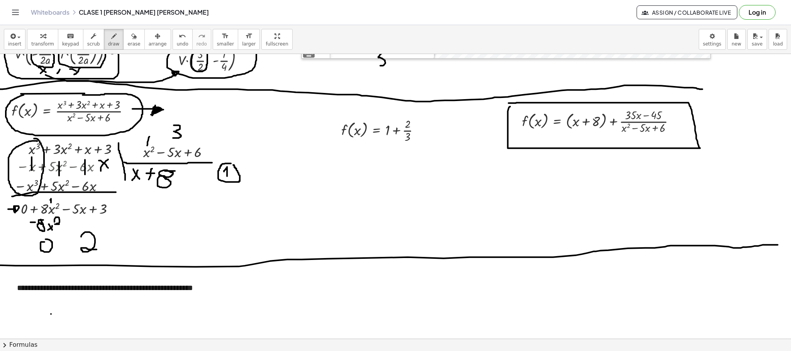
drag, startPoint x: 165, startPoint y: 169, endPoint x: 161, endPoint y: 171, distance: 4.3
click at [21, 43] on button "insert" at bounding box center [15, 39] width 22 height 21
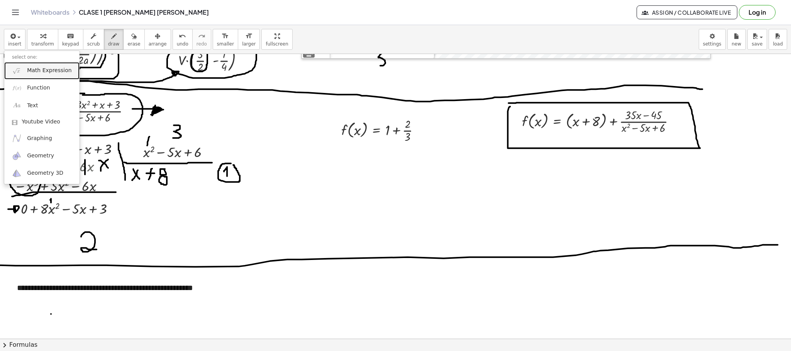
click at [35, 71] on span "Math Expression" at bounding box center [49, 71] width 44 height 8
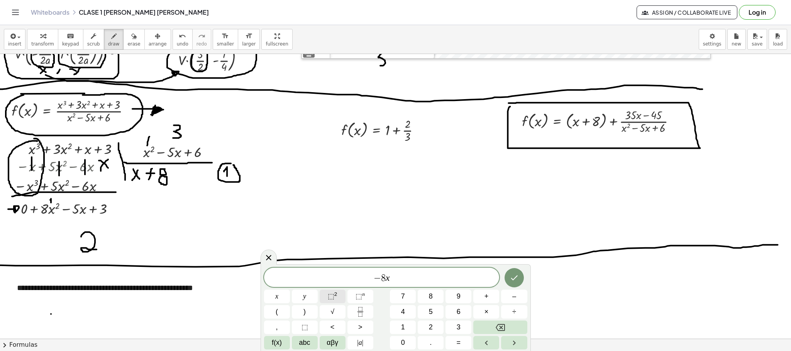
click at [336, 294] on sup "2" at bounding box center [335, 294] width 3 height 6
drag, startPoint x: 201, startPoint y: 145, endPoint x: 194, endPoint y: 145, distance: 6.9
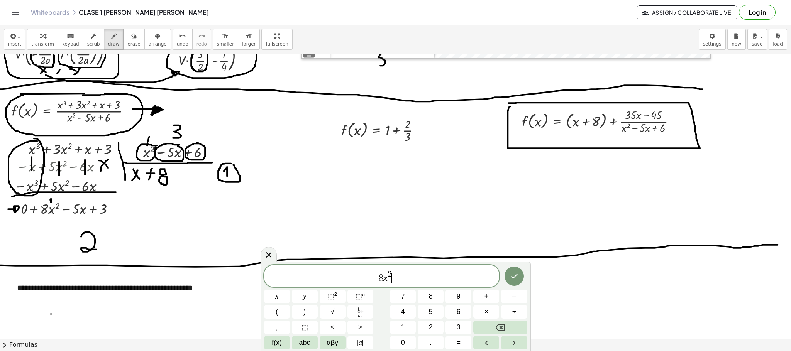
drag, startPoint x: 393, startPoint y: 282, endPoint x: 395, endPoint y: 276, distance: 6.8
click at [395, 276] on span "− 8 x 2 ​" at bounding box center [381, 277] width 235 height 14
click at [512, 274] on icon "Done" at bounding box center [513, 276] width 9 height 9
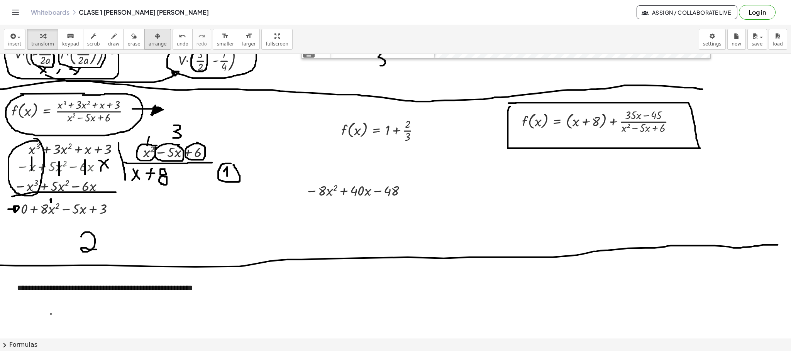
click at [149, 39] on div "button" at bounding box center [158, 35] width 18 height 9
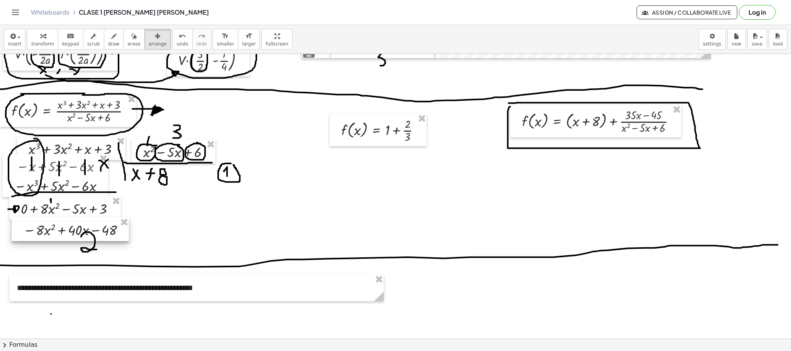
drag, startPoint x: 353, startPoint y: 194, endPoint x: 71, endPoint y: 234, distance: 284.8
click at [71, 234] on div at bounding box center [70, 230] width 117 height 24
click at [131, 37] on icon "button" at bounding box center [133, 36] width 5 height 9
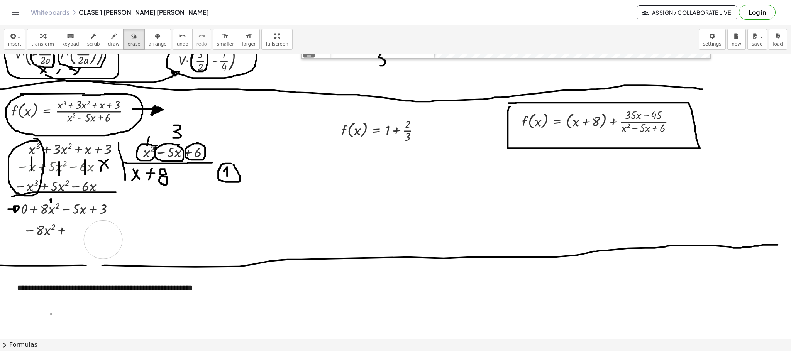
drag, startPoint x: 80, startPoint y: 243, endPoint x: 208, endPoint y: 226, distance: 129.7
drag, startPoint x: 10, startPoint y: 240, endPoint x: 38, endPoint y: 238, distance: 27.8
click at [111, 39] on icon "button" at bounding box center [113, 36] width 5 height 9
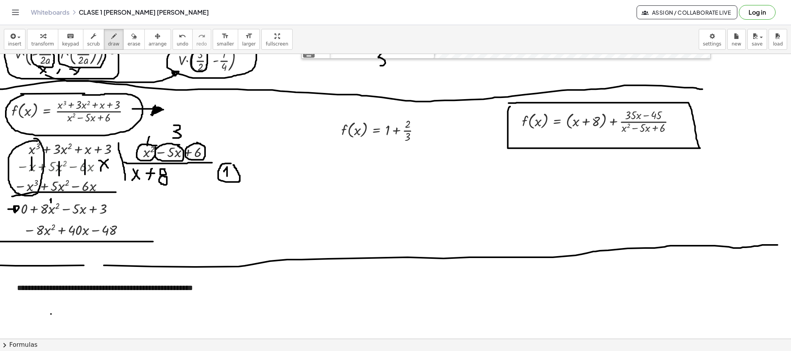
drag, startPoint x: 0, startPoint y: 242, endPoint x: 153, endPoint y: 242, distance: 152.8
click at [13, 42] on span "insert" at bounding box center [14, 43] width 13 height 5
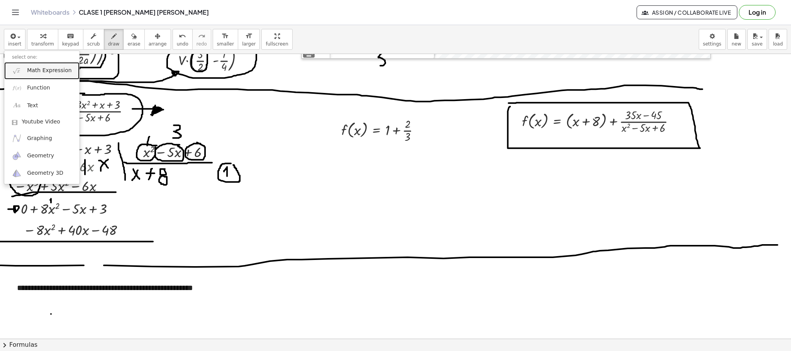
click at [29, 72] on span "Math Expression" at bounding box center [49, 71] width 44 height 8
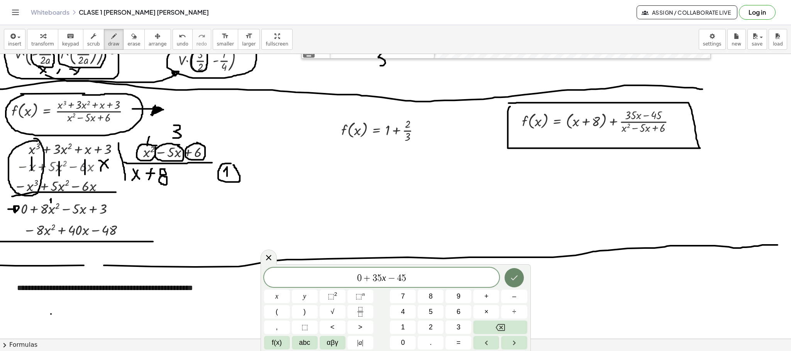
click at [511, 274] on icon "Done" at bounding box center [513, 277] width 9 height 9
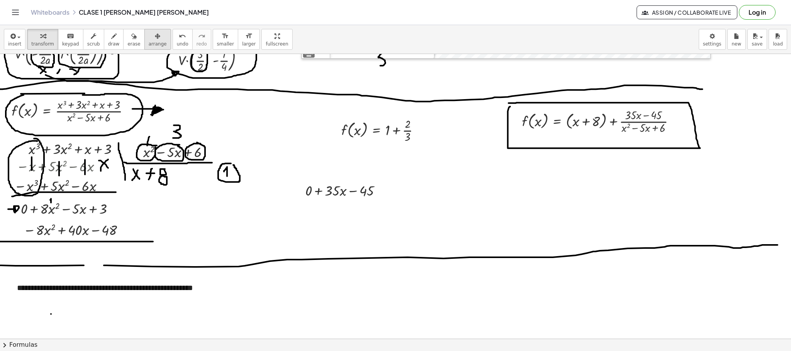
click at [151, 44] on span "arrange" at bounding box center [158, 43] width 18 height 5
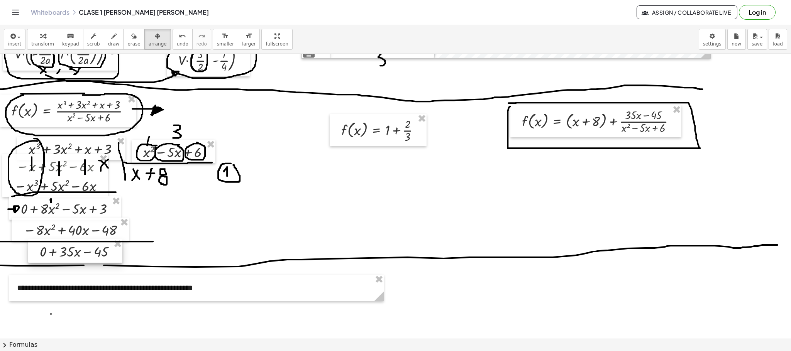
drag, startPoint x: 151, startPoint y: 44, endPoint x: 85, endPoint y: 252, distance: 218.6
click at [85, 252] on div at bounding box center [75, 251] width 94 height 24
click at [110, 38] on div "button" at bounding box center [114, 35] width 12 height 9
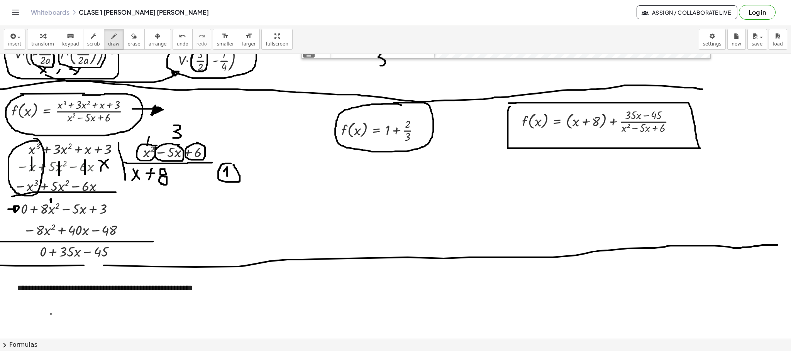
drag, startPoint x: 401, startPoint y: 106, endPoint x: 394, endPoint y: 103, distance: 7.8
click at [108, 43] on span "draw" at bounding box center [114, 43] width 12 height 5
drag, startPoint x: 141, startPoint y: 252, endPoint x: 151, endPoint y: 252, distance: 9.3
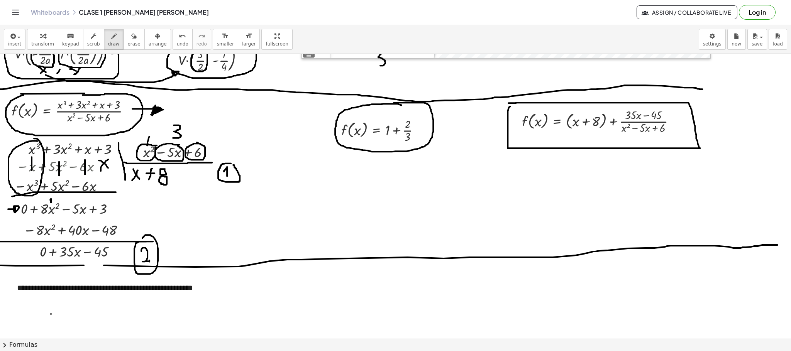
drag, startPoint x: 191, startPoint y: 178, endPoint x: 205, endPoint y: 178, distance: 14.3
drag, startPoint x: 167, startPoint y: 257, endPoint x: 183, endPoint y: 256, distance: 16.2
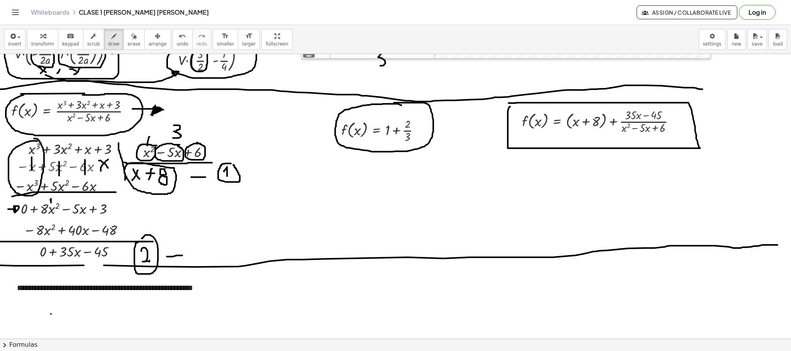
drag, startPoint x: 196, startPoint y: 131, endPoint x: 206, endPoint y: 131, distance: 10.8
drag, startPoint x: 237, startPoint y: 178, endPoint x: 375, endPoint y: 145, distance: 141.7
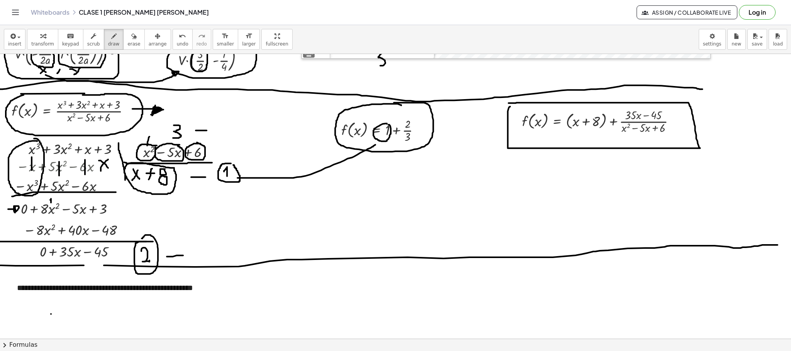
drag, startPoint x: 376, startPoint y: 141, endPoint x: 378, endPoint y: 146, distance: 5.2
drag, startPoint x: 409, startPoint y: 117, endPoint x: 414, endPoint y: 122, distance: 7.2
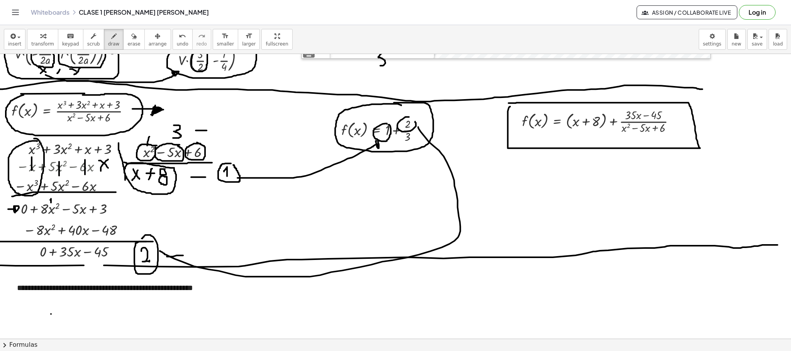
drag, startPoint x: 418, startPoint y: 127, endPoint x: 164, endPoint y: 249, distance: 281.3
drag, startPoint x: 410, startPoint y: 147, endPoint x: 216, endPoint y: 130, distance: 195.3
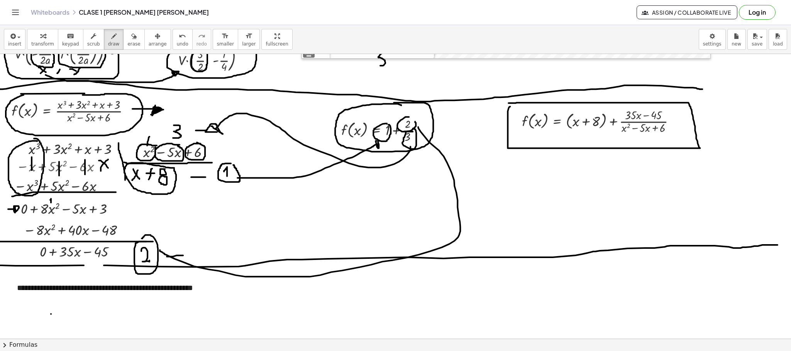
drag, startPoint x: 211, startPoint y: 127, endPoint x: 218, endPoint y: 132, distance: 9.0
drag, startPoint x: 696, startPoint y: 122, endPoint x: 734, endPoint y: 89, distance: 50.1
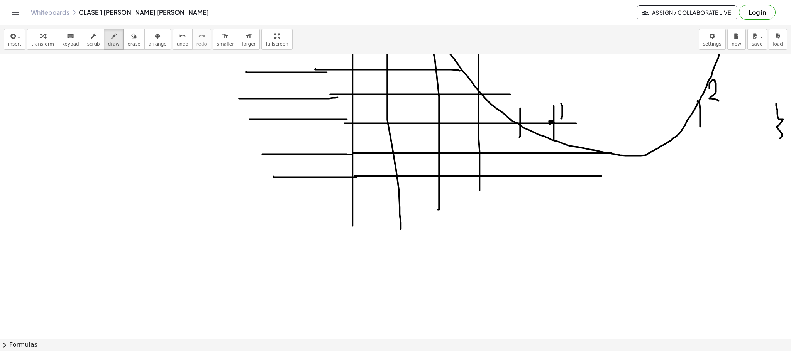
scroll to position [1603, 0]
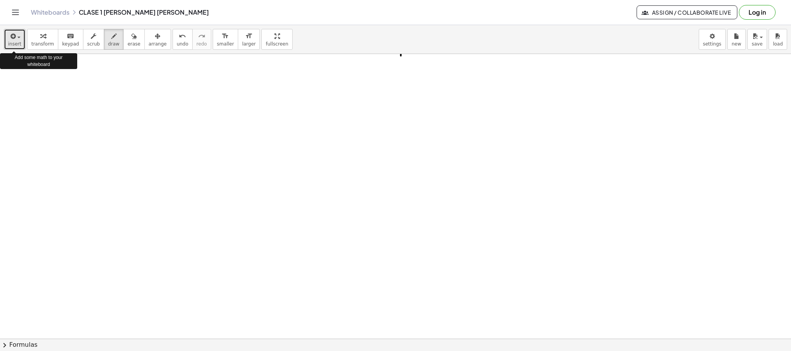
click at [17, 41] on span "insert" at bounding box center [14, 43] width 13 height 5
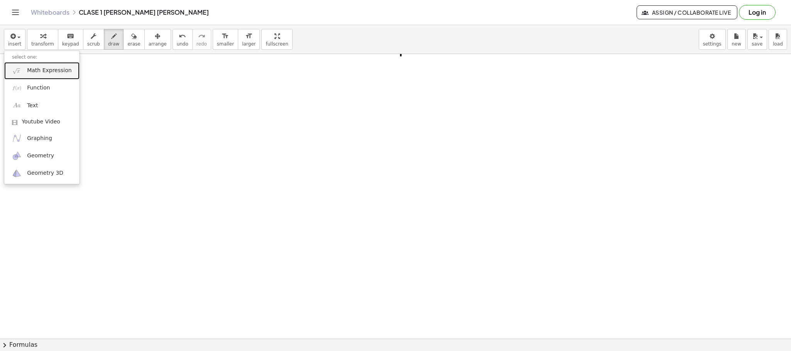
click at [51, 71] on span "Math Expression" at bounding box center [49, 71] width 44 height 8
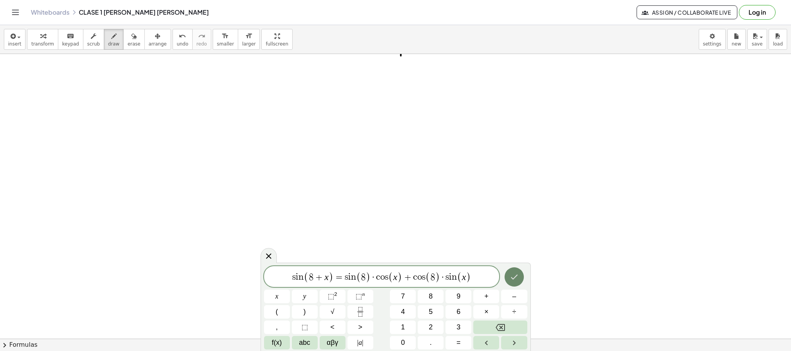
click at [507, 278] on button "Done" at bounding box center [513, 276] width 19 height 19
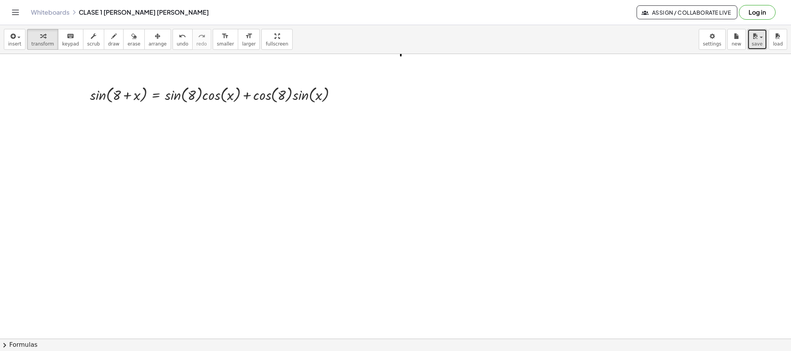
click at [753, 37] on icon "button" at bounding box center [754, 36] width 7 height 9
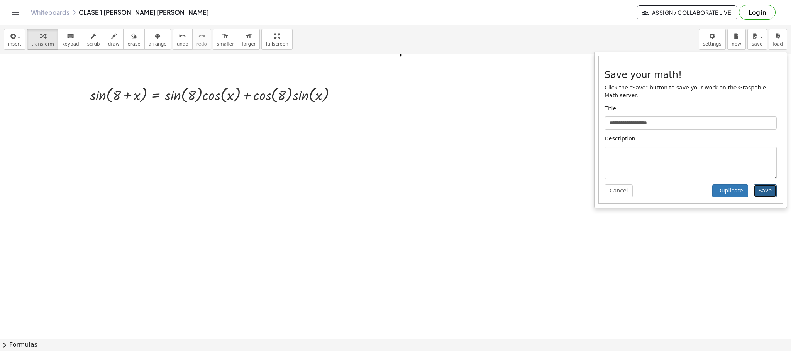
click at [763, 188] on button "Save" at bounding box center [764, 190] width 23 height 13
